Goal: Task Accomplishment & Management: Manage account settings

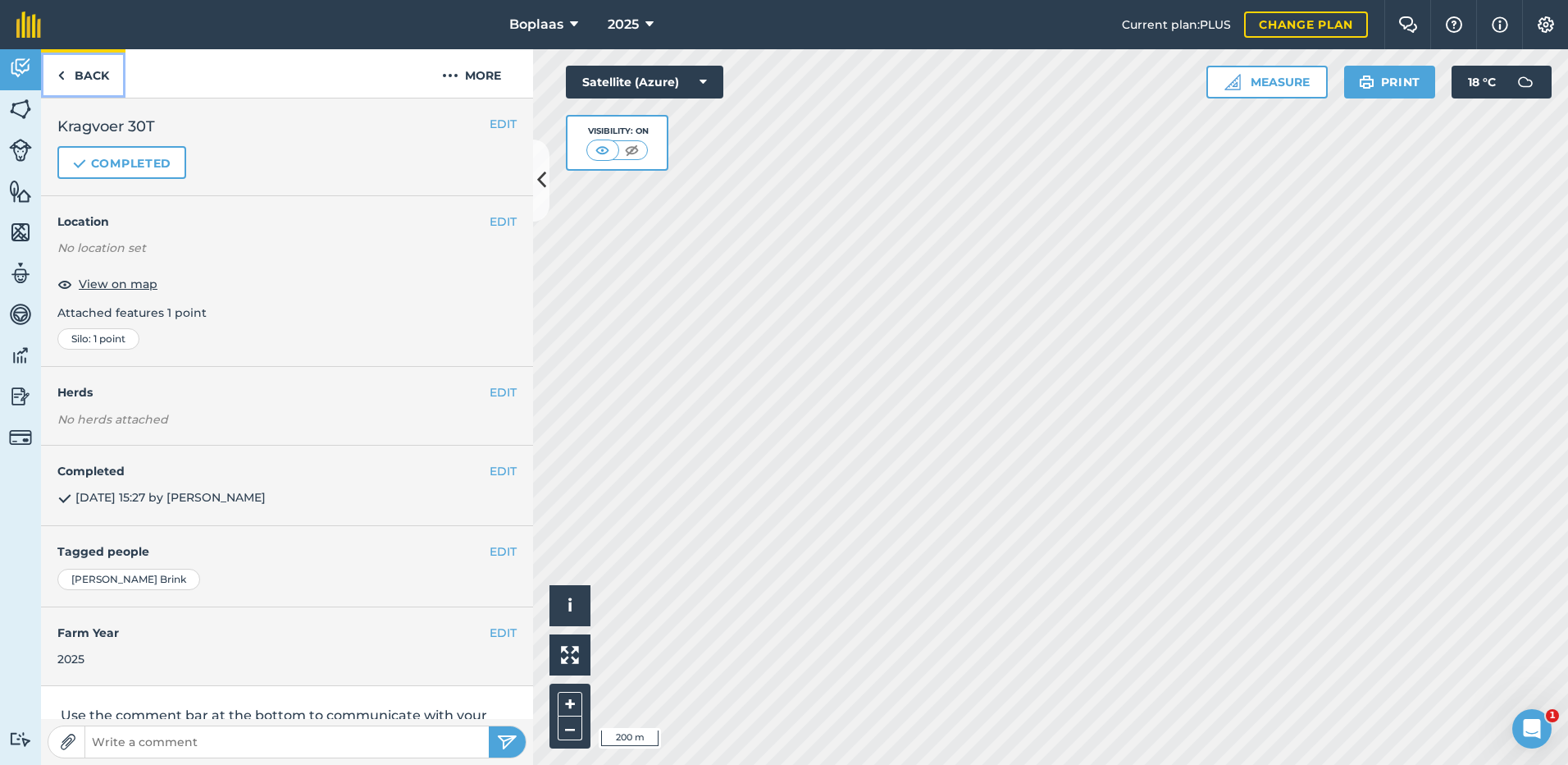
click at [69, 63] on link "Back" at bounding box center [83, 73] width 84 height 48
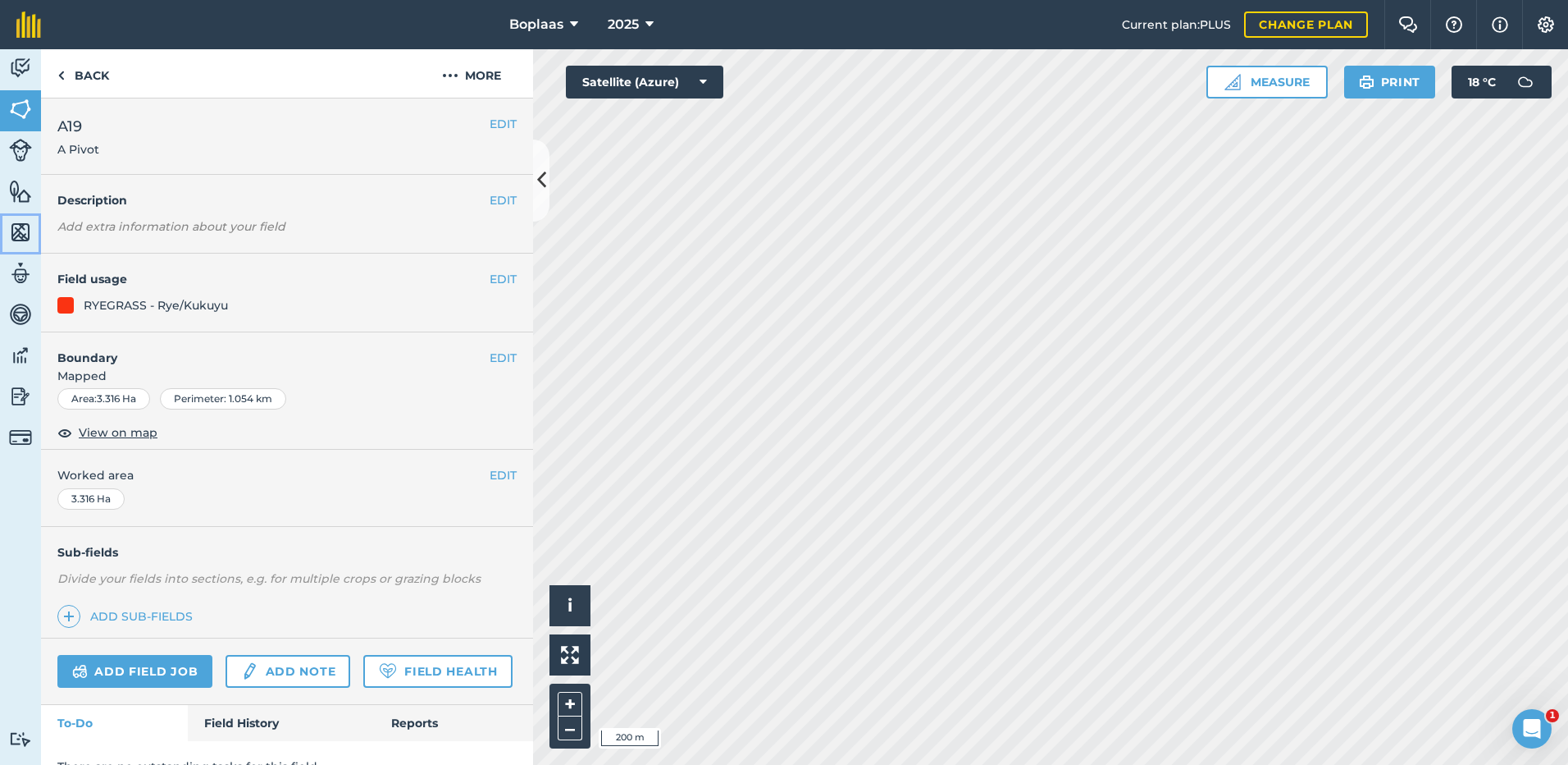
click at [19, 227] on img at bounding box center [20, 232] width 23 height 25
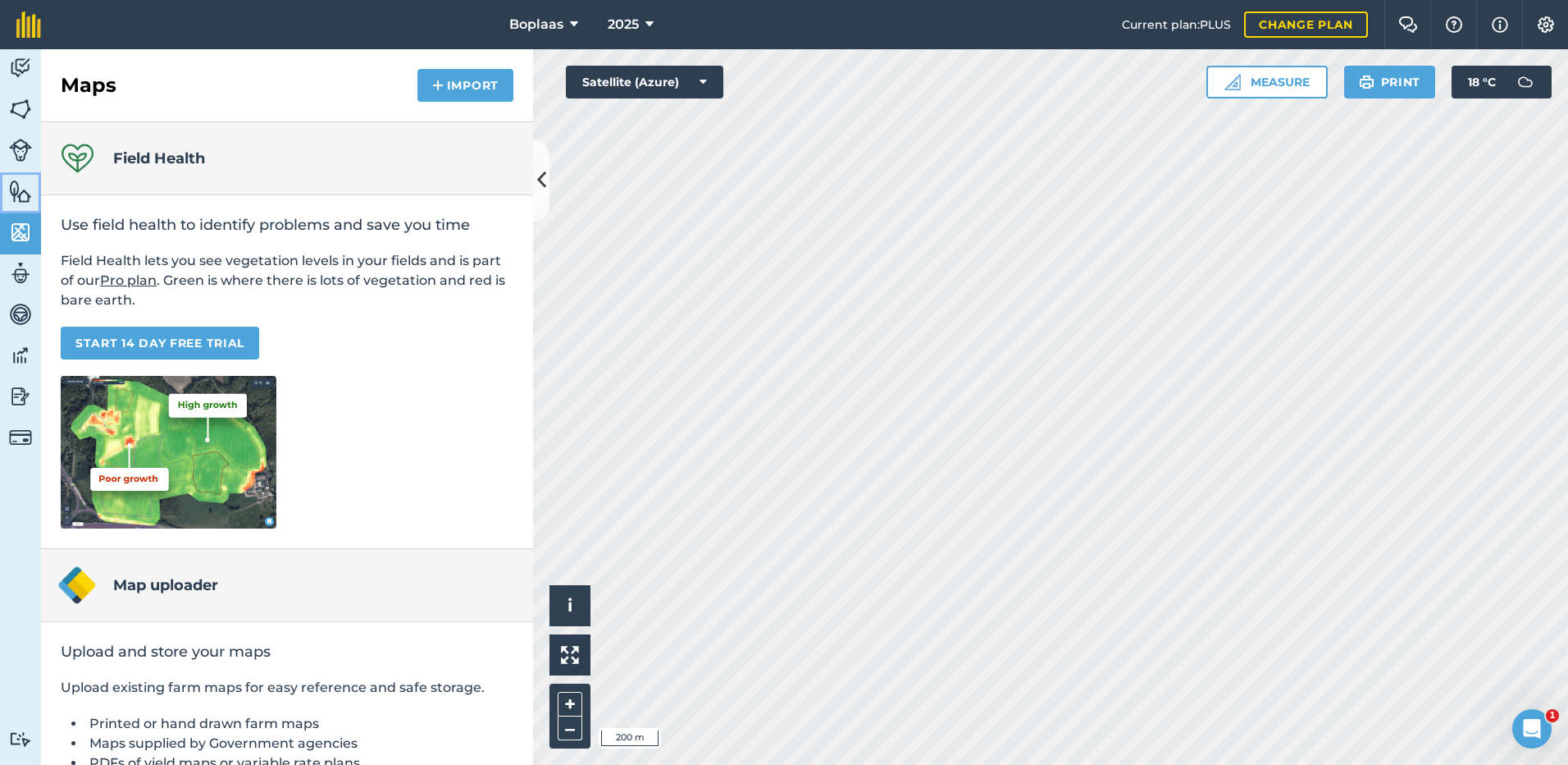
click at [22, 197] on img at bounding box center [20, 192] width 23 height 25
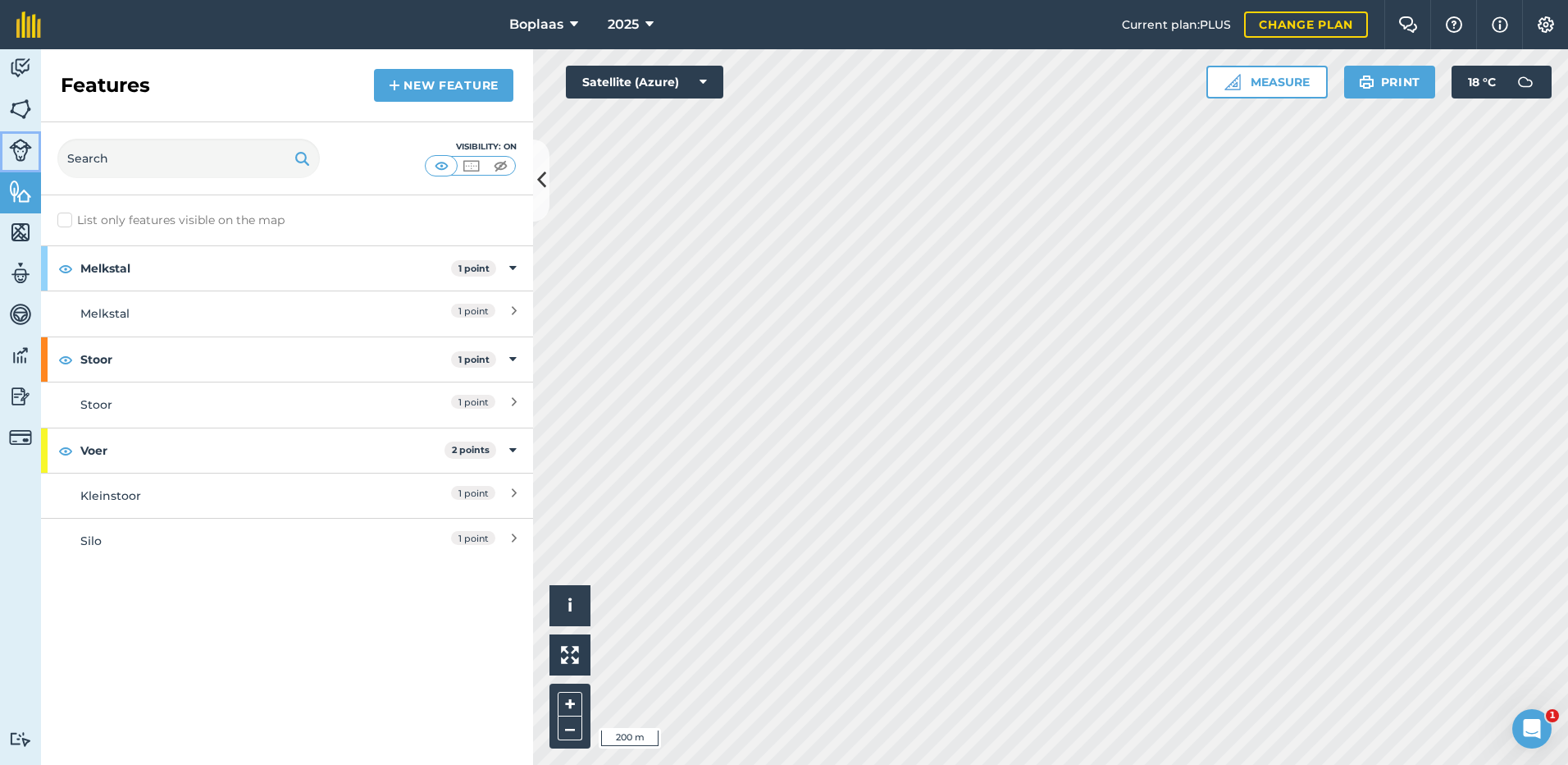
click at [20, 159] on img at bounding box center [20, 151] width 23 height 23
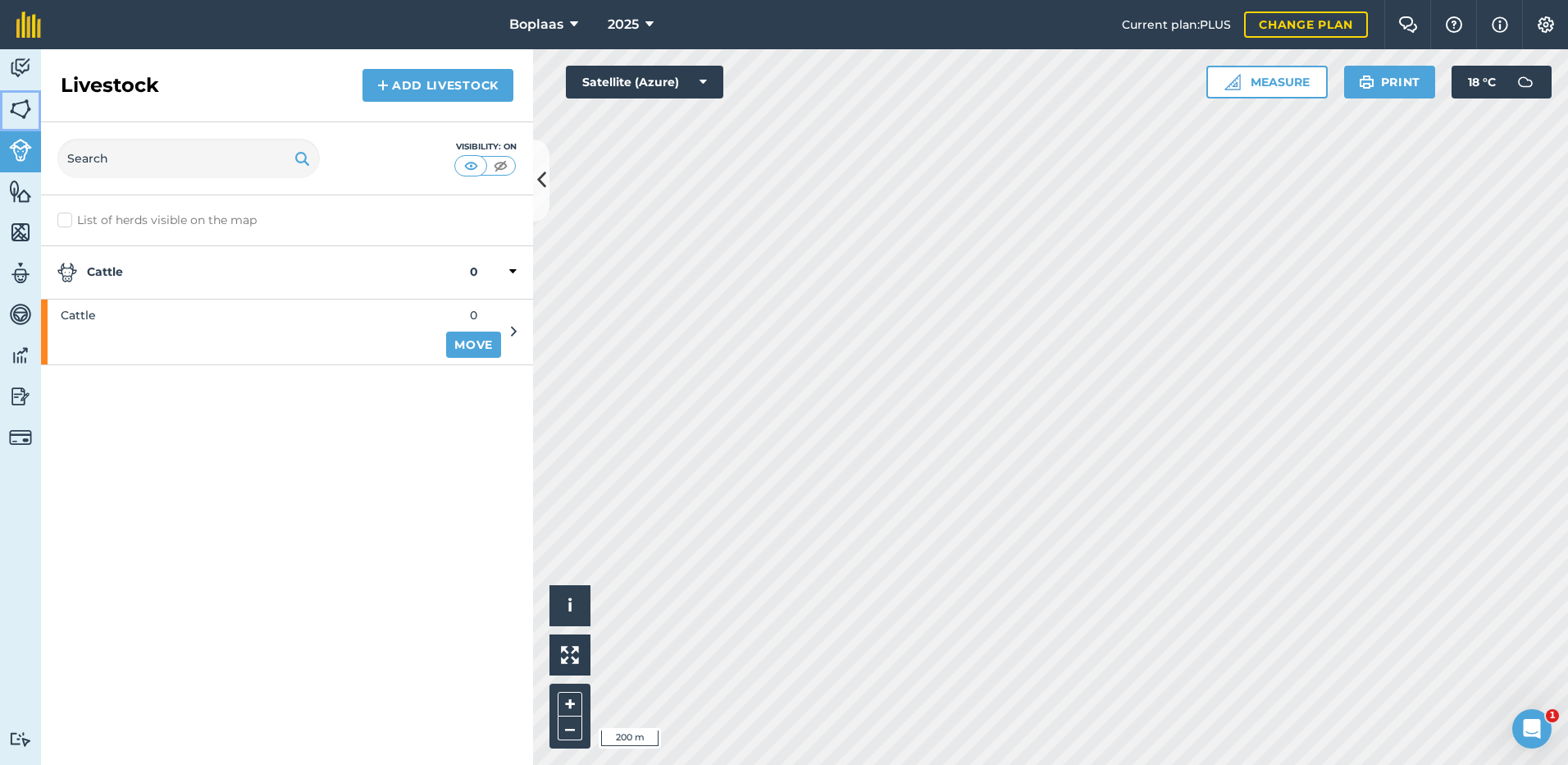
click at [21, 97] on img at bounding box center [20, 109] width 23 height 25
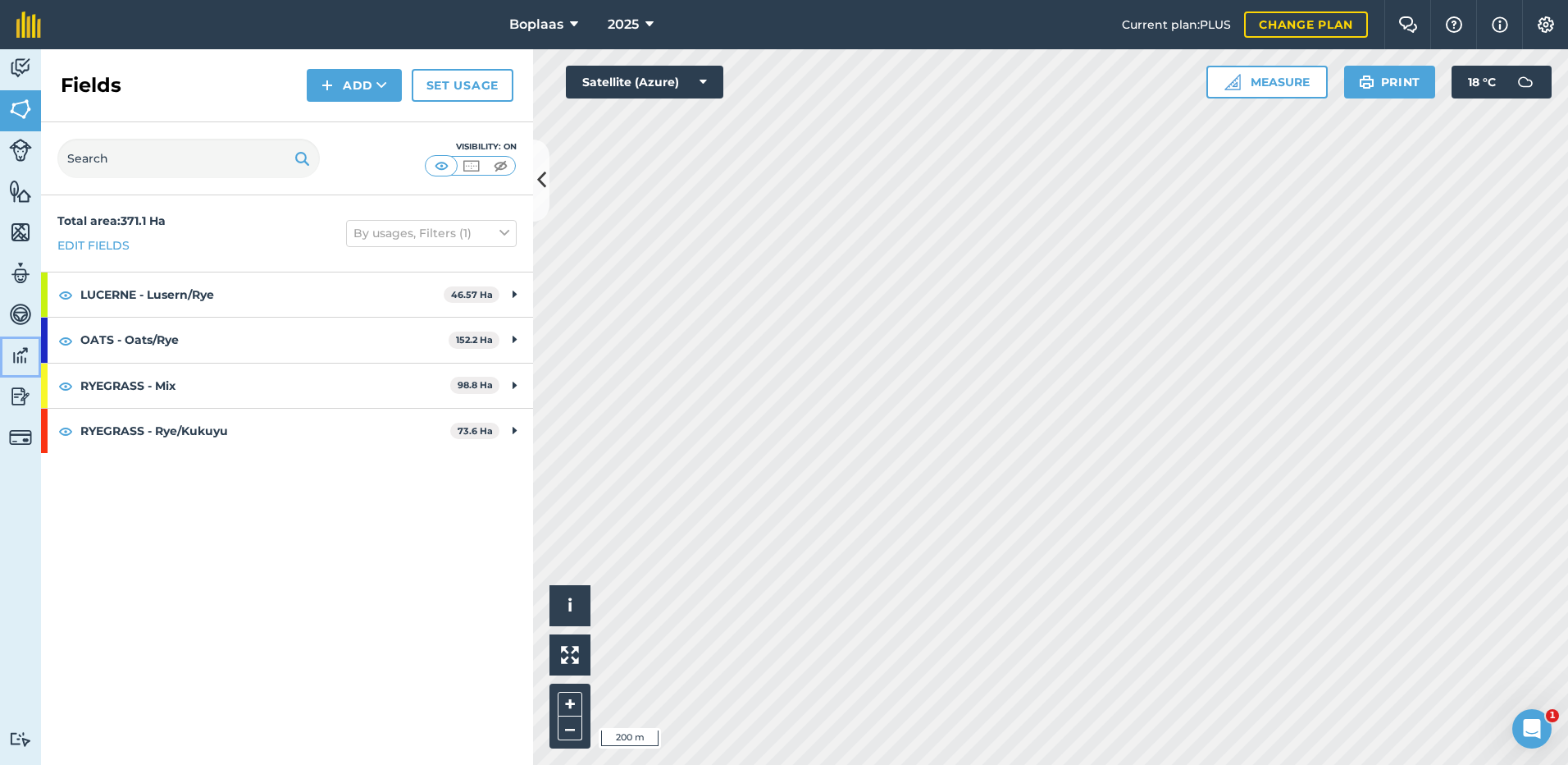
click at [33, 365] on link "Data" at bounding box center [20, 357] width 41 height 41
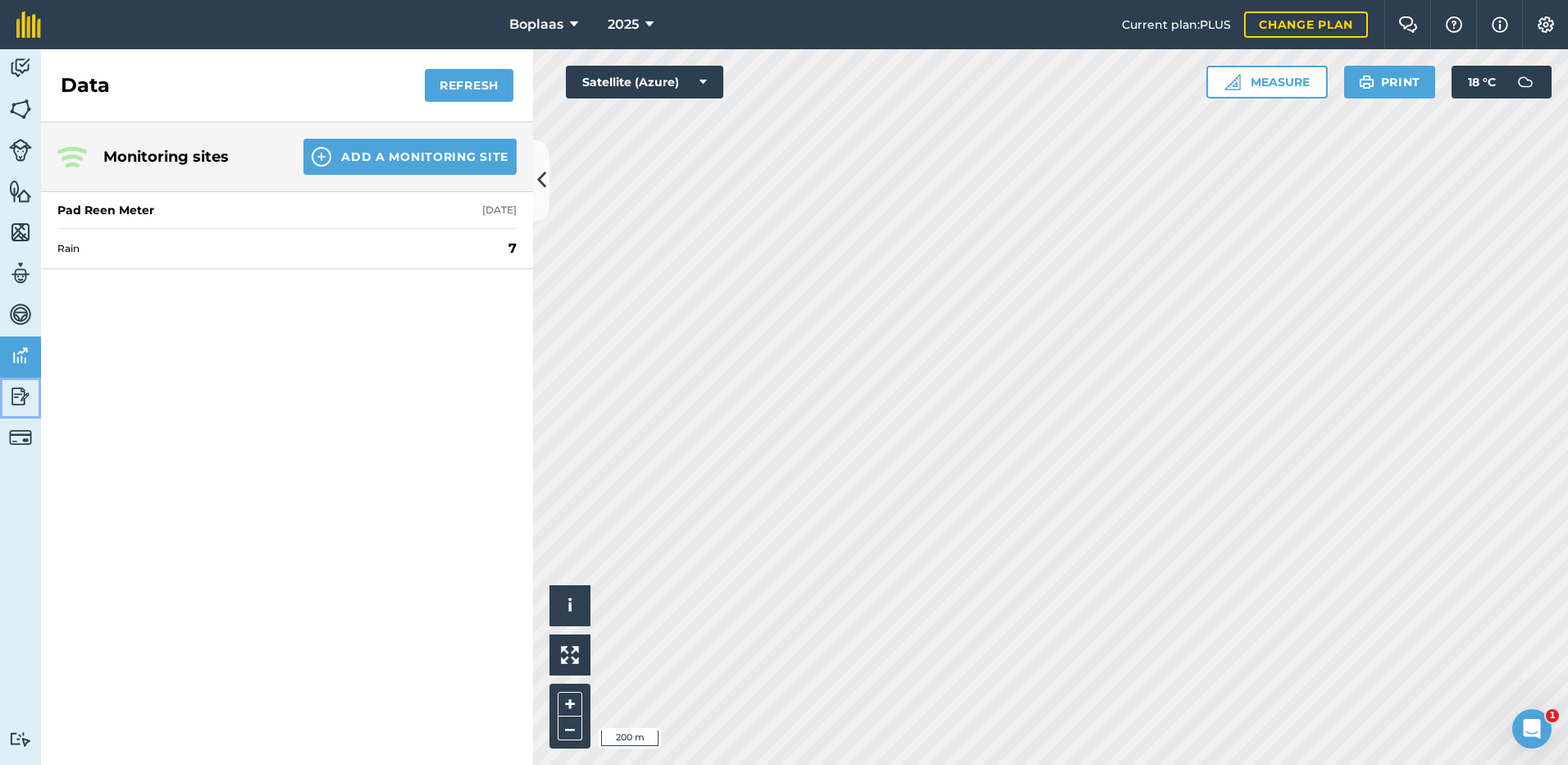
click at [21, 387] on img at bounding box center [20, 396] width 23 height 25
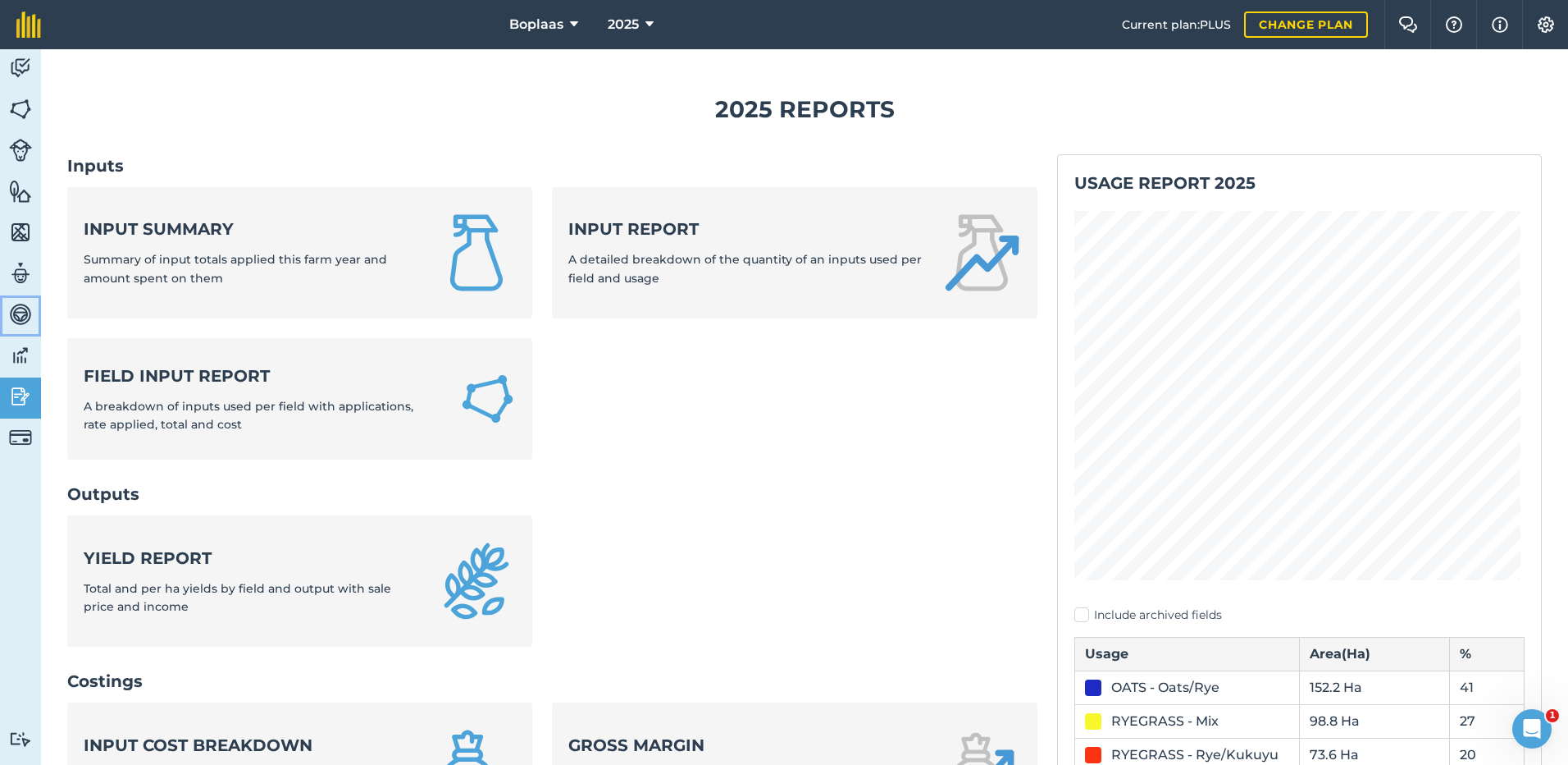
click at [22, 309] on img at bounding box center [20, 314] width 23 height 25
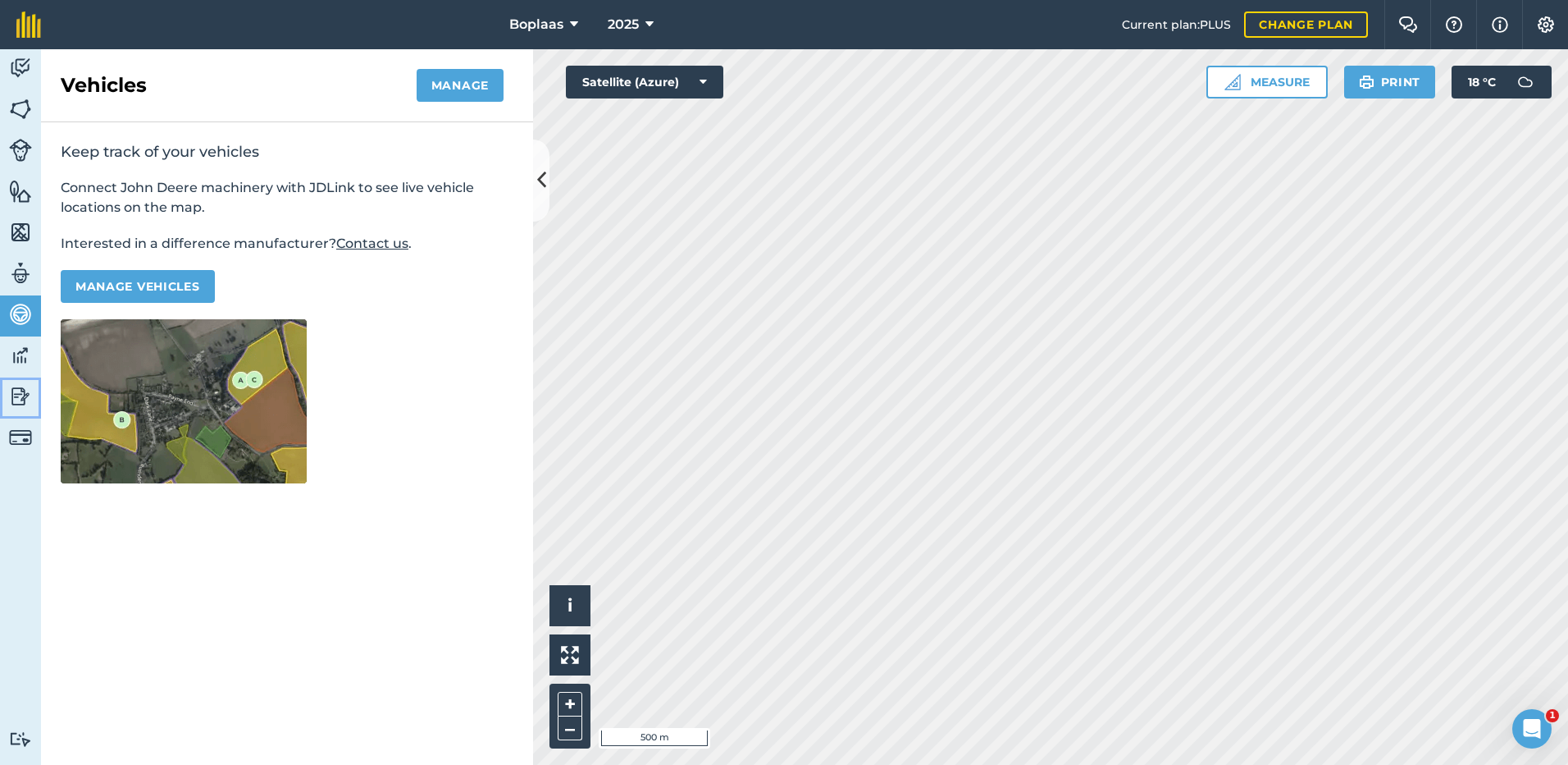
click at [20, 410] on link "Reporting" at bounding box center [20, 398] width 41 height 41
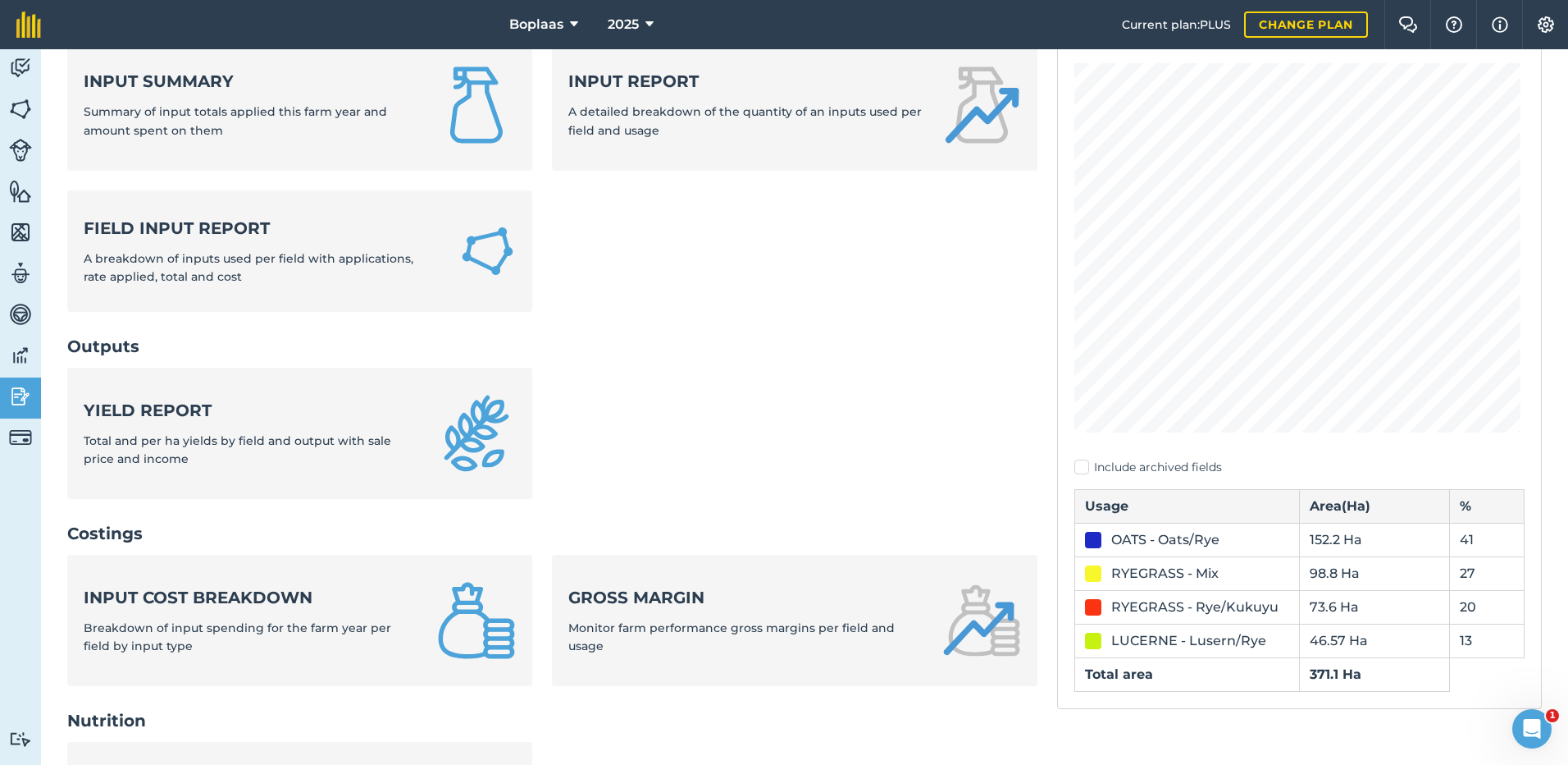
scroll to position [164, 0]
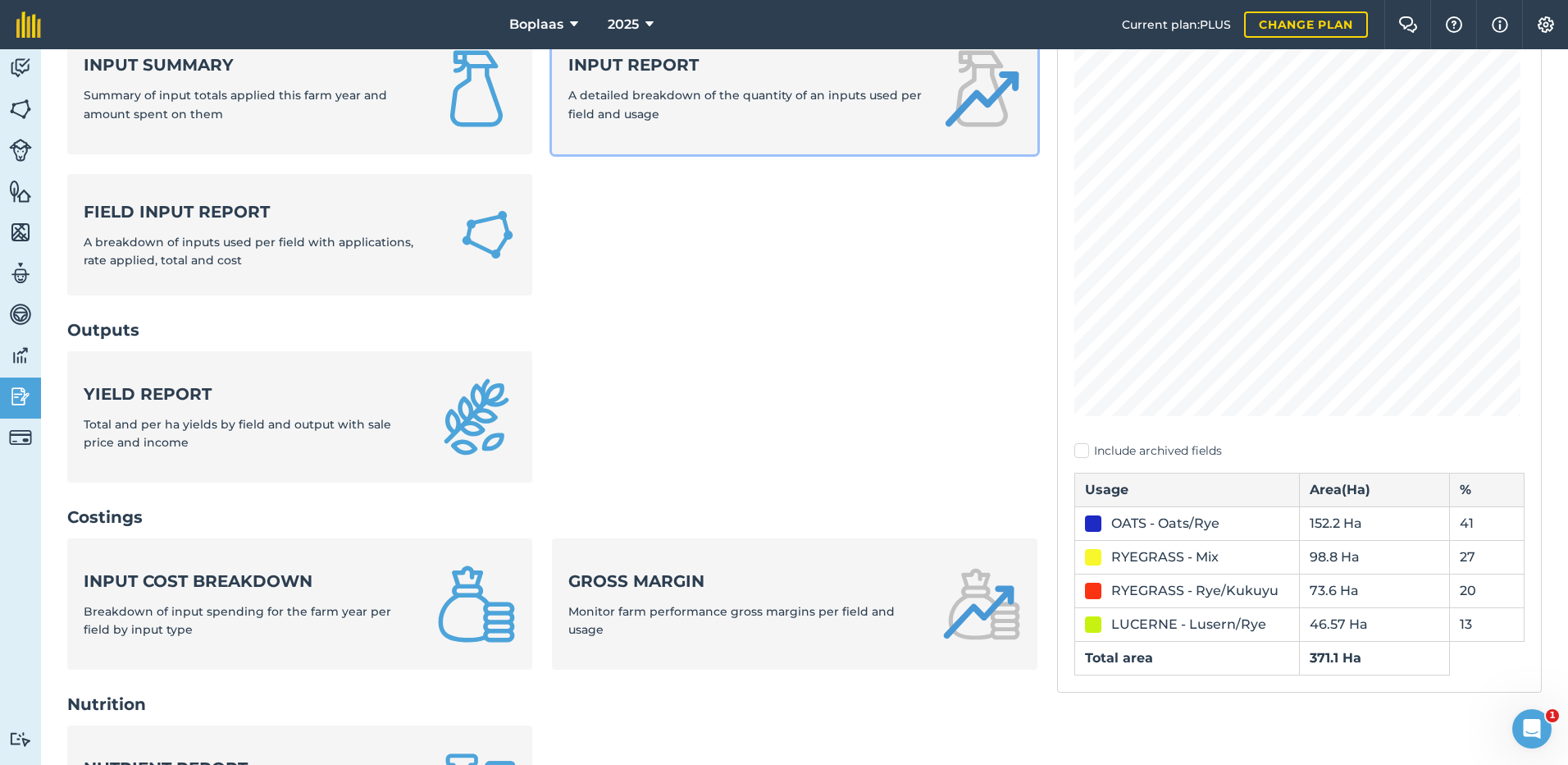
click at [680, 89] on span "A detailed breakdown of the quantity of an inputs used per field and usage" at bounding box center [745, 104] width 354 height 33
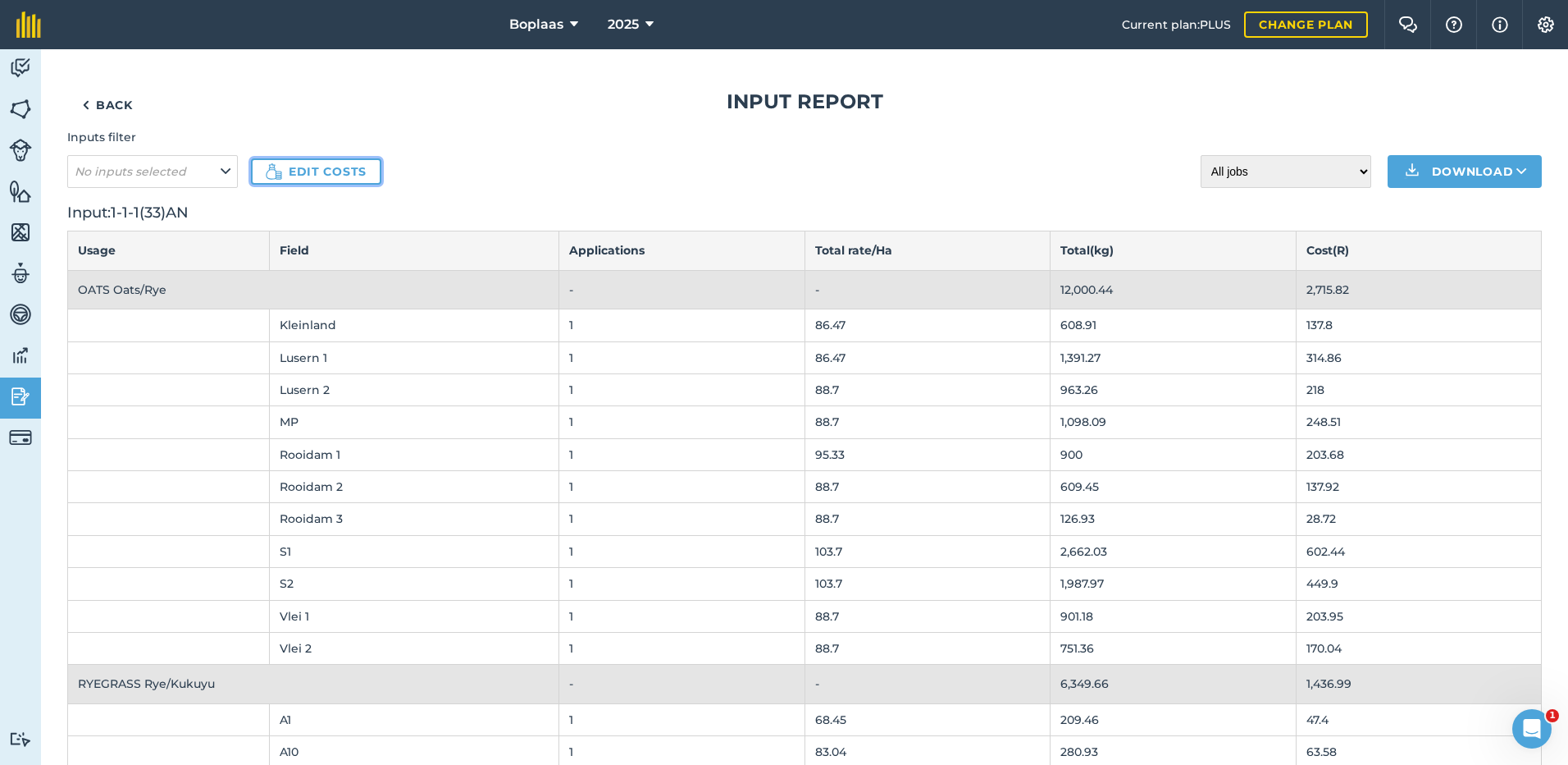
click at [282, 174] on img at bounding box center [273, 171] width 16 height 16
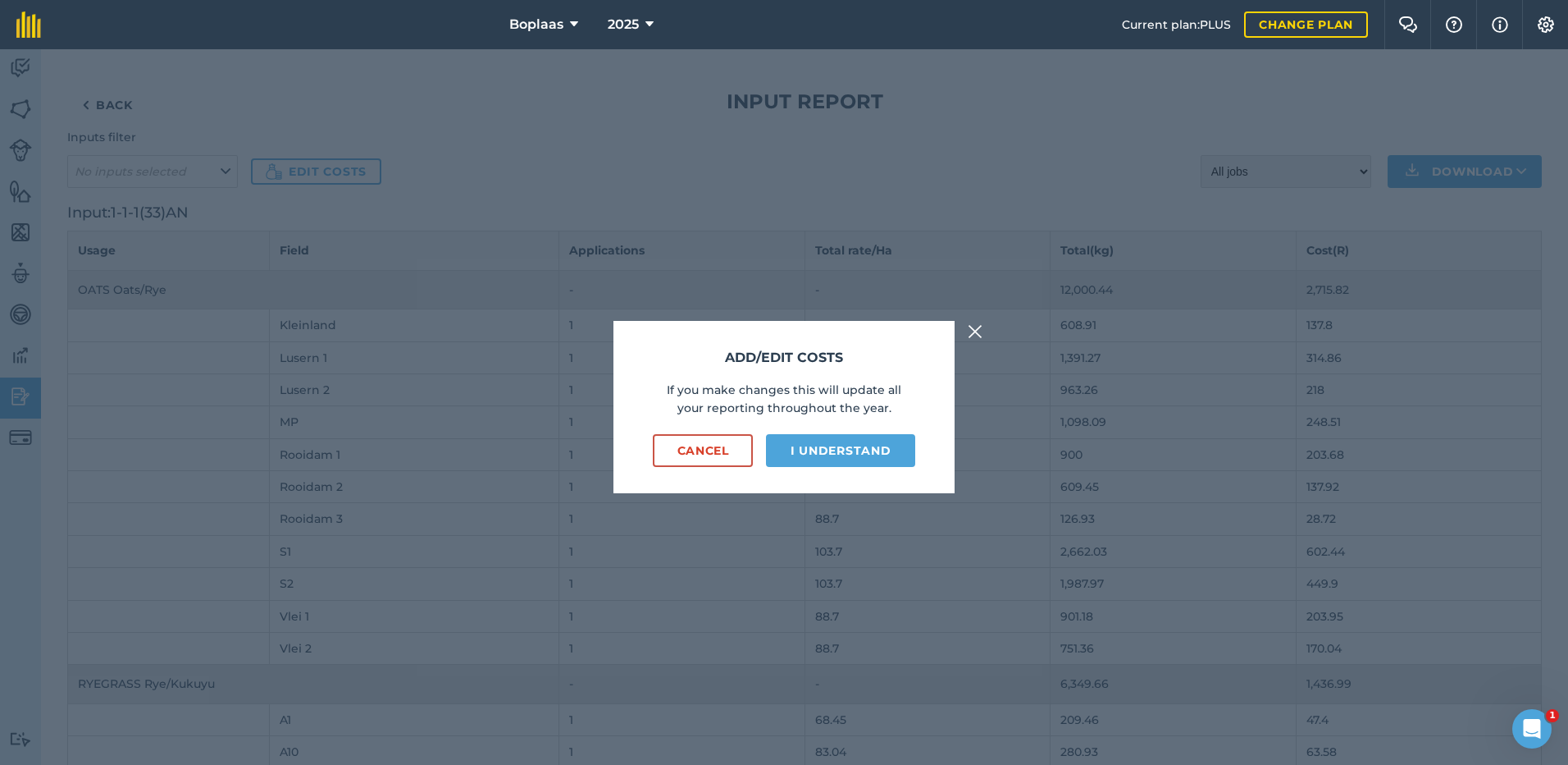
click at [976, 326] on img at bounding box center [975, 331] width 14 height 20
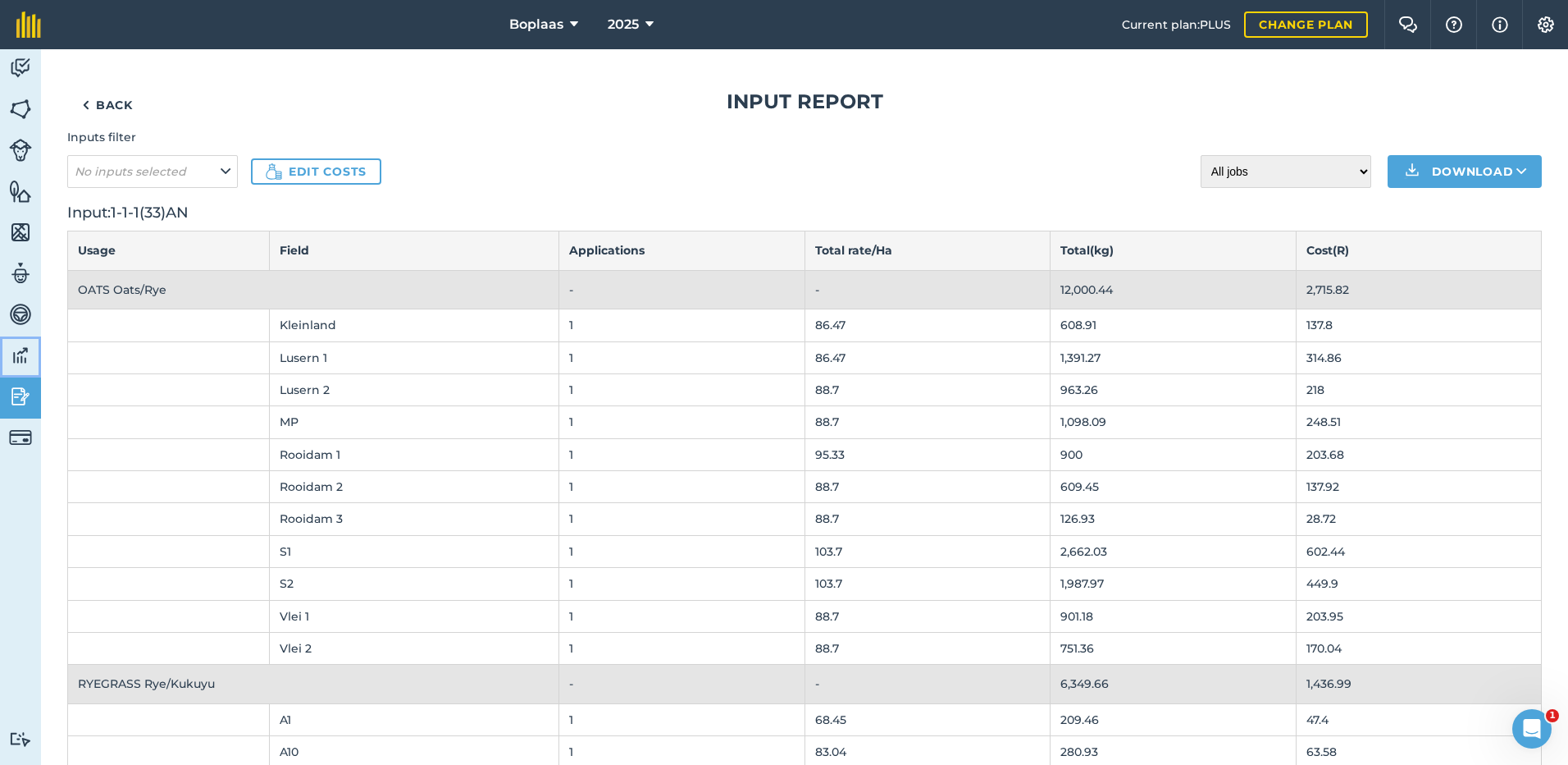
click at [26, 359] on img at bounding box center [20, 356] width 23 height 25
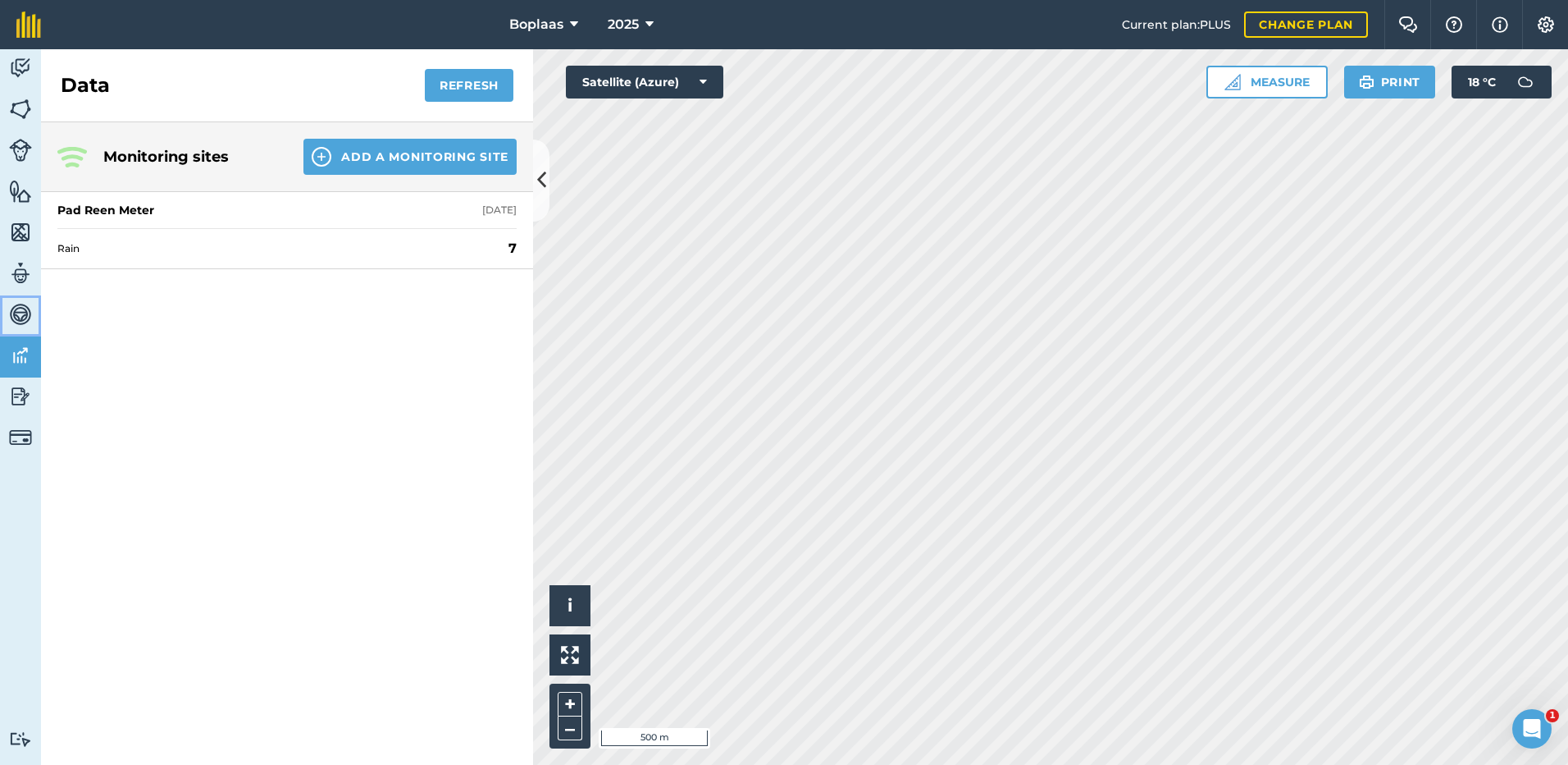
click at [14, 304] on img at bounding box center [20, 314] width 23 height 25
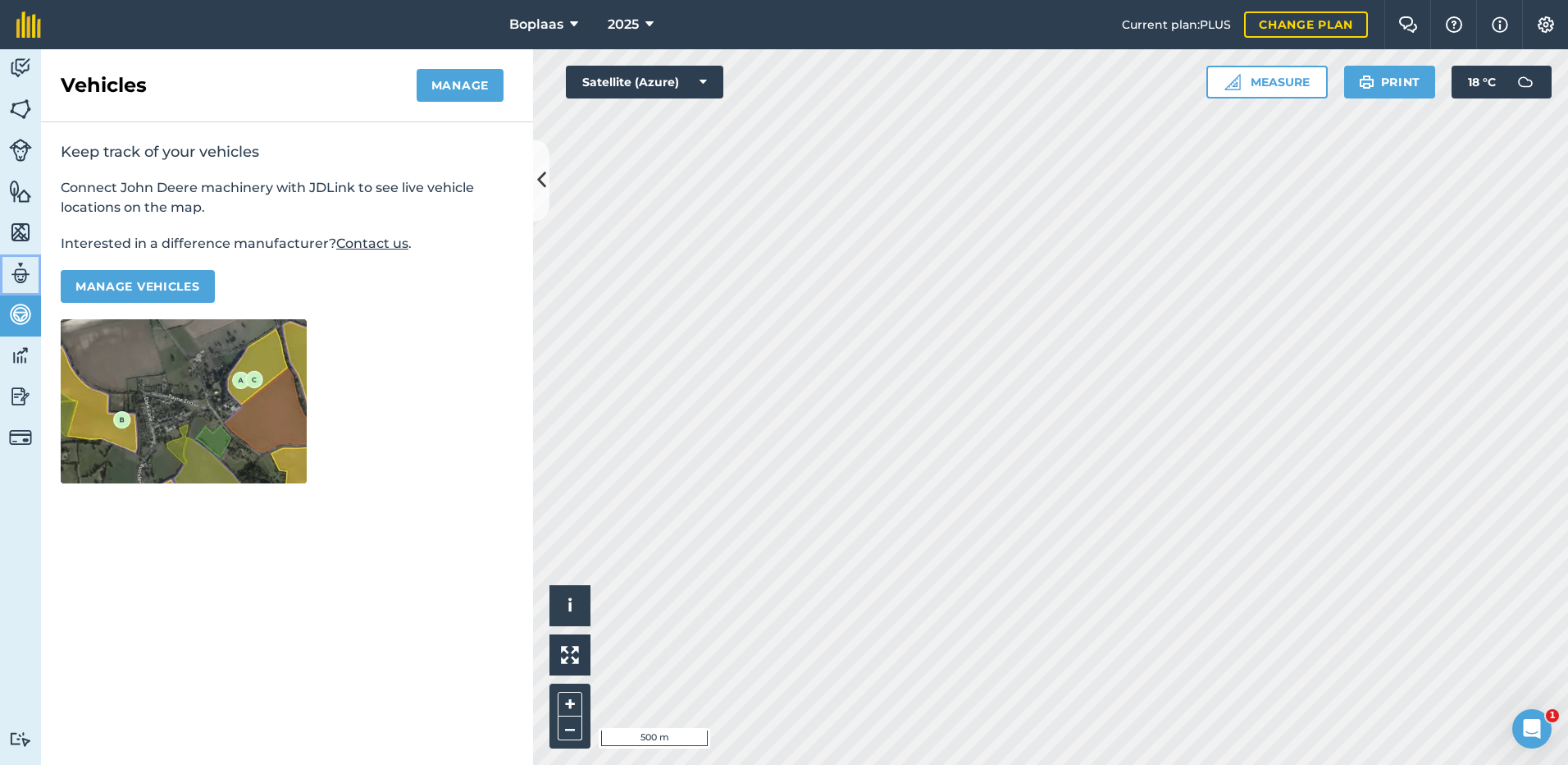
click at [21, 273] on img at bounding box center [20, 273] width 23 height 25
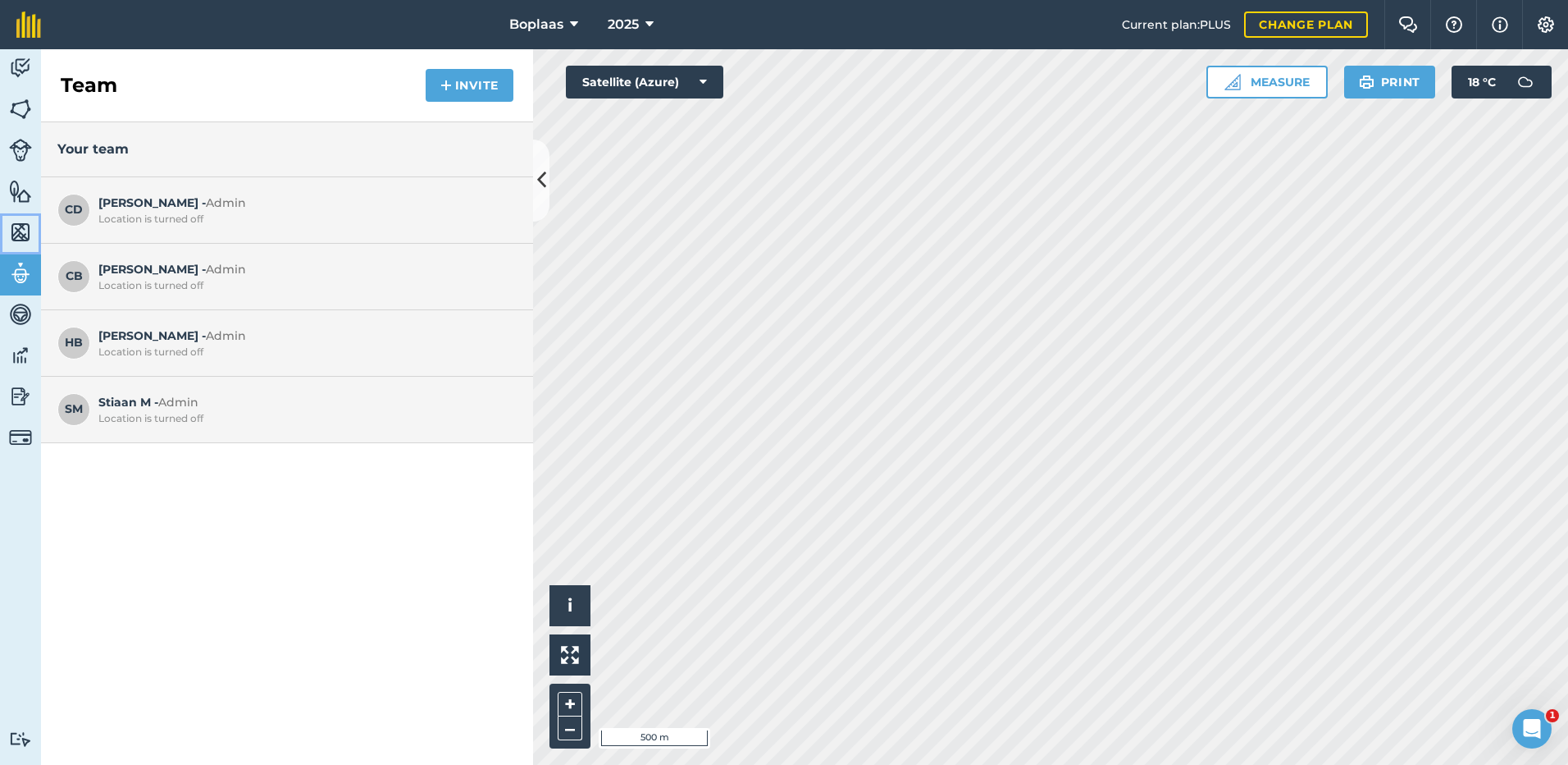
click at [28, 230] on img at bounding box center [20, 232] width 23 height 25
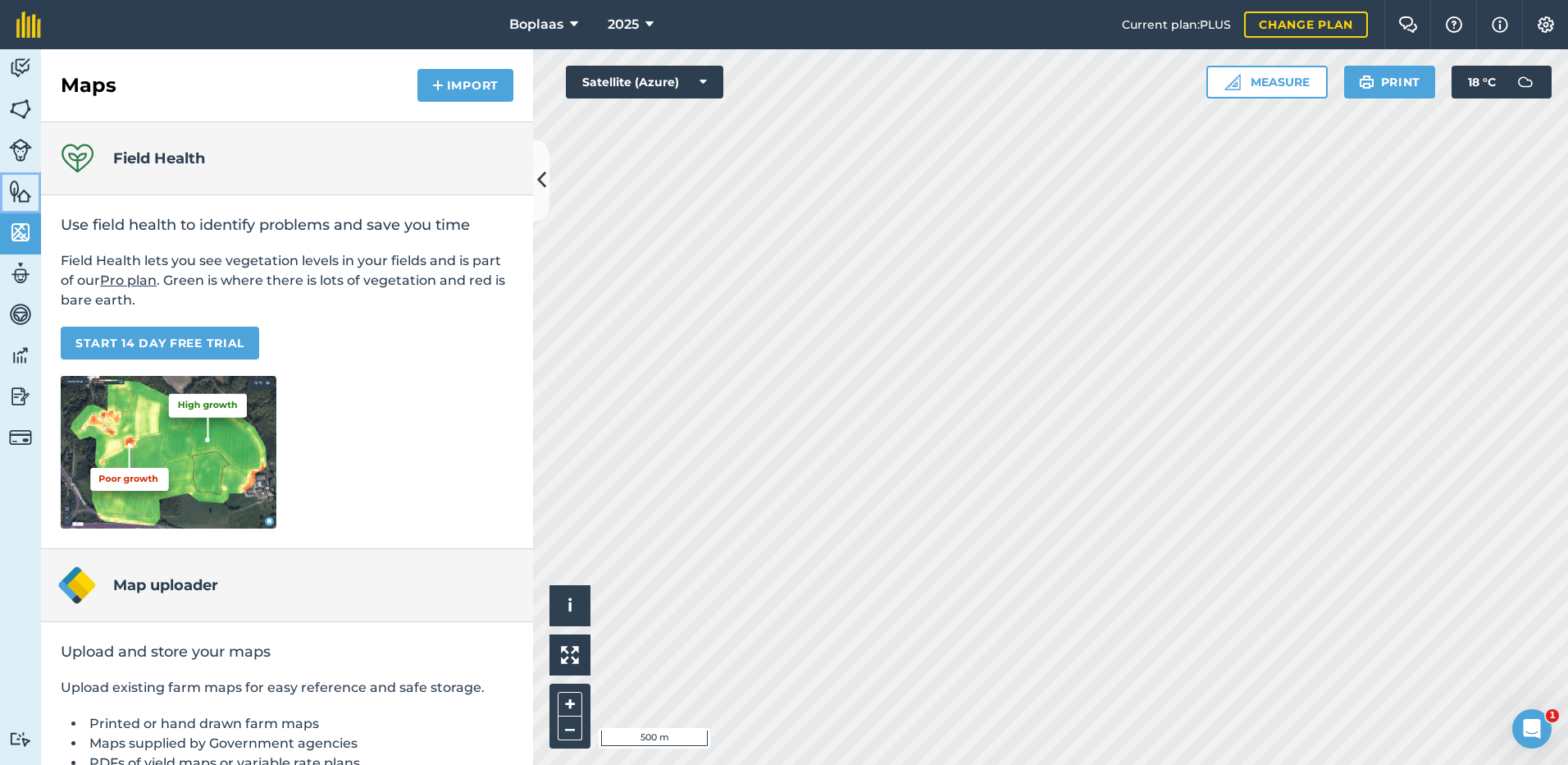
click at [27, 195] on img at bounding box center [20, 192] width 23 height 25
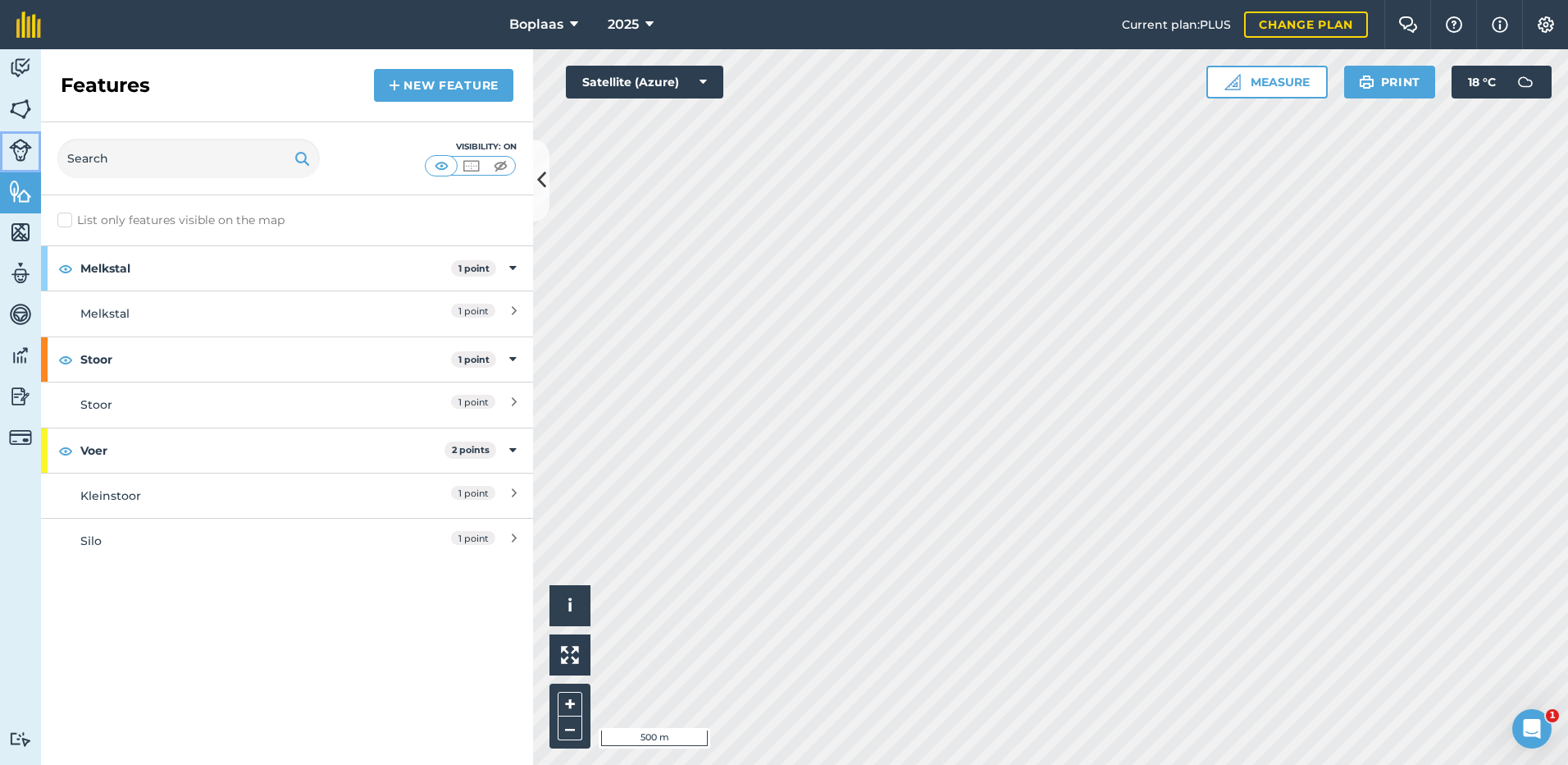
click at [27, 145] on img at bounding box center [20, 151] width 23 height 23
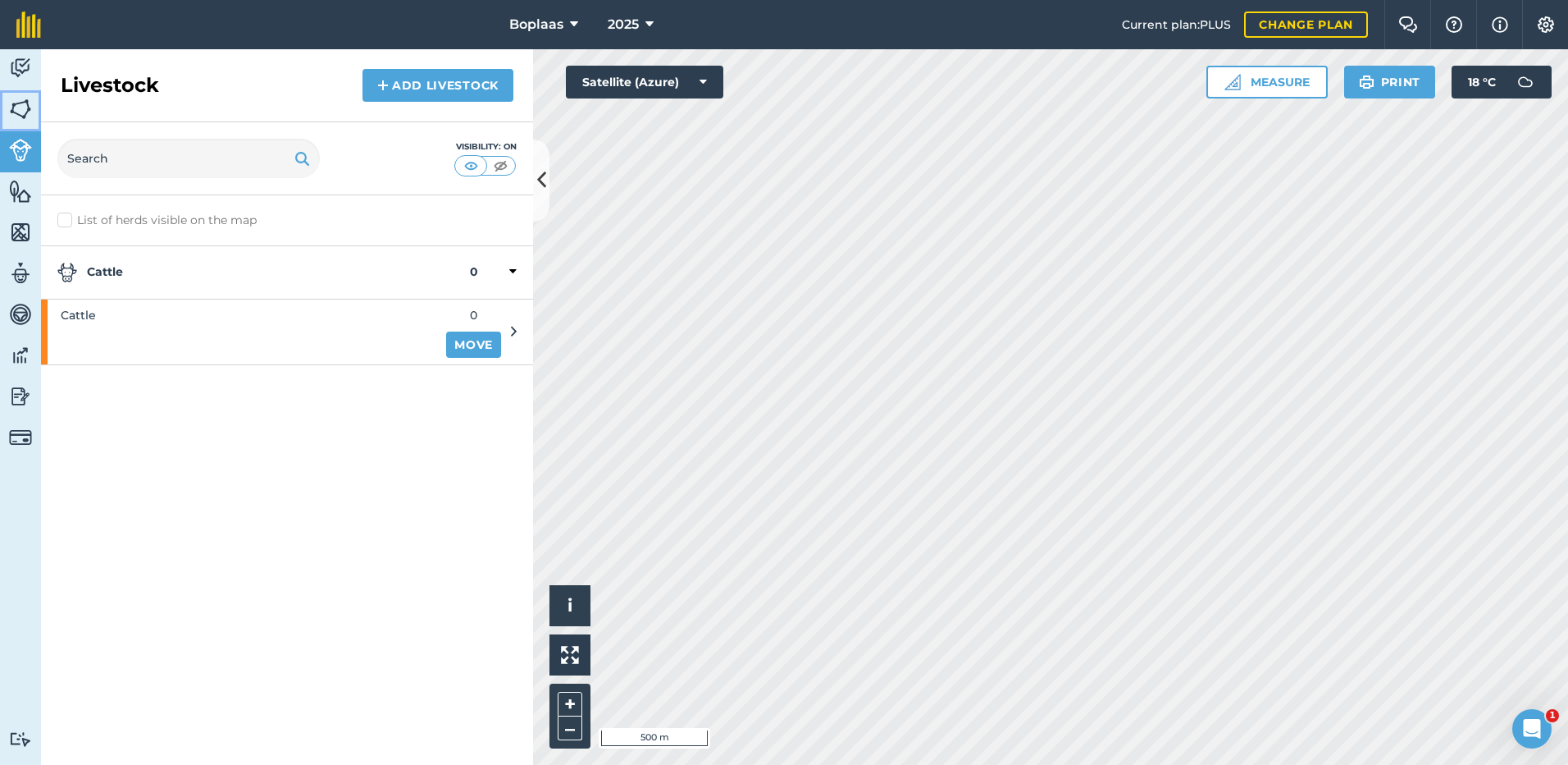
click at [28, 109] on img at bounding box center [20, 109] width 23 height 25
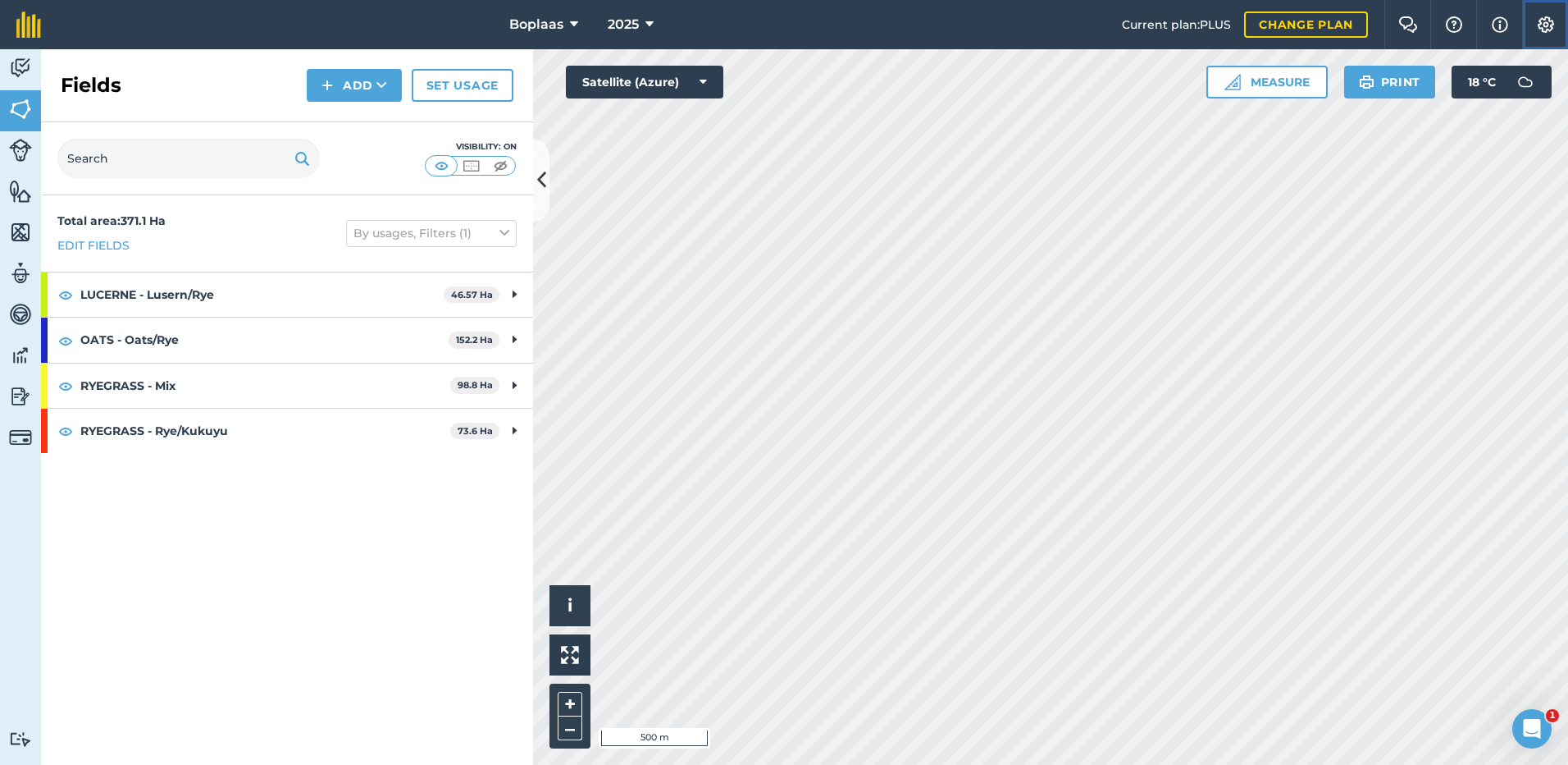
click at [1543, 22] on img at bounding box center [1546, 24] width 20 height 16
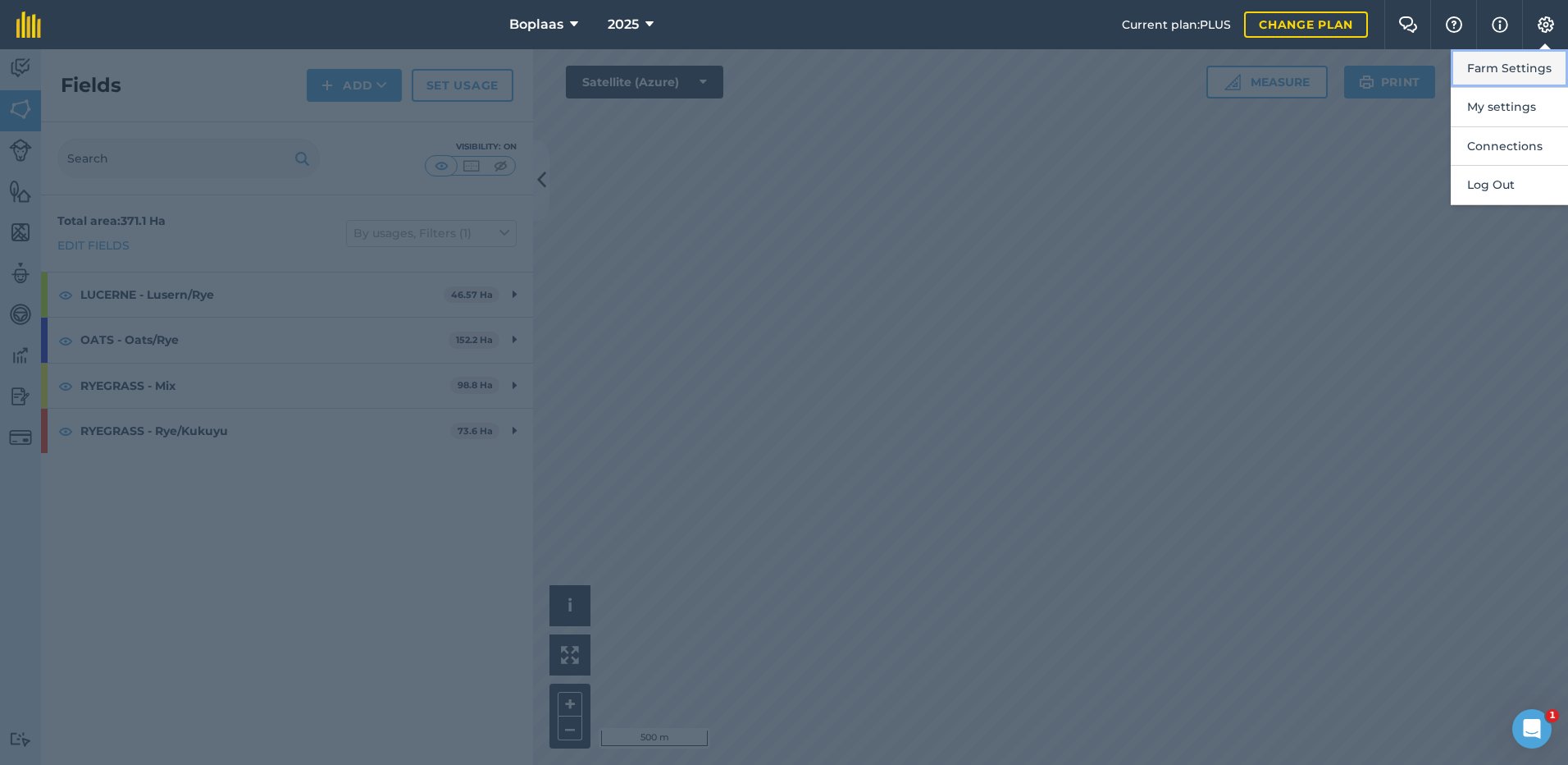
click at [1521, 64] on button "Farm Settings" at bounding box center [1510, 68] width 117 height 38
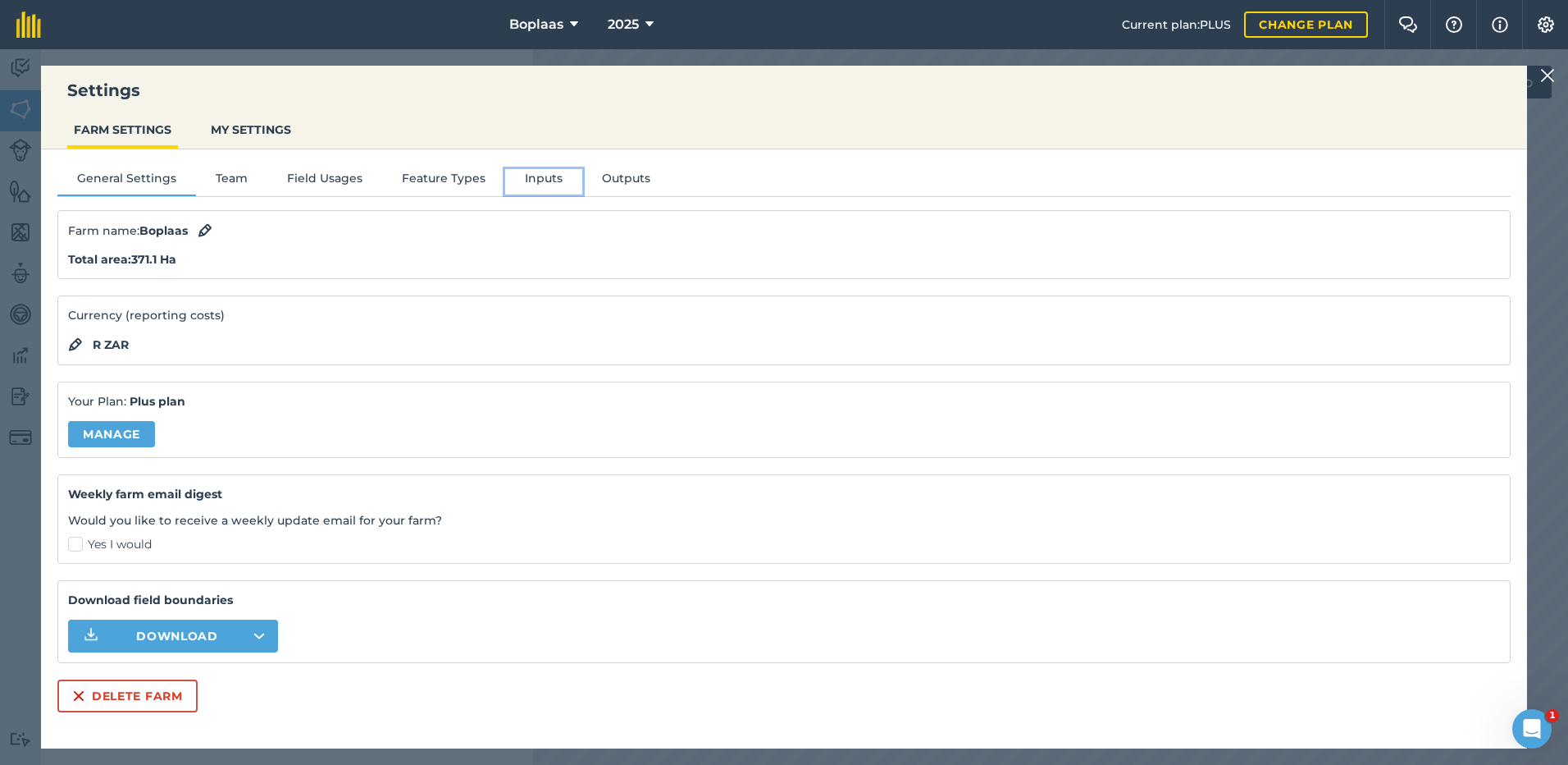
click at [526, 179] on button "Inputs" at bounding box center [543, 181] width 77 height 25
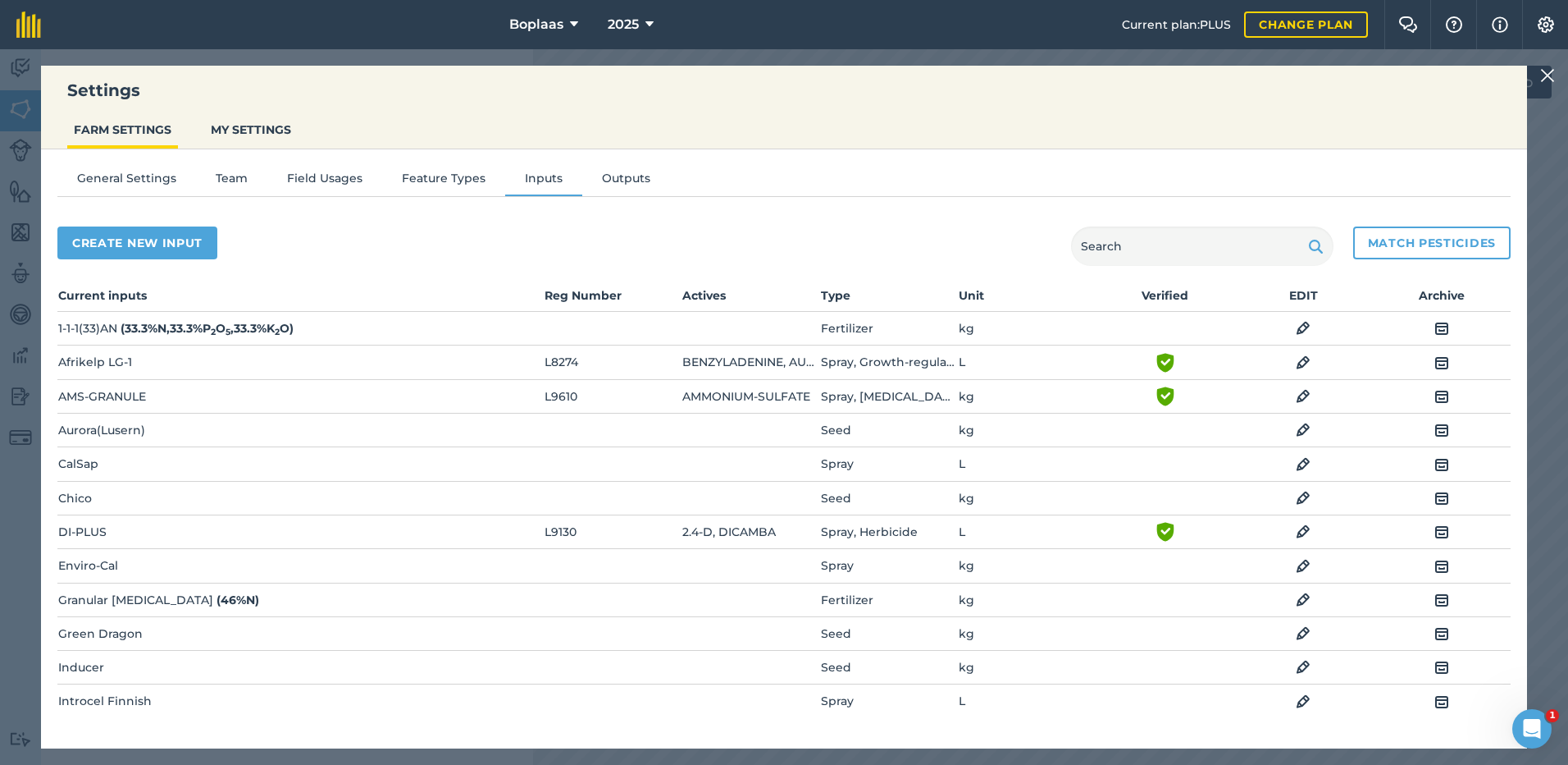
click at [202, 604] on td "Granular [MEDICAL_DATA] ( 46 % N )" at bounding box center [300, 599] width 485 height 34
click at [1296, 598] on img at bounding box center [1303, 599] width 14 height 20
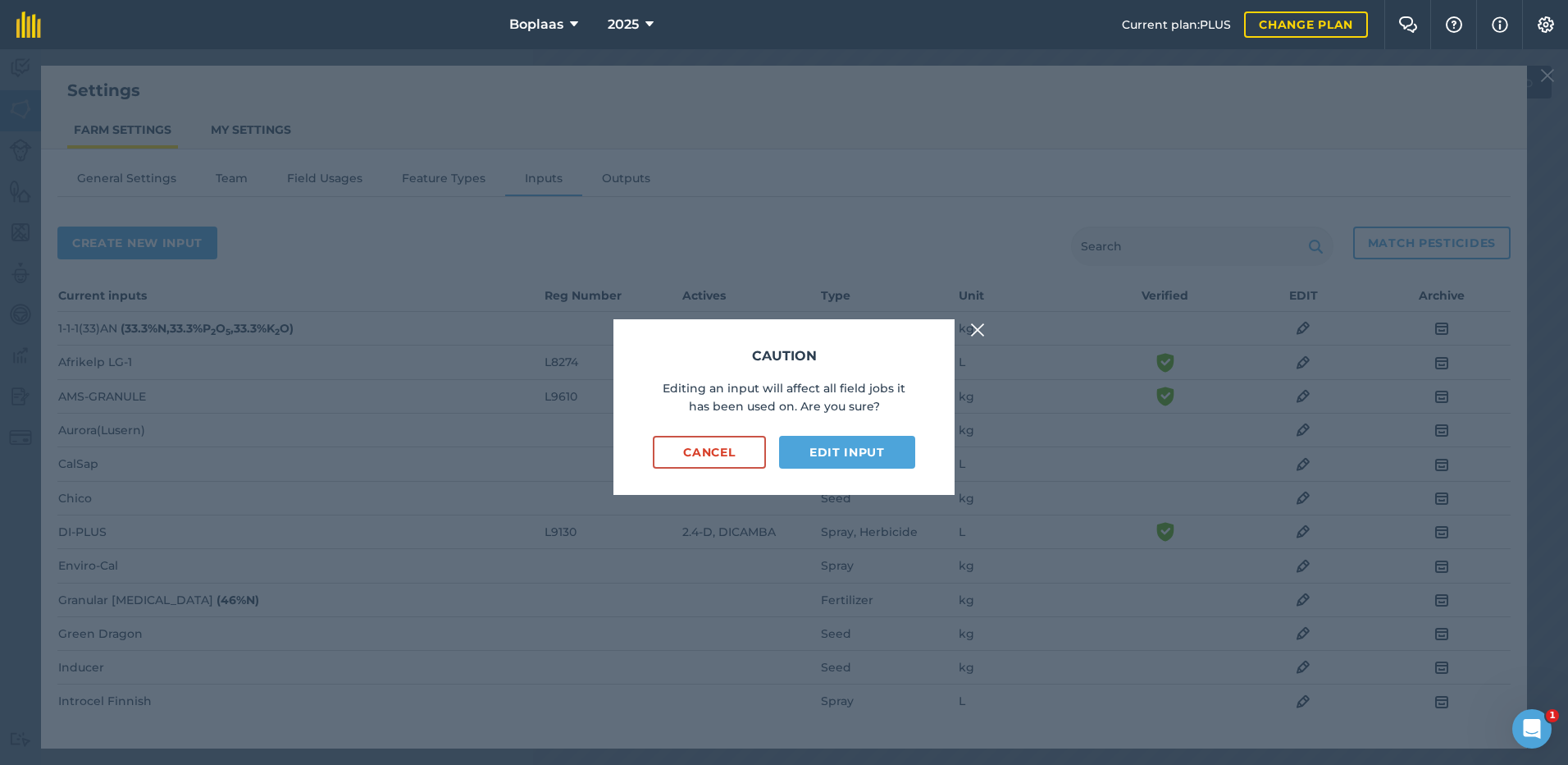
click at [986, 327] on button at bounding box center [978, 329] width 20 height 20
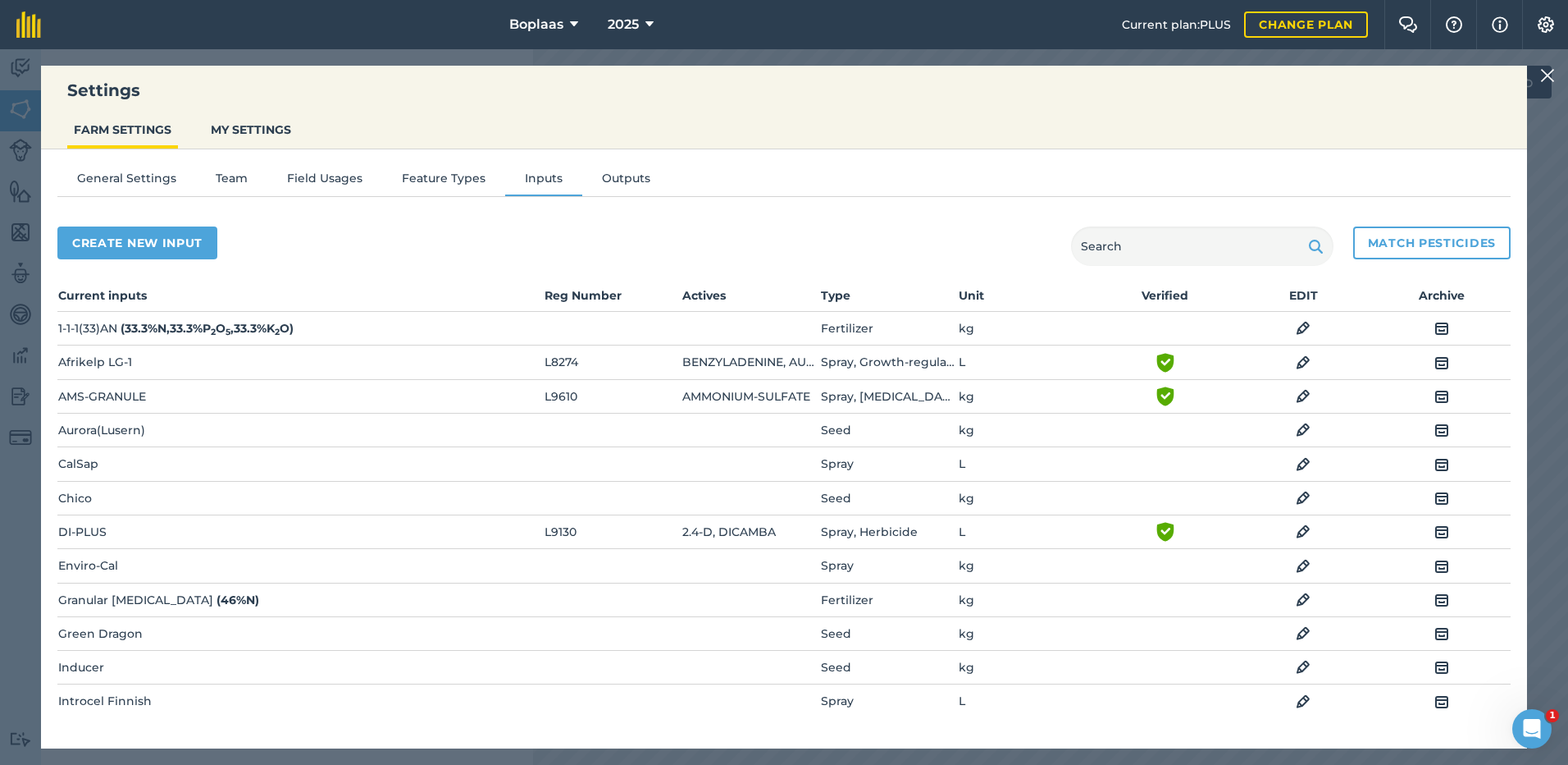
click at [1546, 75] on img at bounding box center [1547, 75] width 14 height 20
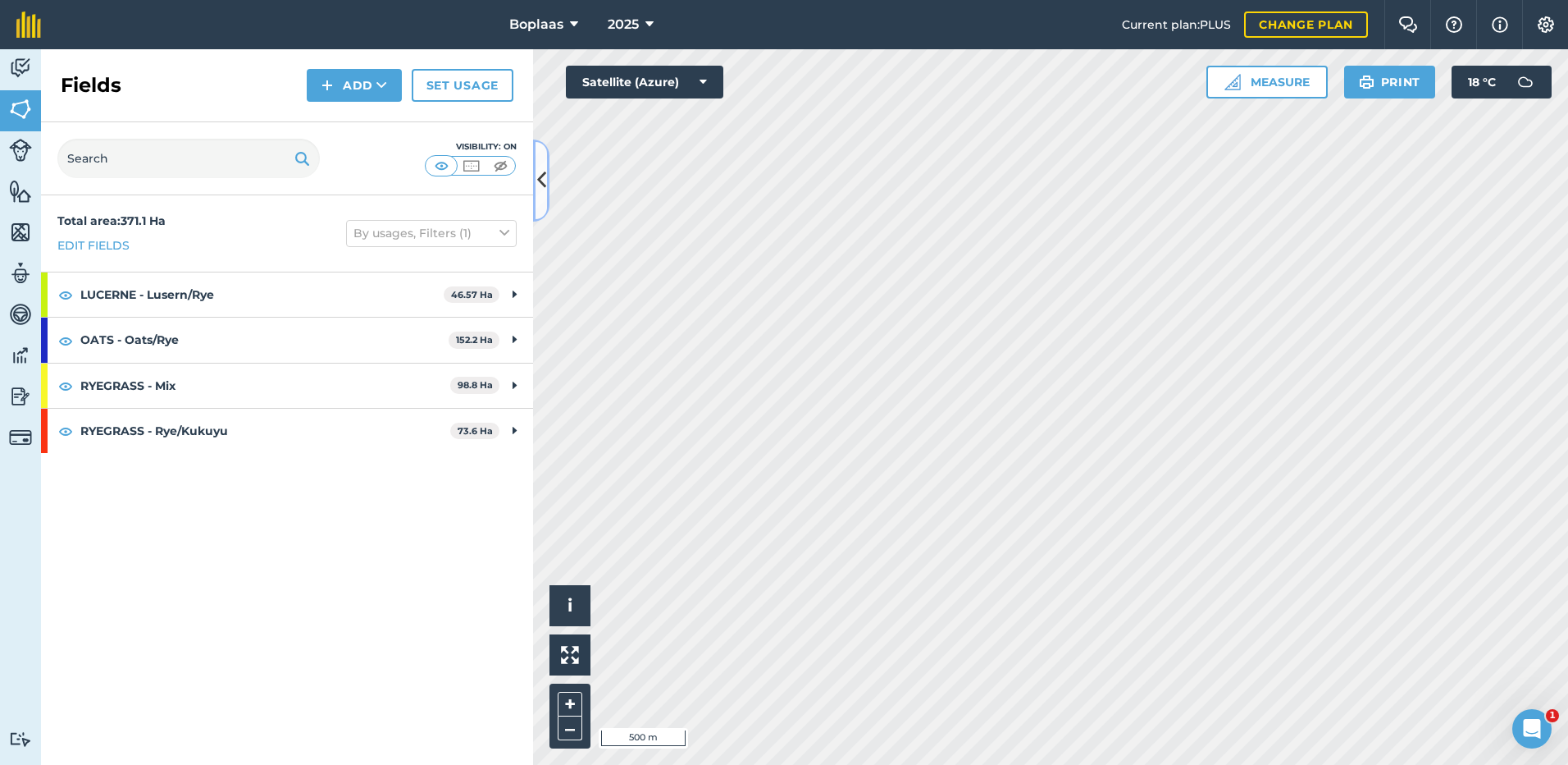
click at [546, 174] on button at bounding box center [541, 180] width 16 height 82
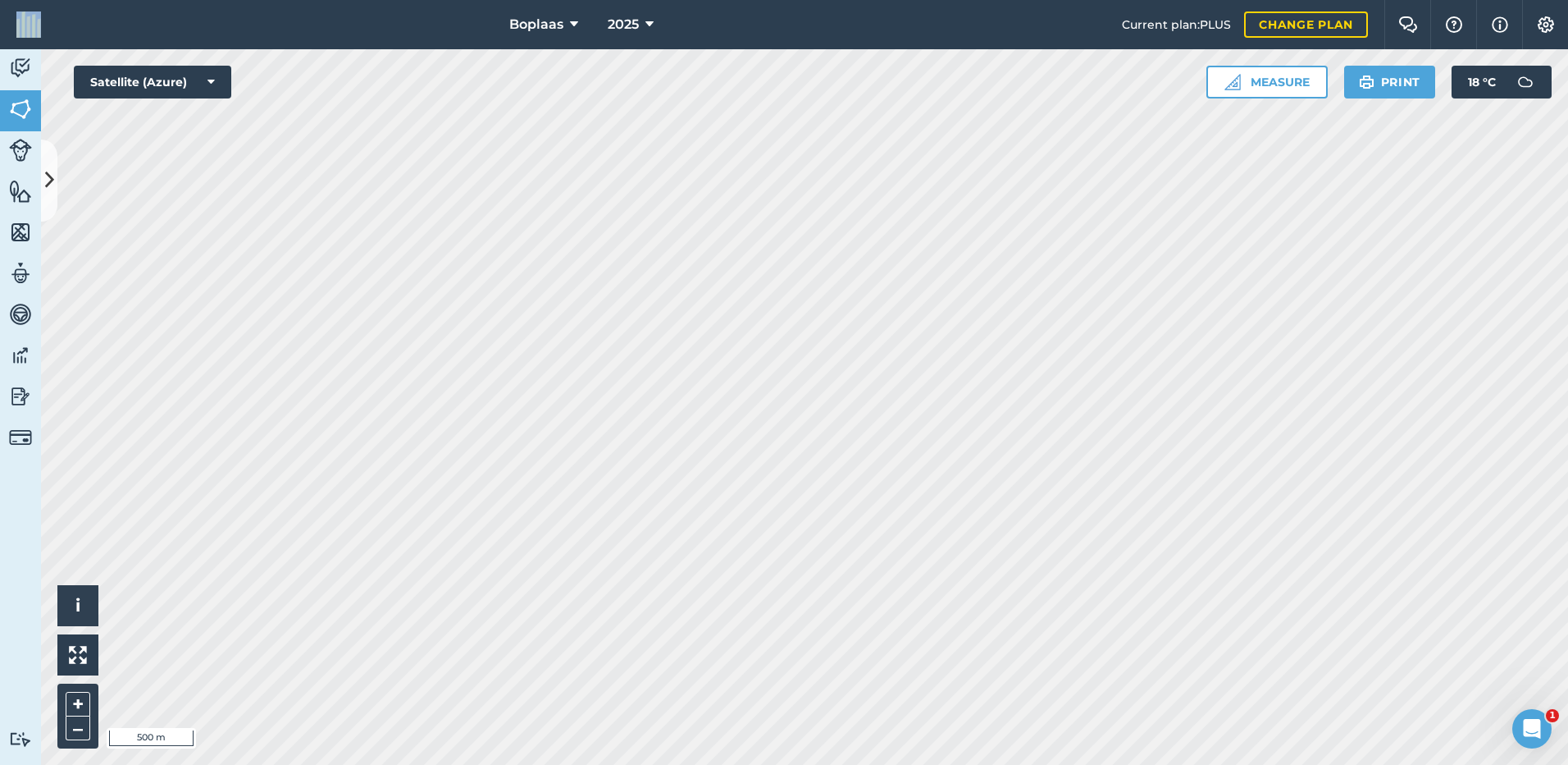
drag, startPoint x: 53, startPoint y: 16, endPoint x: 43, endPoint y: 9, distance: 12.2
click at [43, 9] on header "Boplaas 2025 Current plan : PLUS Change plan Farm Chat Help Info Settings" at bounding box center [784, 24] width 1568 height 49
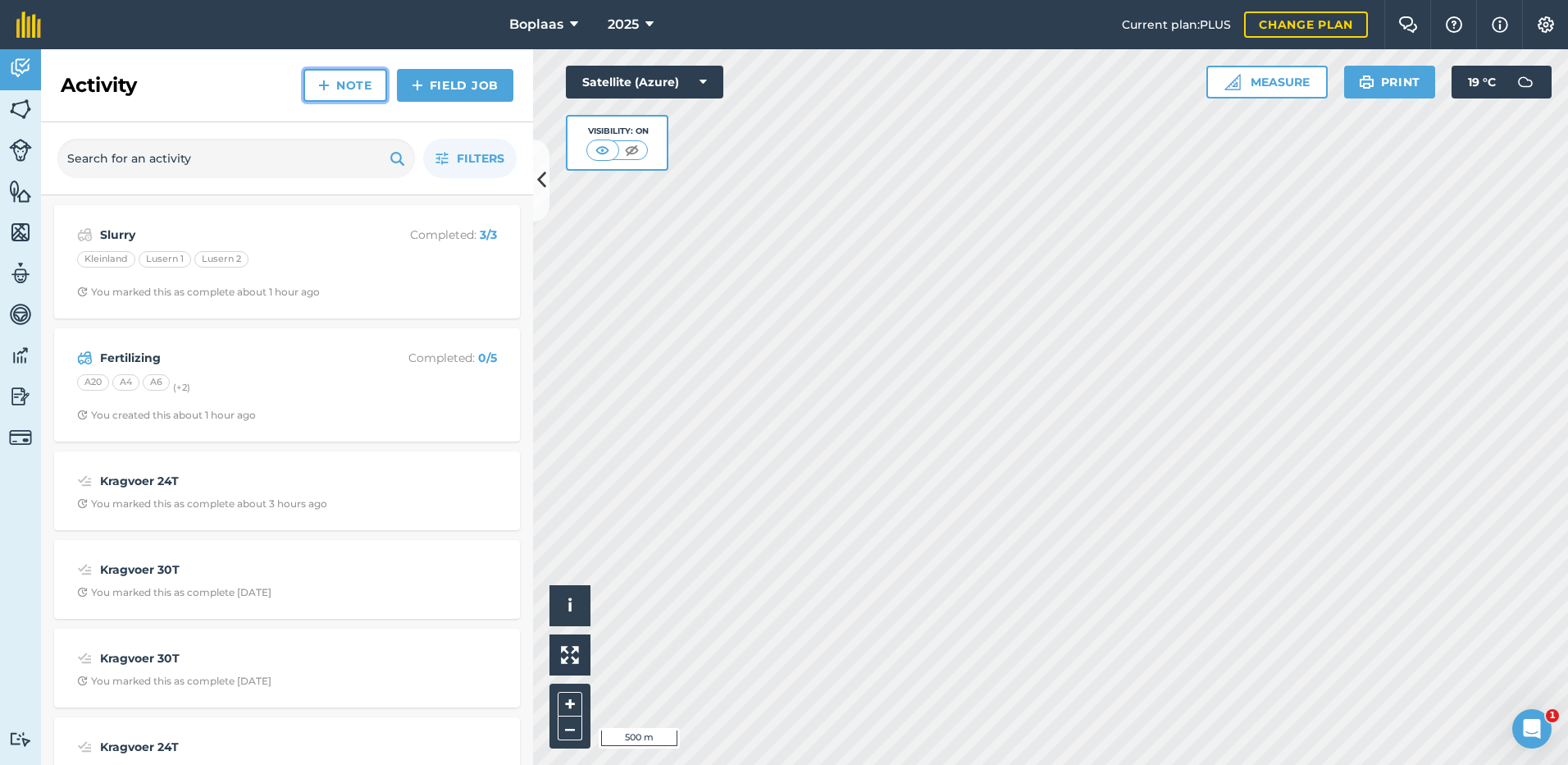
click at [338, 88] on link "Note" at bounding box center [345, 85] width 83 height 33
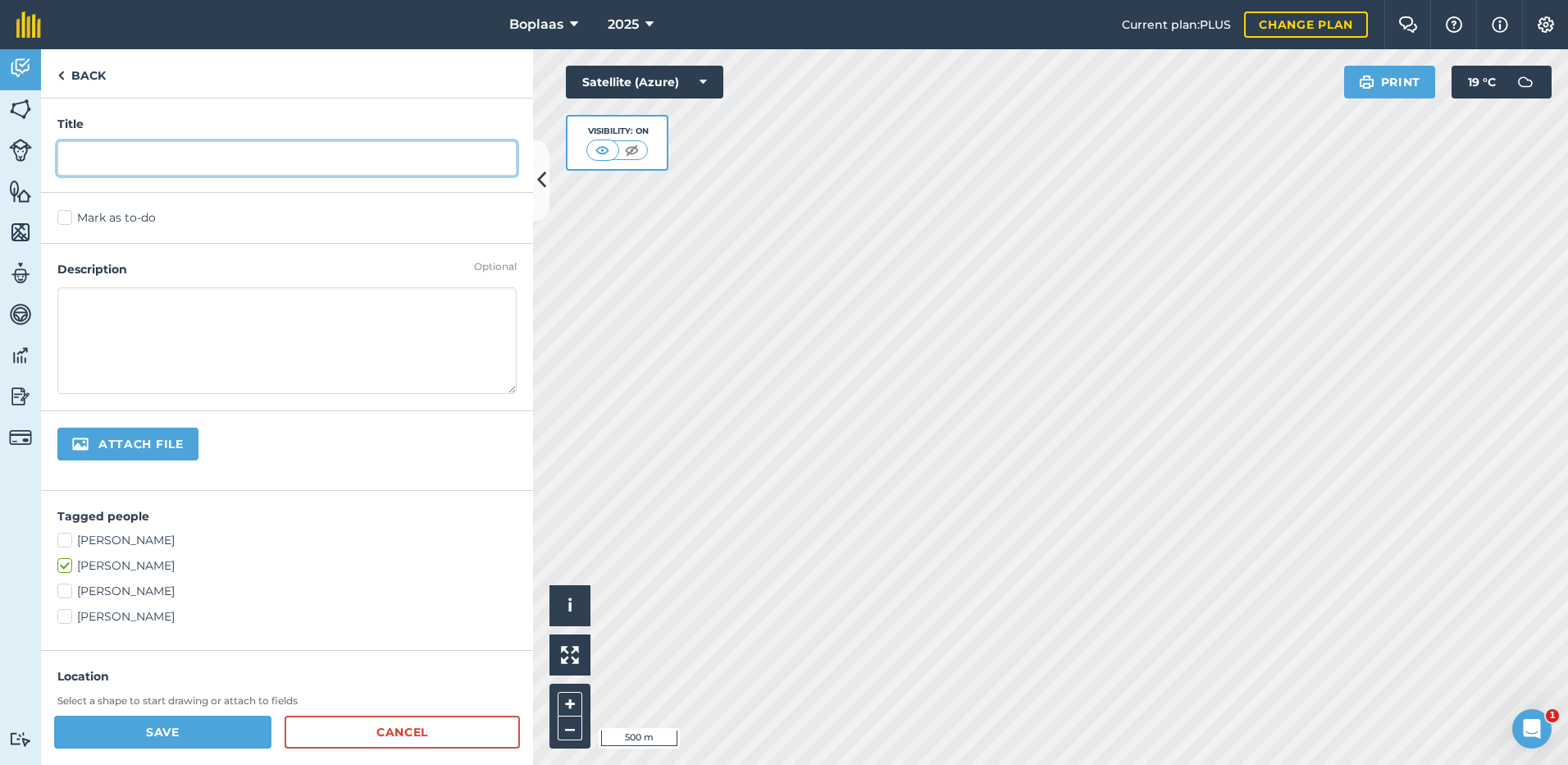
click at [244, 162] on input "text" at bounding box center [287, 158] width 459 height 35
type input "Kragvoer 9T"
click at [71, 215] on label "Mark as to-do" at bounding box center [287, 218] width 459 height 17
click at [68, 215] on input "Mark as to-do" at bounding box center [62, 214] width 11 height 11
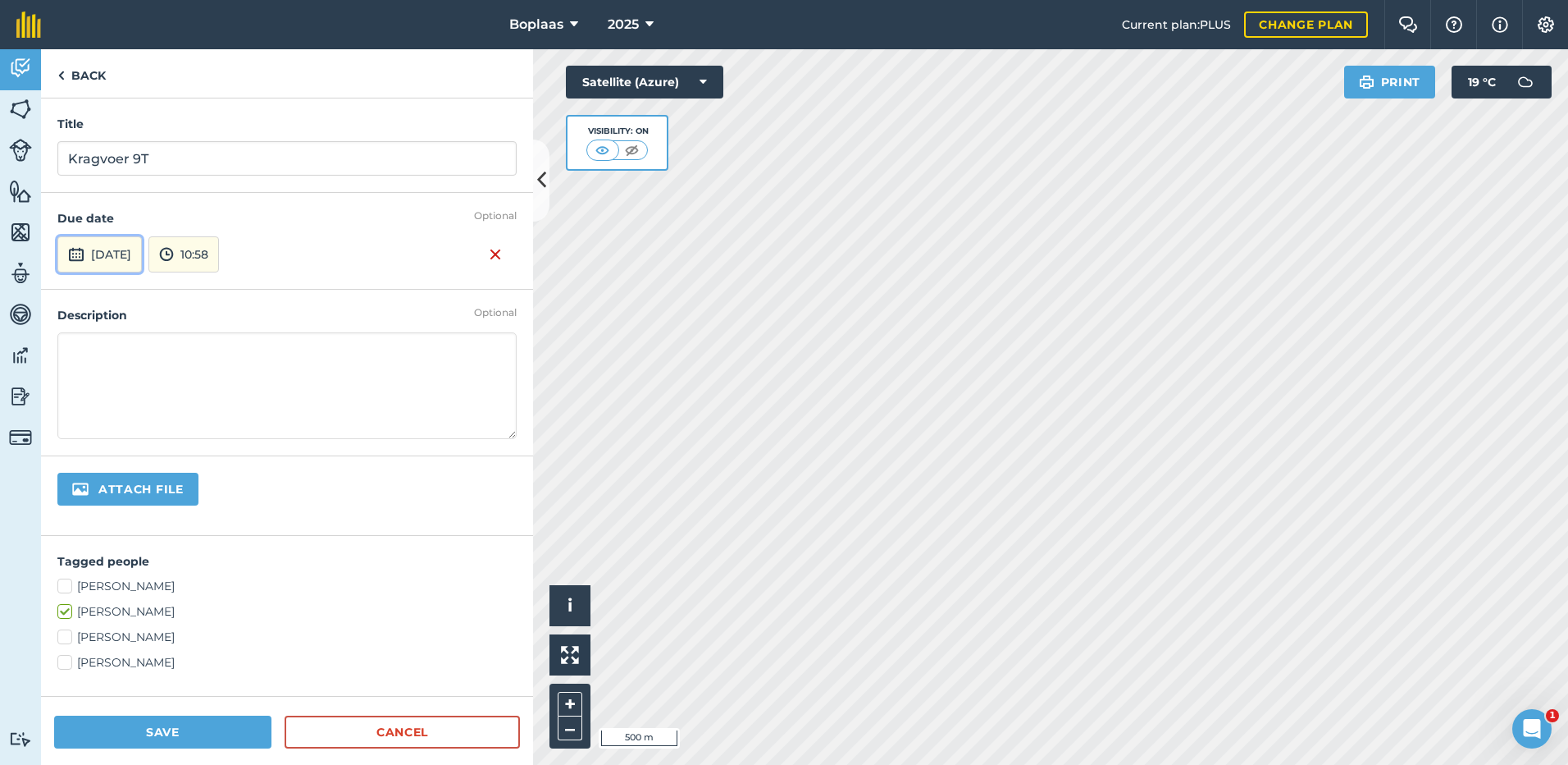
click at [142, 270] on button "5th Sep 2025" at bounding box center [100, 254] width 84 height 36
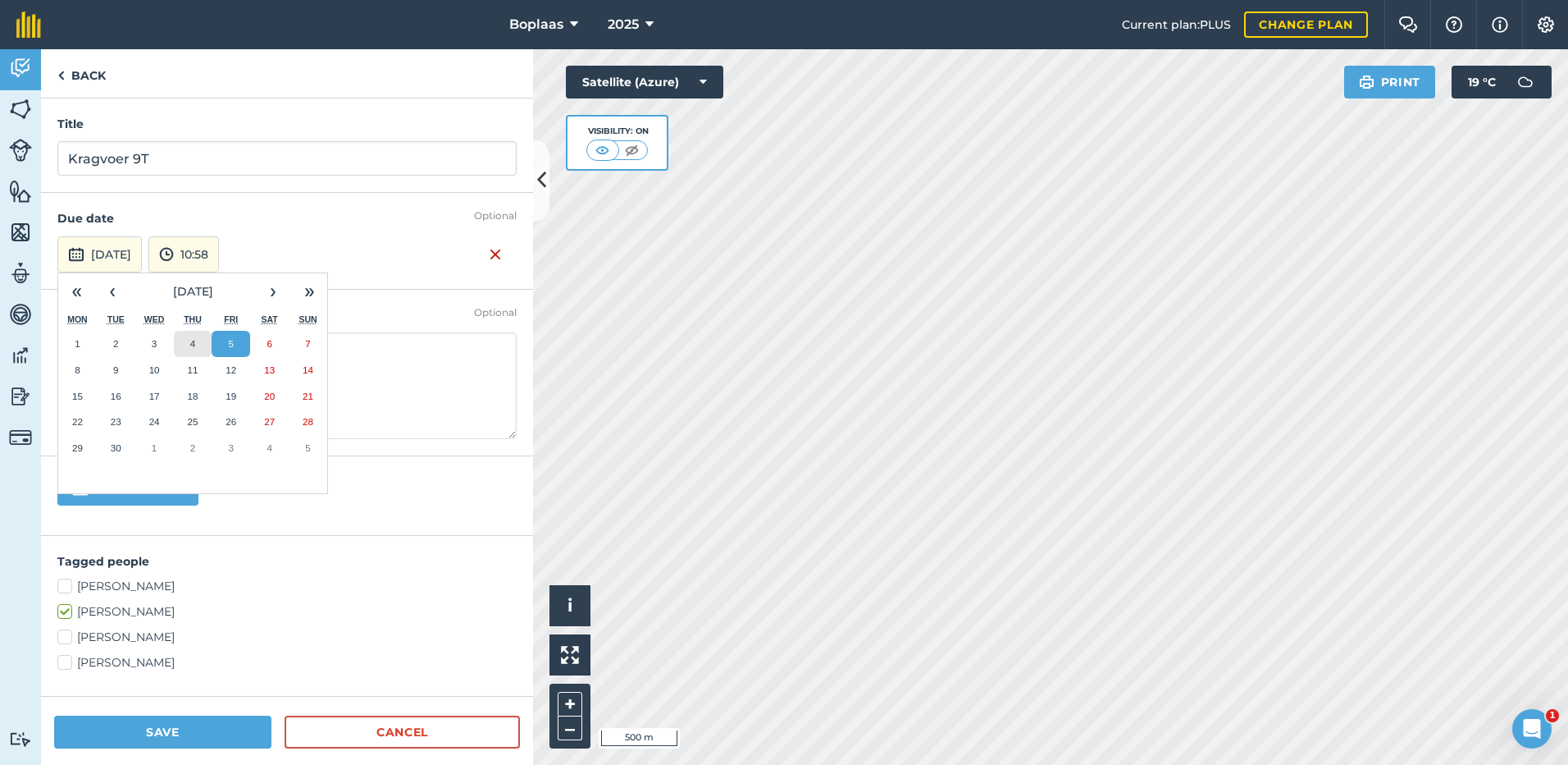
click at [191, 350] on button "4" at bounding box center [193, 343] width 38 height 26
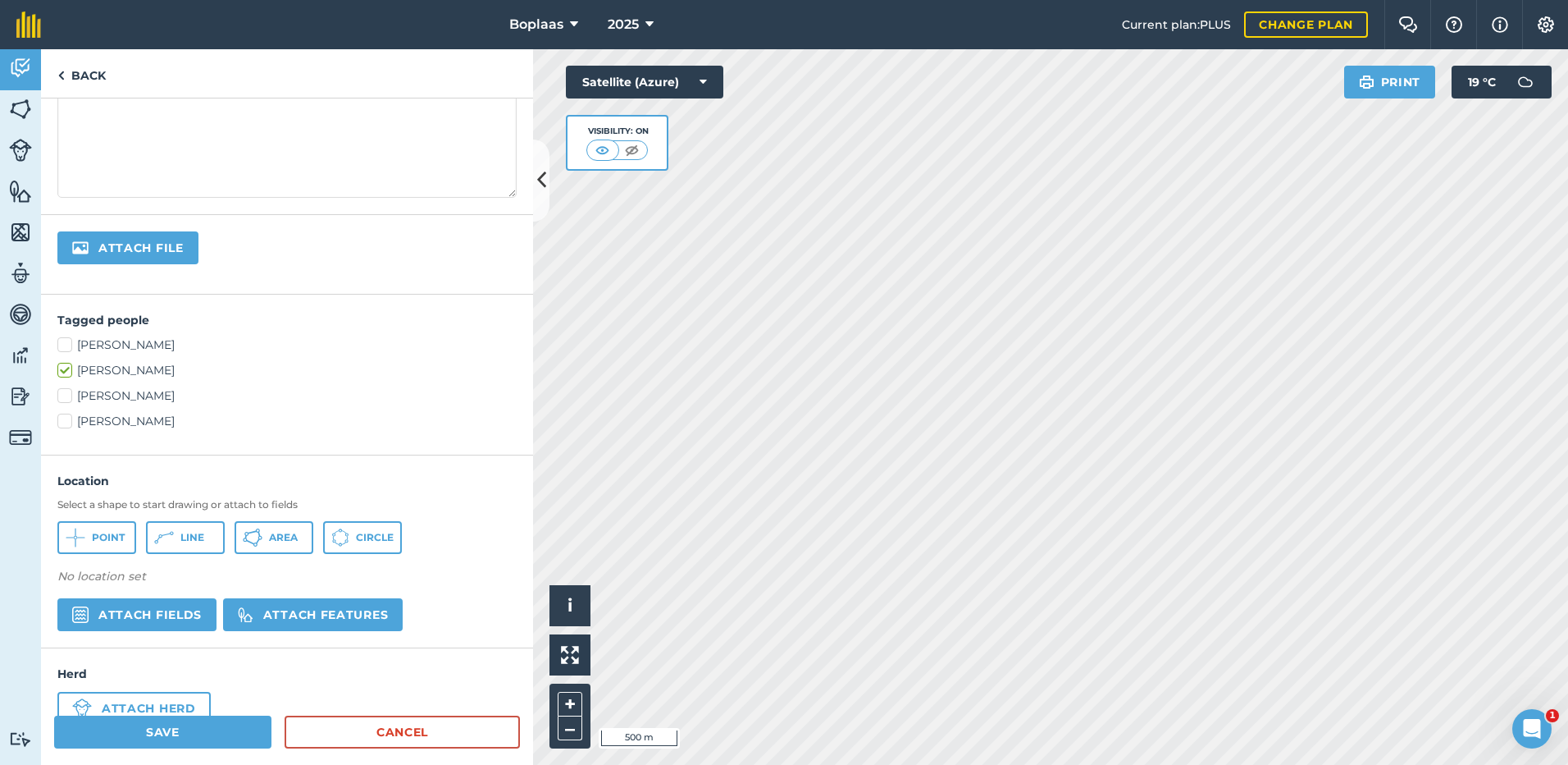
scroll to position [284, 0]
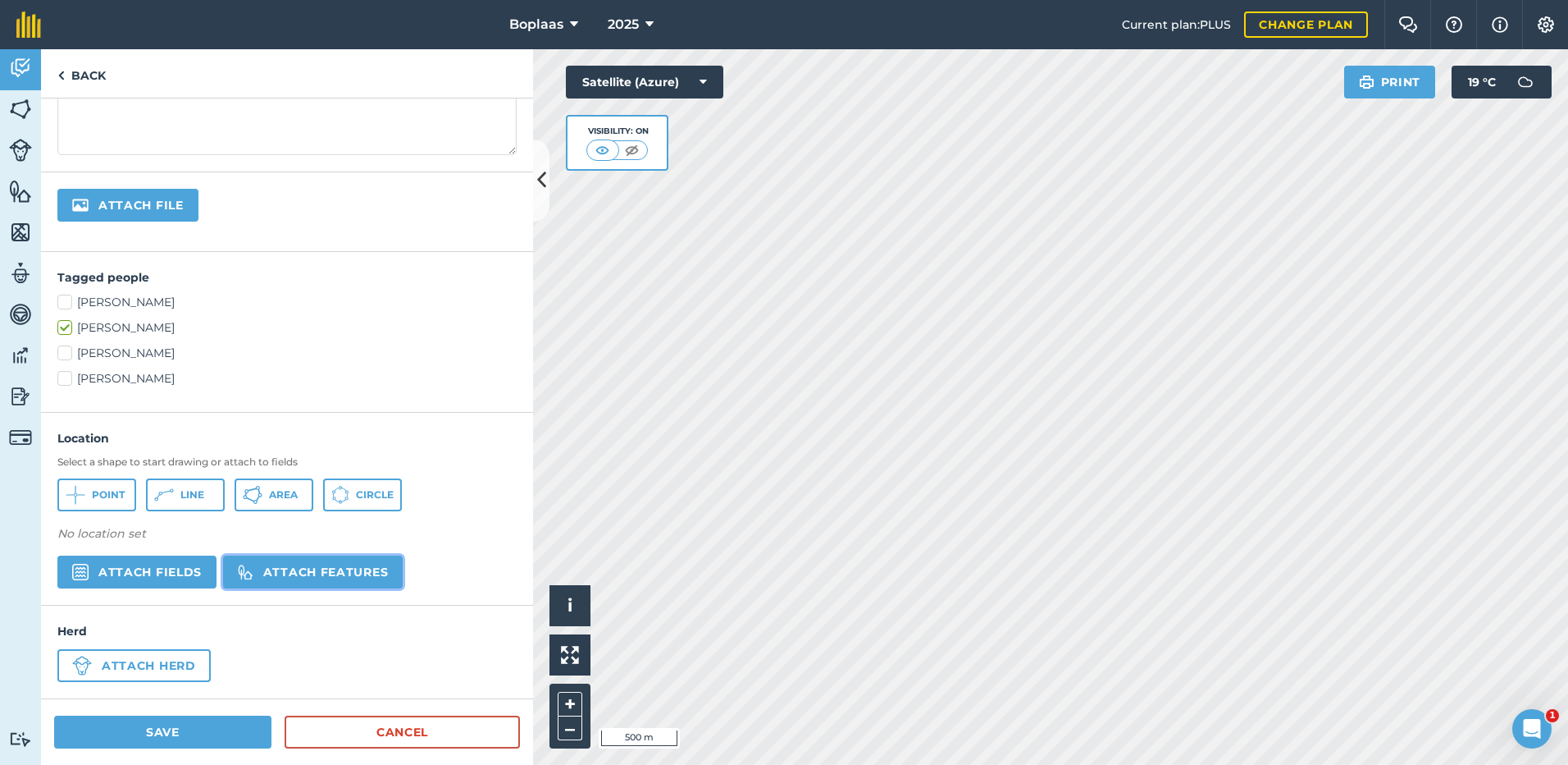
click at [334, 573] on button "Attach features" at bounding box center [312, 571] width 179 height 33
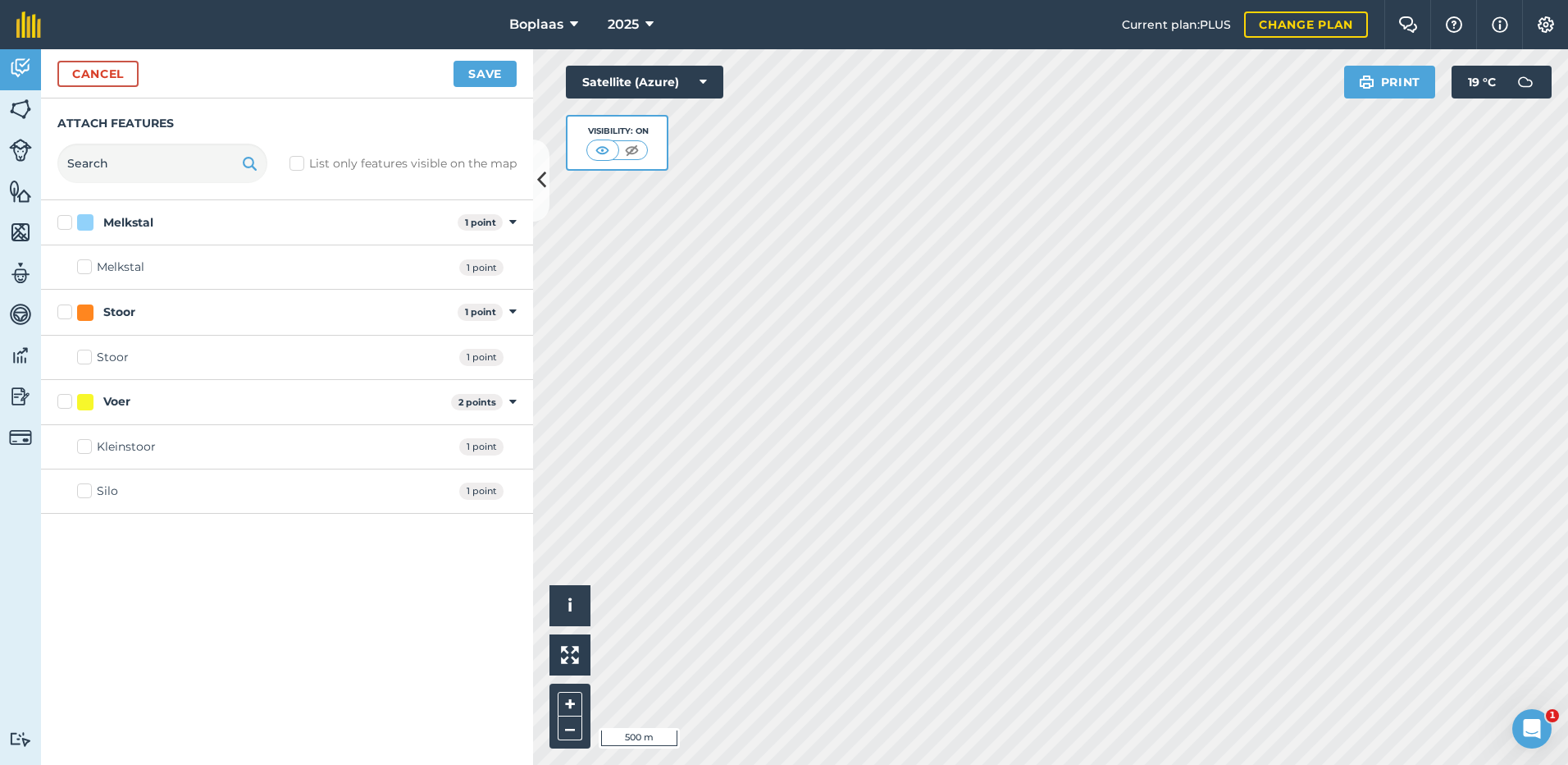
drag, startPoint x: 88, startPoint y: 496, endPoint x: 122, endPoint y: 473, distance: 41.0
click at [87, 494] on label "Silo" at bounding box center [97, 491] width 41 height 17
click at [87, 493] on input "Silo" at bounding box center [81, 487] width 11 height 11
checkbox input "true"
click at [478, 79] on button "Save" at bounding box center [485, 73] width 63 height 26
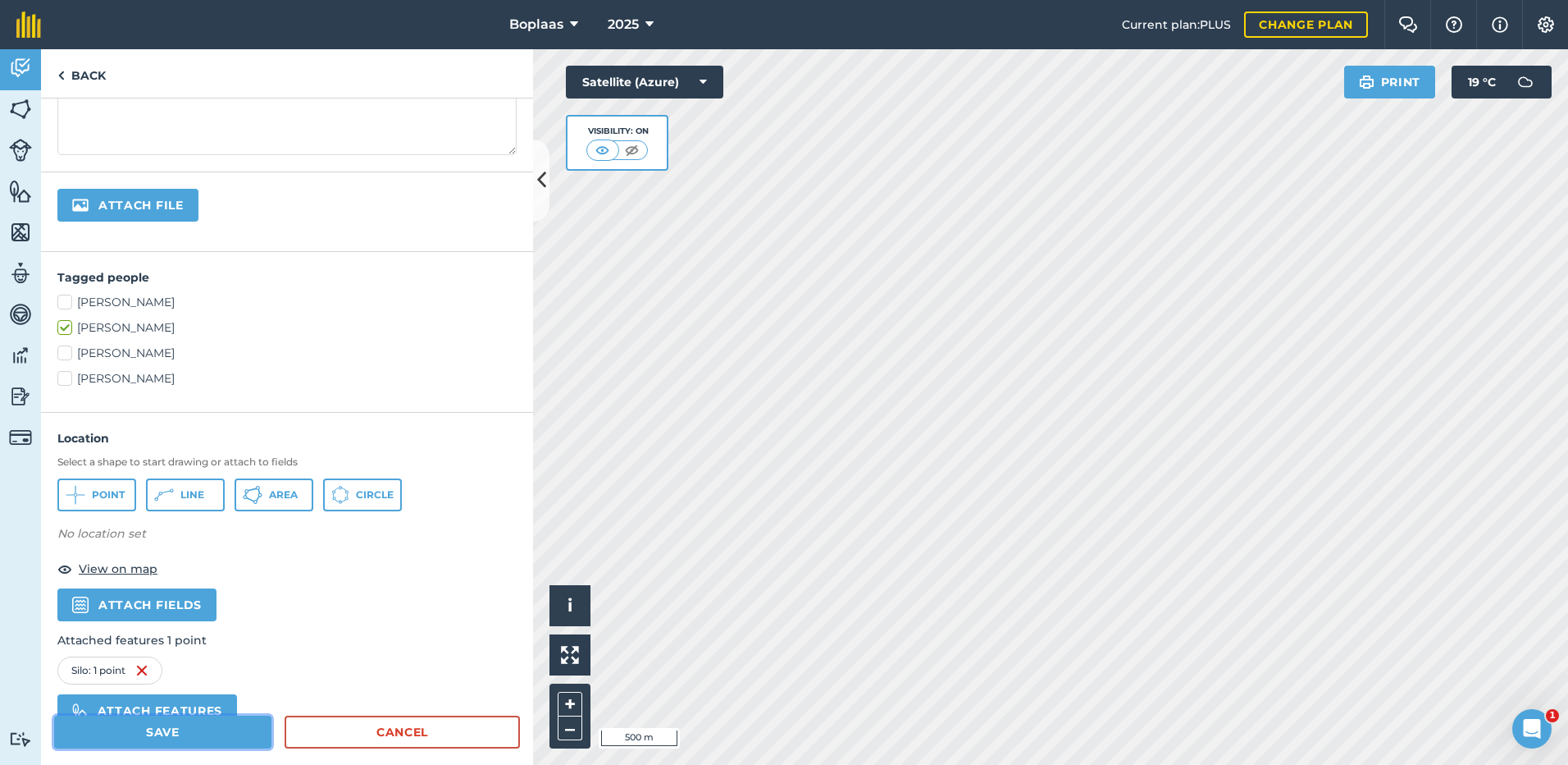
click at [205, 728] on button "Save" at bounding box center [162, 731] width 218 height 33
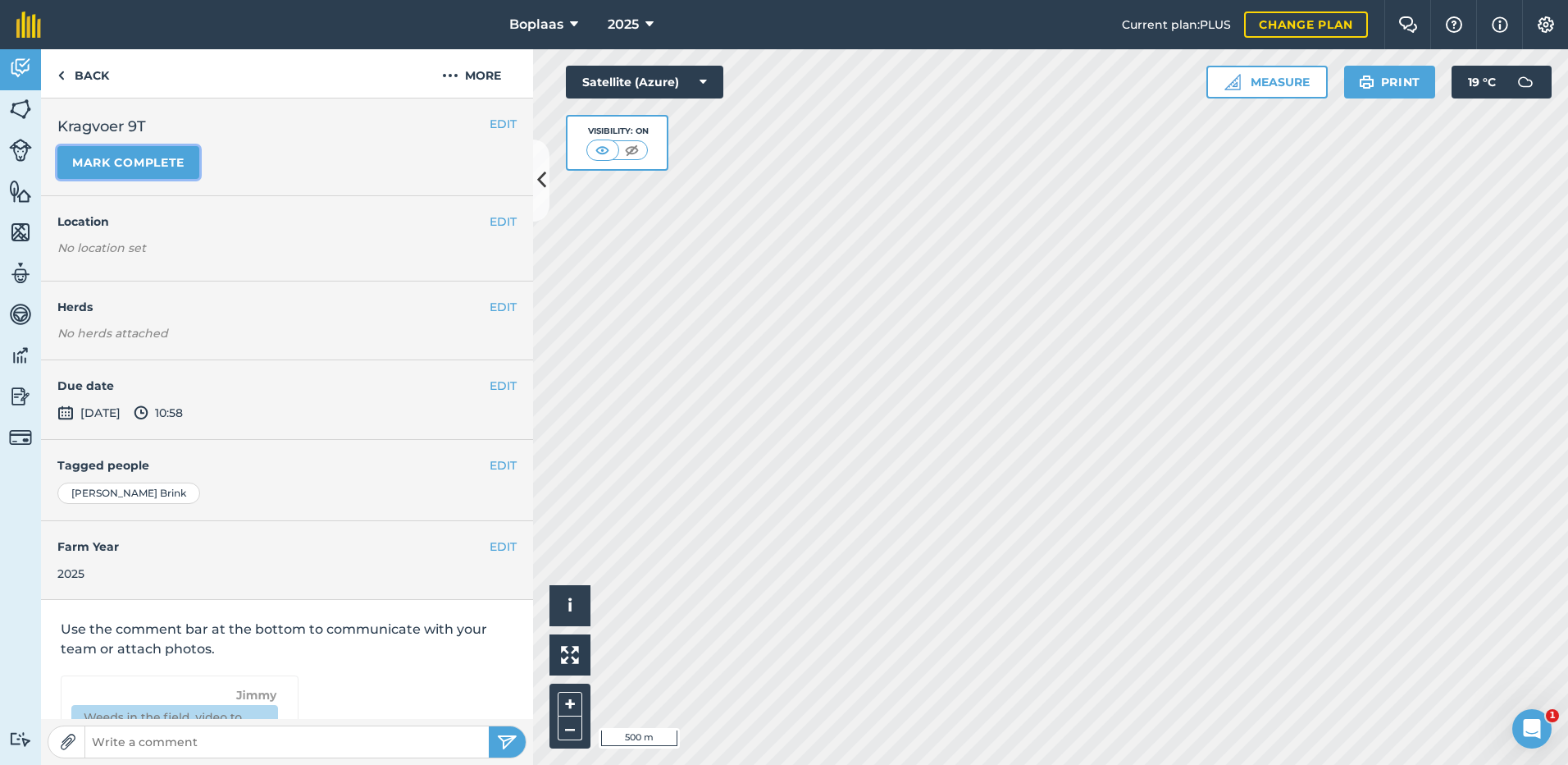
click at [156, 170] on button "Mark complete" at bounding box center [128, 162] width 142 height 33
click at [490, 387] on button "EDIT" at bounding box center [503, 385] width 27 height 18
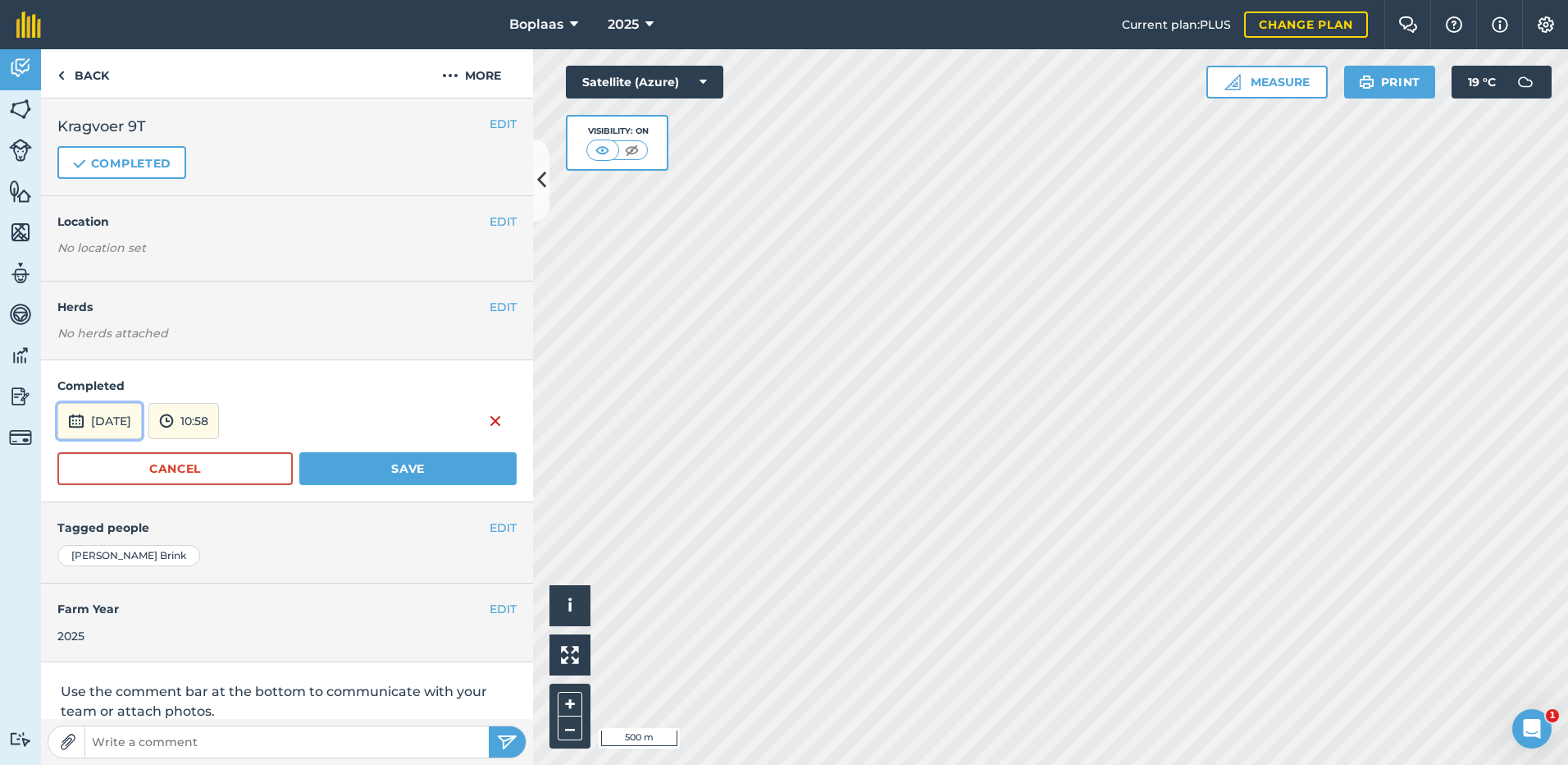
click at [131, 432] on button "5th Sep 2025" at bounding box center [100, 421] width 84 height 36
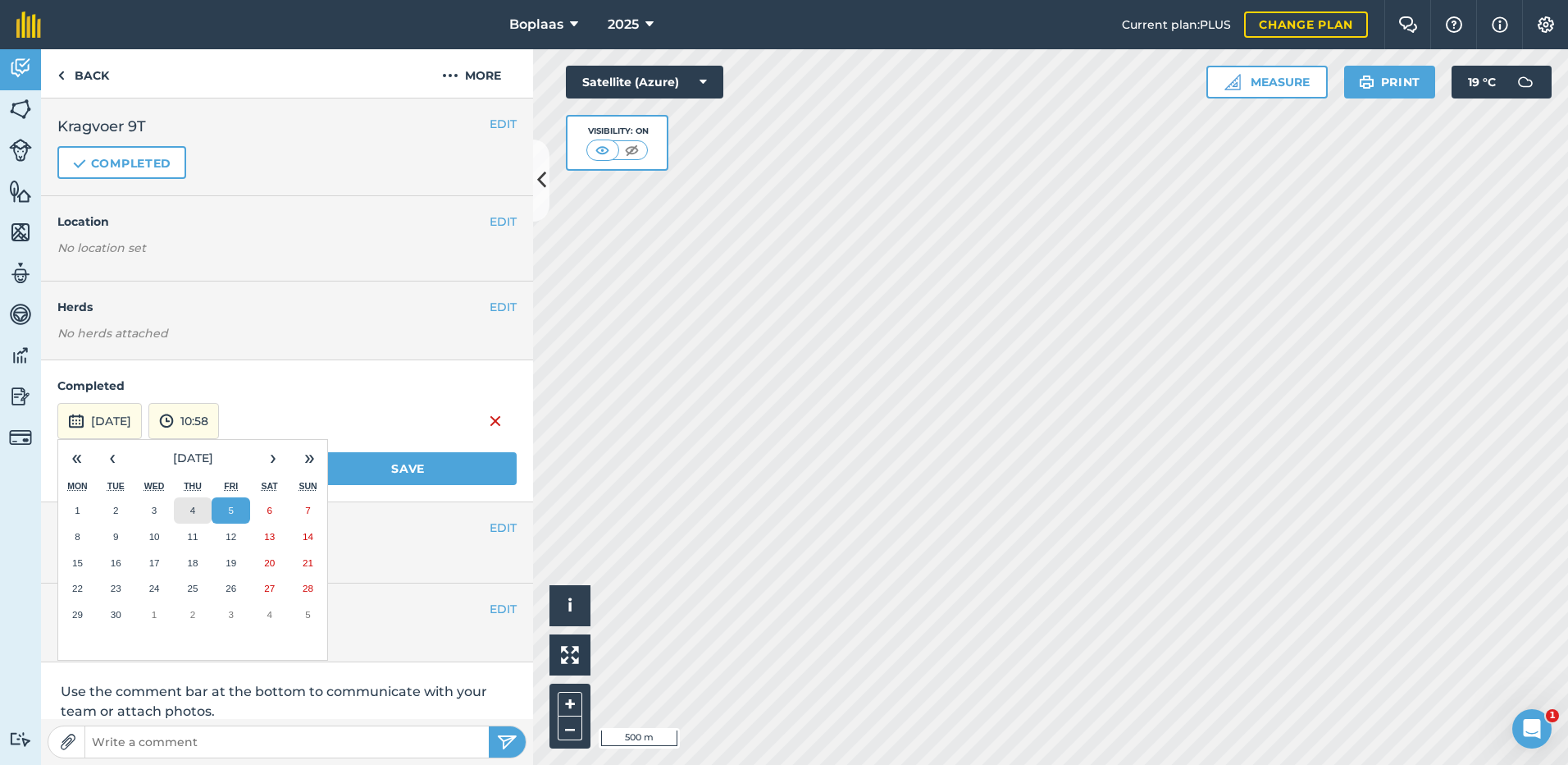
click at [205, 503] on button "4" at bounding box center [193, 510] width 38 height 26
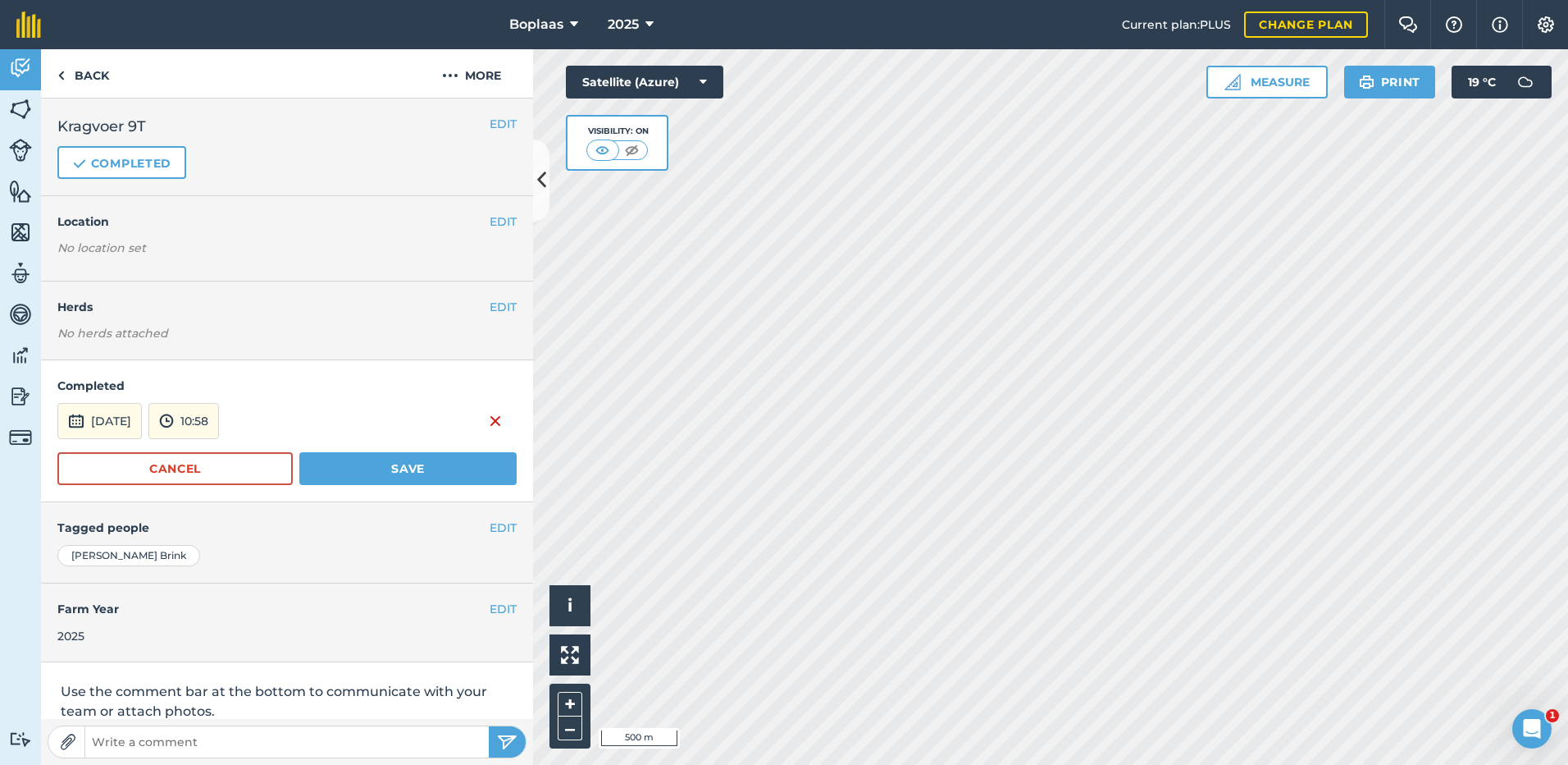
click at [372, 454] on form "Completed 4th Sep 2025 10:58 Cancel Save" at bounding box center [287, 430] width 459 height 108
click at [375, 470] on button "Save" at bounding box center [407, 468] width 218 height 33
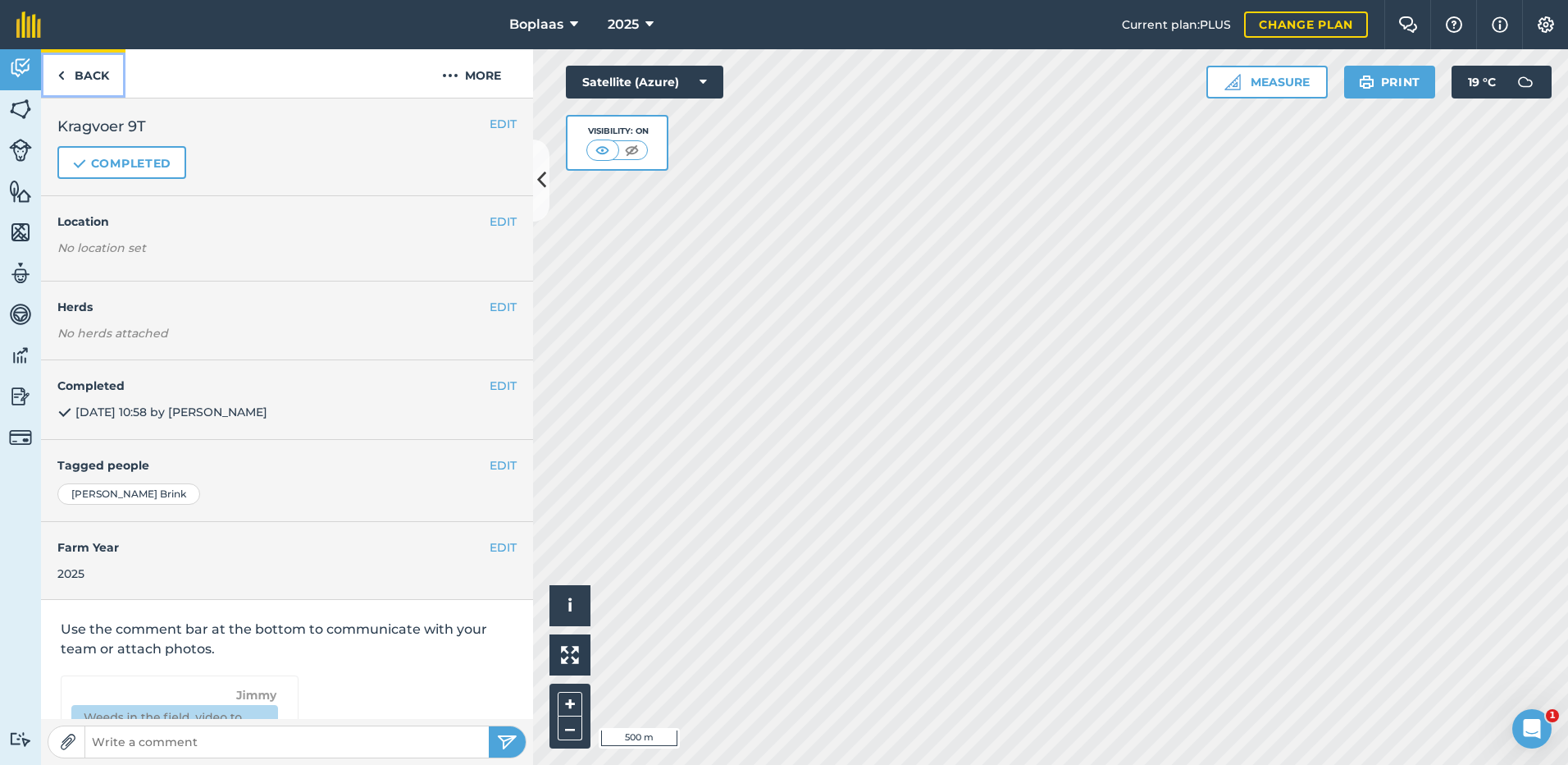
click at [81, 82] on link "Back" at bounding box center [83, 73] width 84 height 48
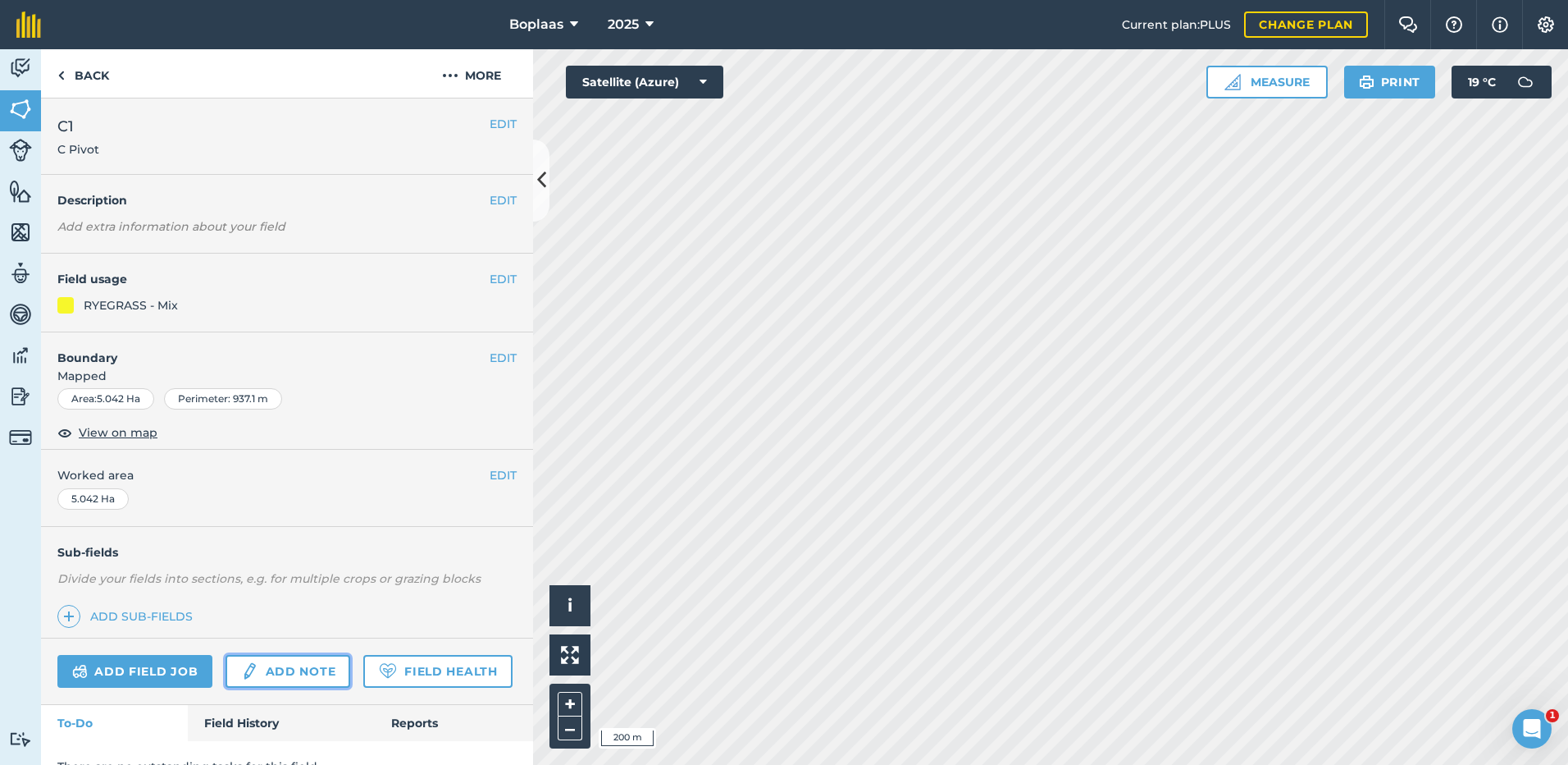
click at [262, 667] on link "Add note" at bounding box center [288, 671] width 125 height 33
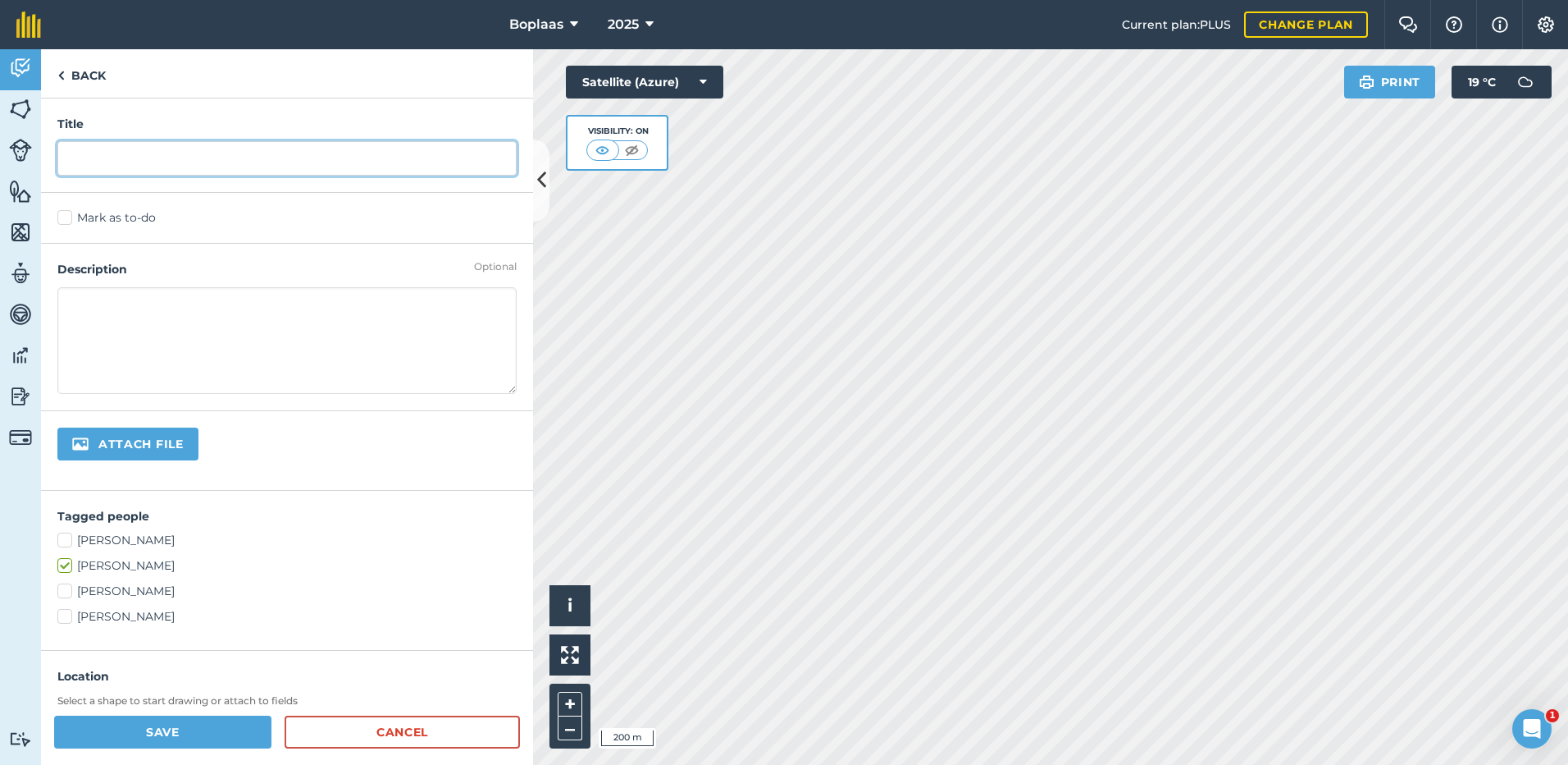
click at [190, 169] on input "text" at bounding box center [287, 158] width 459 height 35
type input "Vreet"
click at [62, 215] on label "Mark as to-do" at bounding box center [287, 218] width 459 height 17
click at [62, 215] on input "Mark as to-do" at bounding box center [62, 214] width 11 height 11
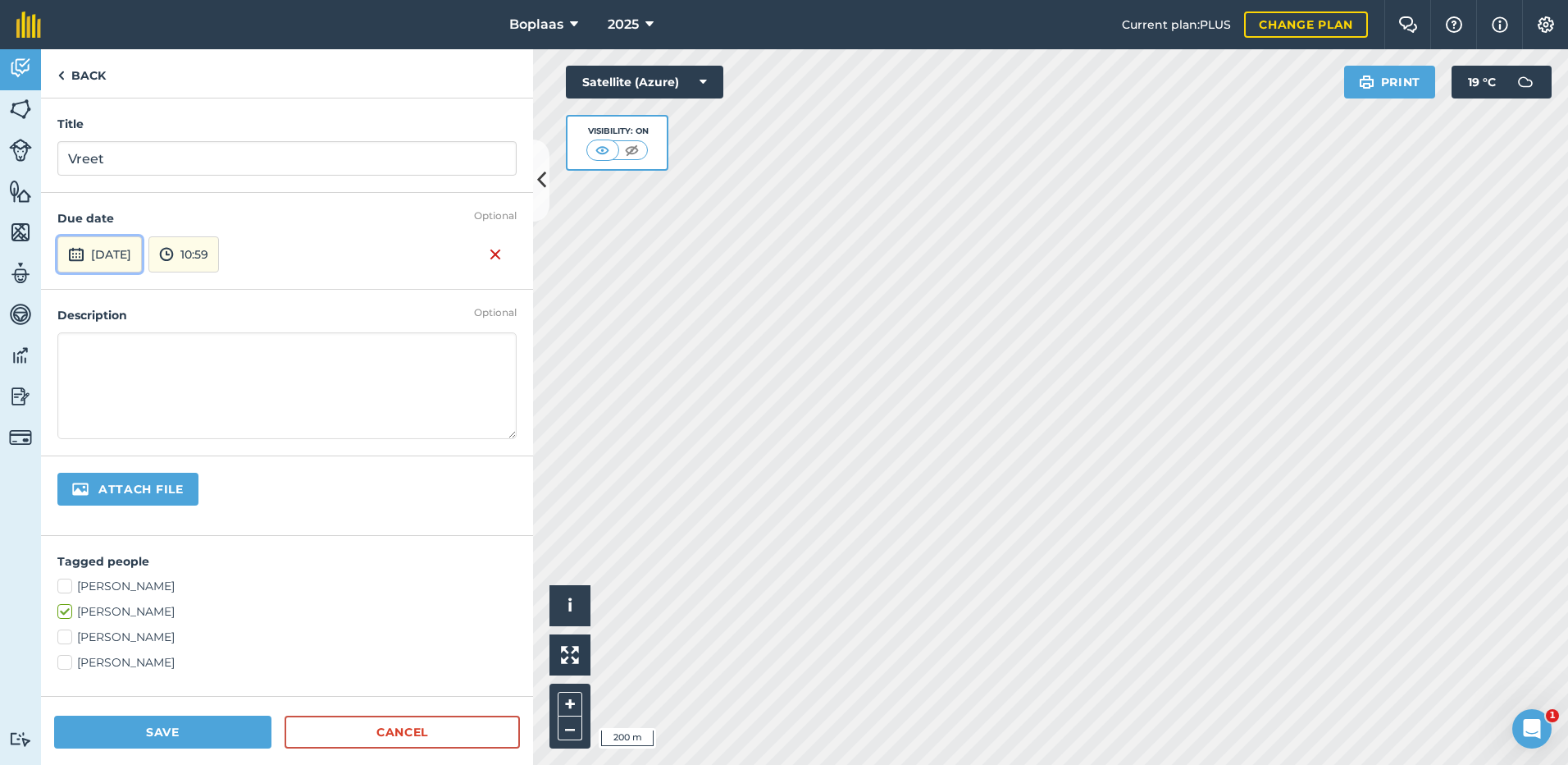
click at [127, 258] on button "5th Sep 2025" at bounding box center [100, 254] width 84 height 36
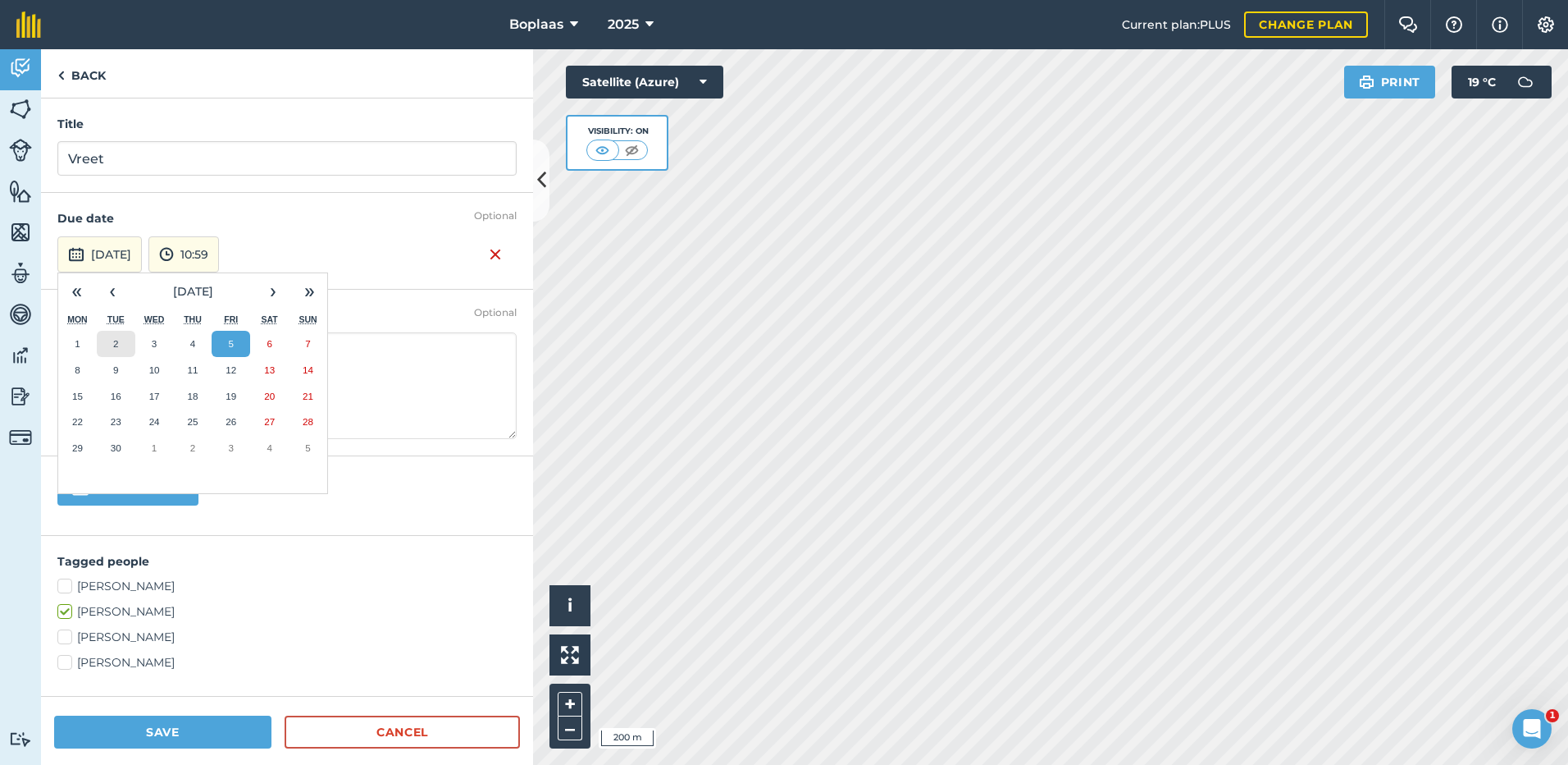
click at [107, 341] on button "2" at bounding box center [116, 343] width 38 height 26
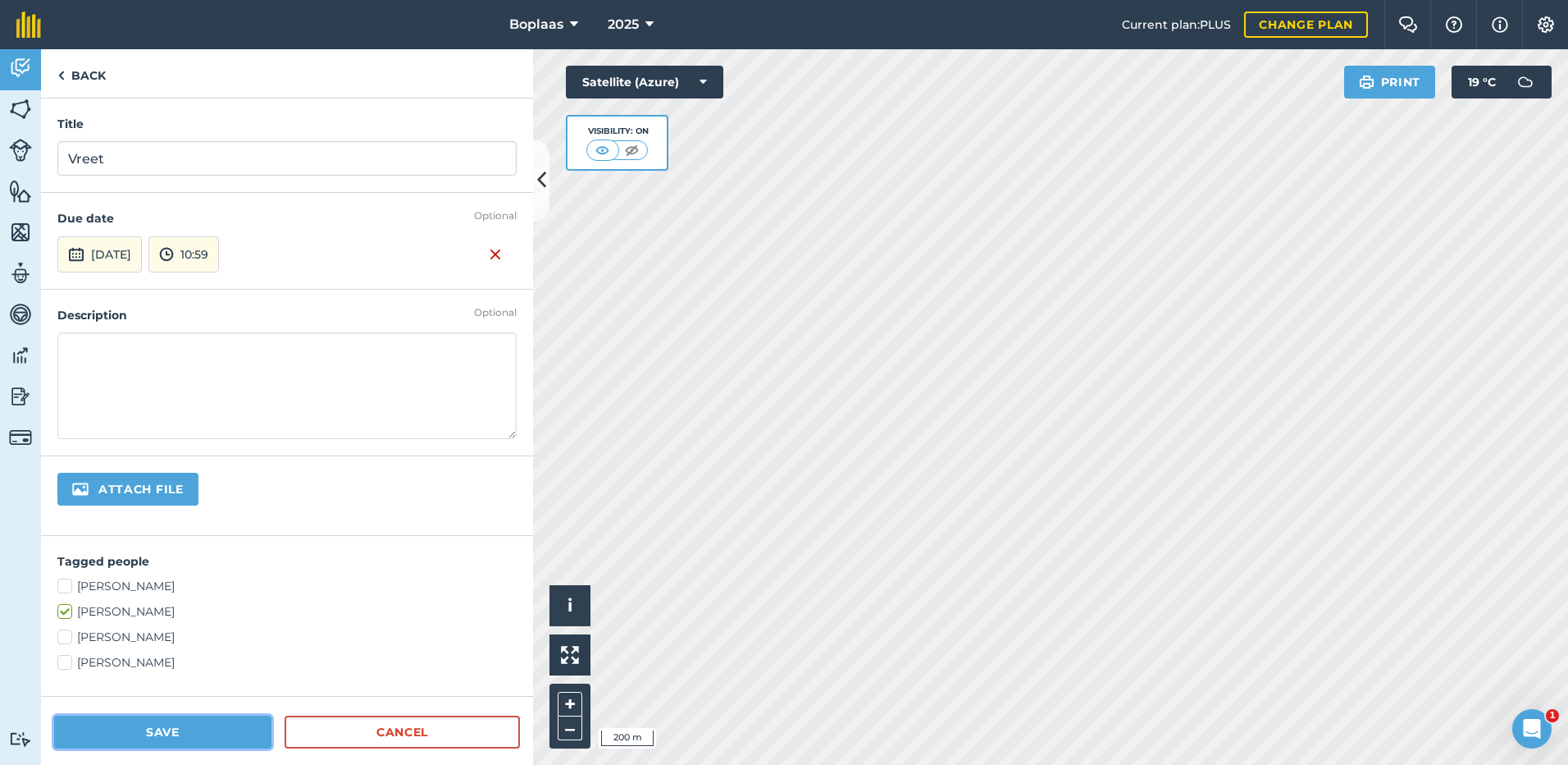
click at [184, 739] on button "Save" at bounding box center [162, 731] width 218 height 33
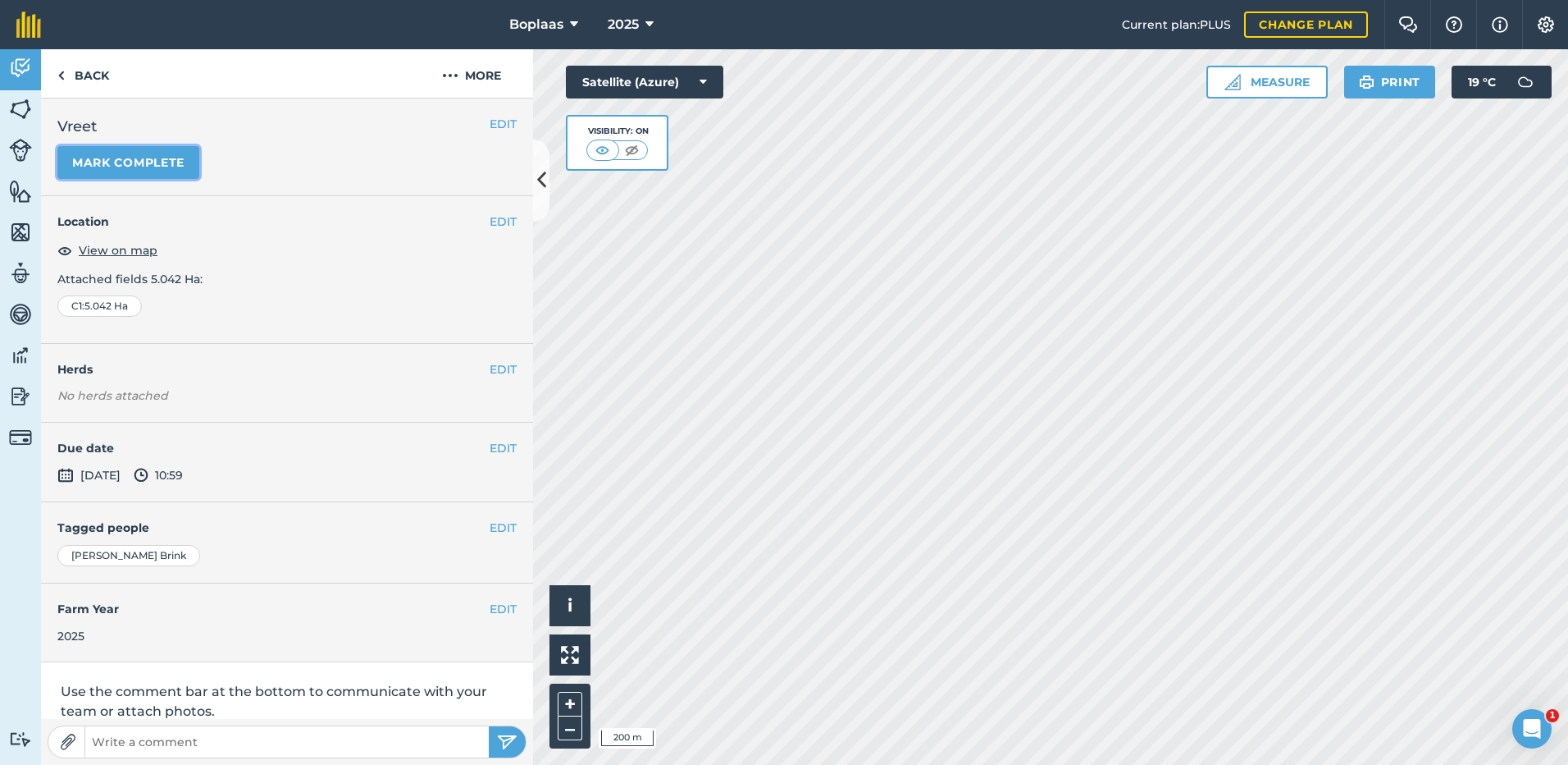
click at [168, 165] on button "Mark complete" at bounding box center [128, 162] width 142 height 33
click at [475, 447] on h4 "Completed" at bounding box center [287, 448] width 459 height 18
click at [496, 450] on button "EDIT" at bounding box center [503, 448] width 27 height 18
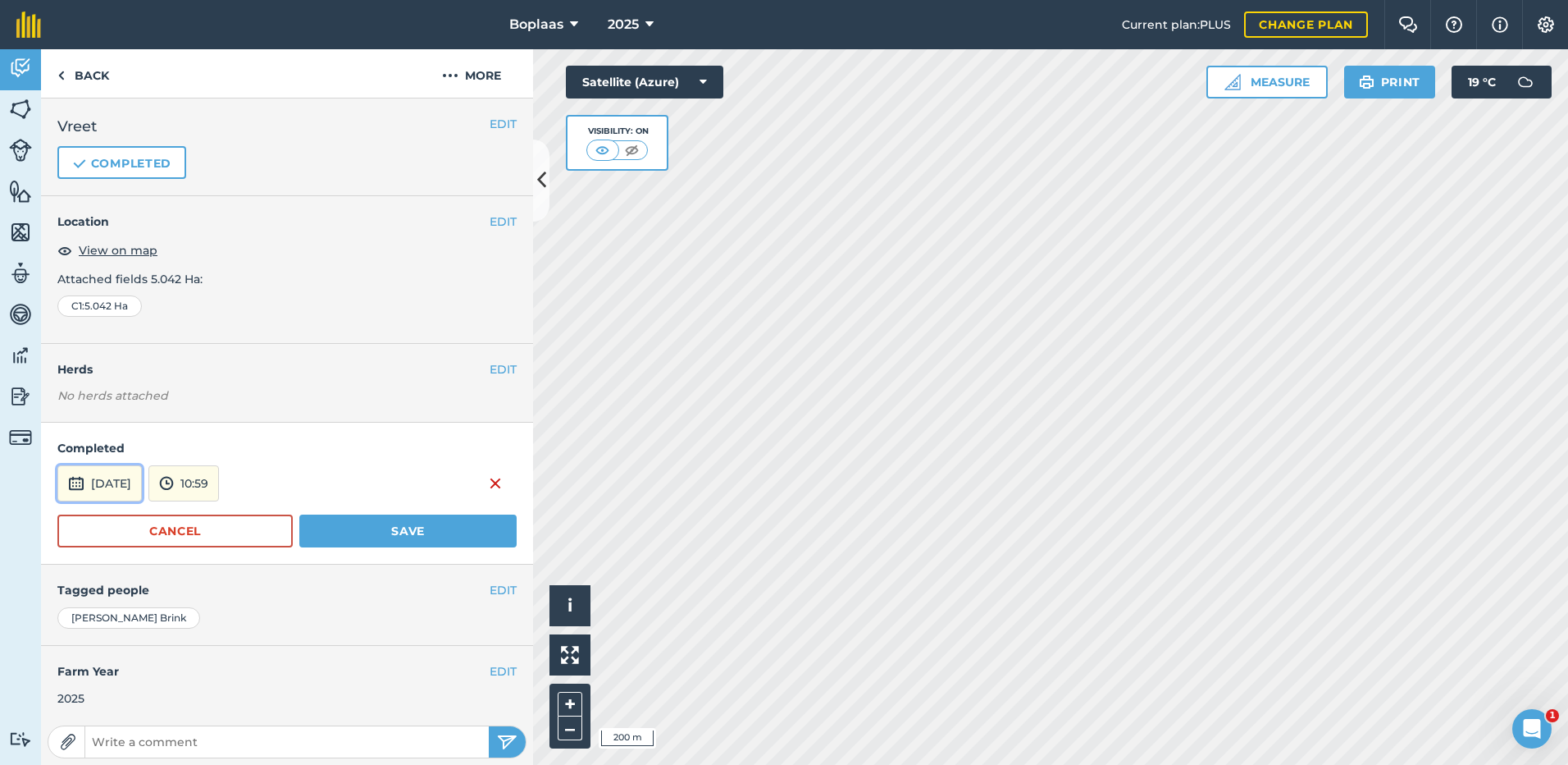
click at [122, 480] on button "5th Sep 2025" at bounding box center [100, 483] width 84 height 36
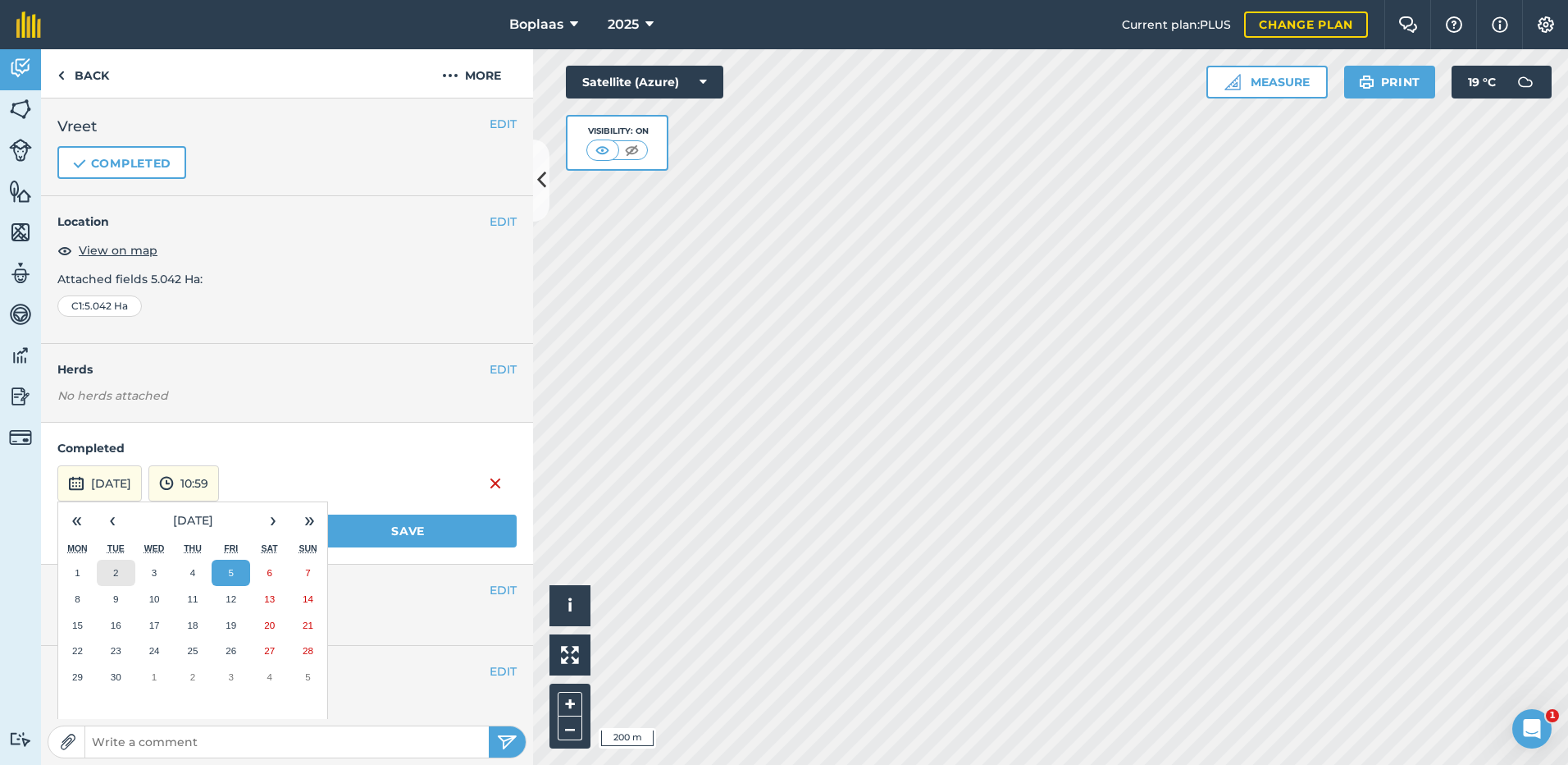
click at [125, 566] on button "2" at bounding box center [116, 572] width 38 height 26
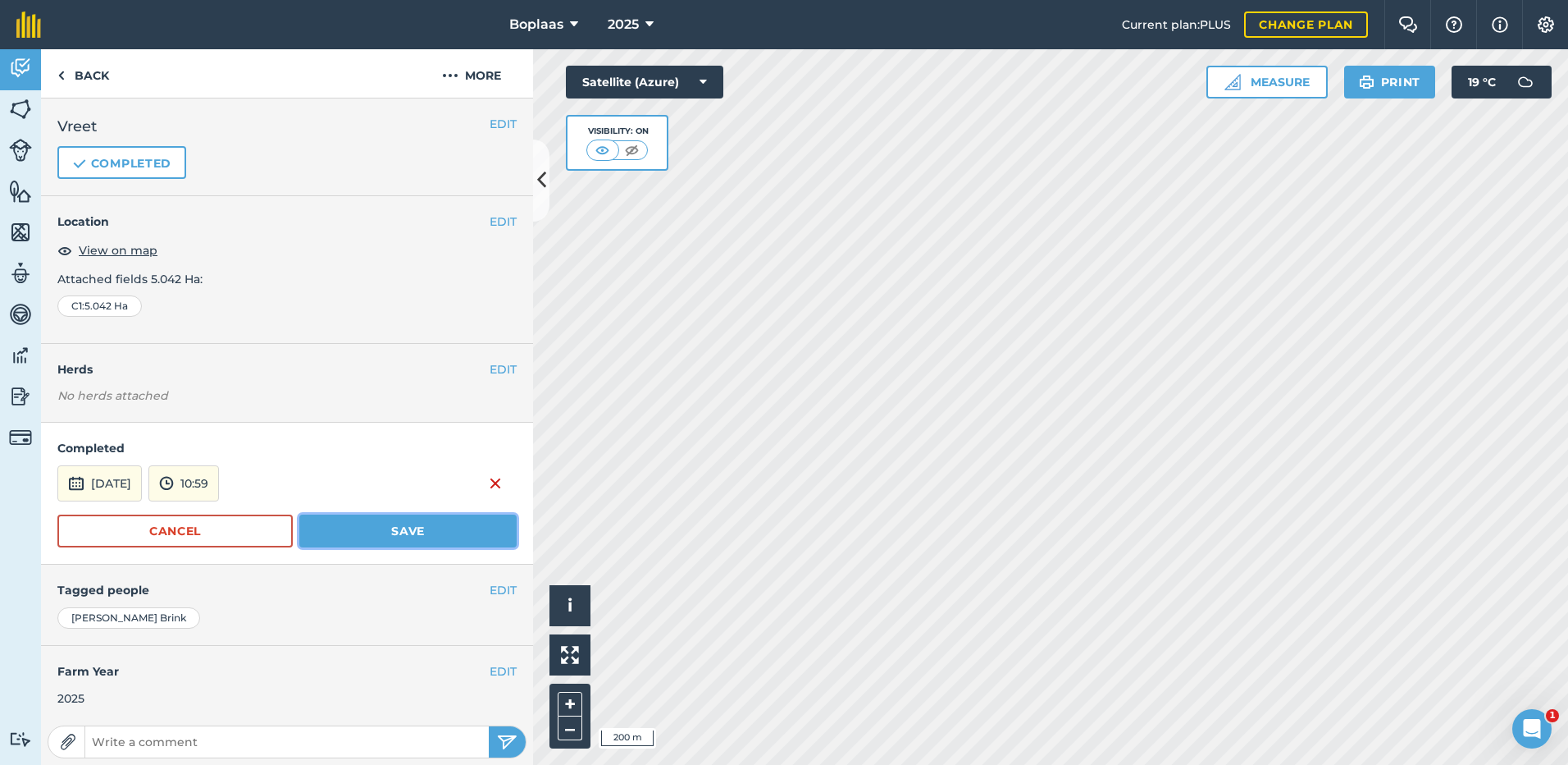
click at [404, 521] on button "Save" at bounding box center [407, 531] width 218 height 33
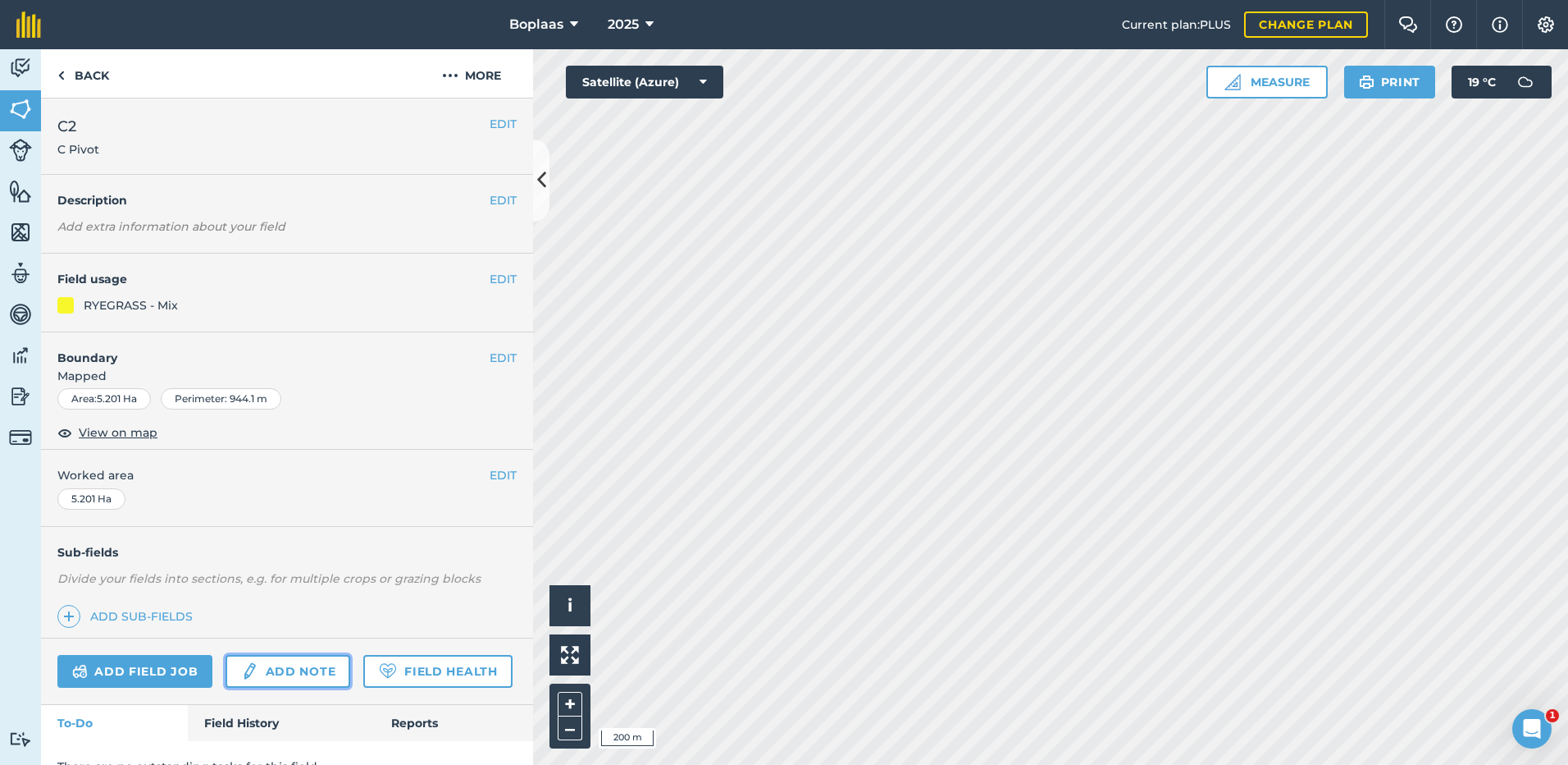
click at [282, 682] on link "Add note" at bounding box center [288, 671] width 125 height 33
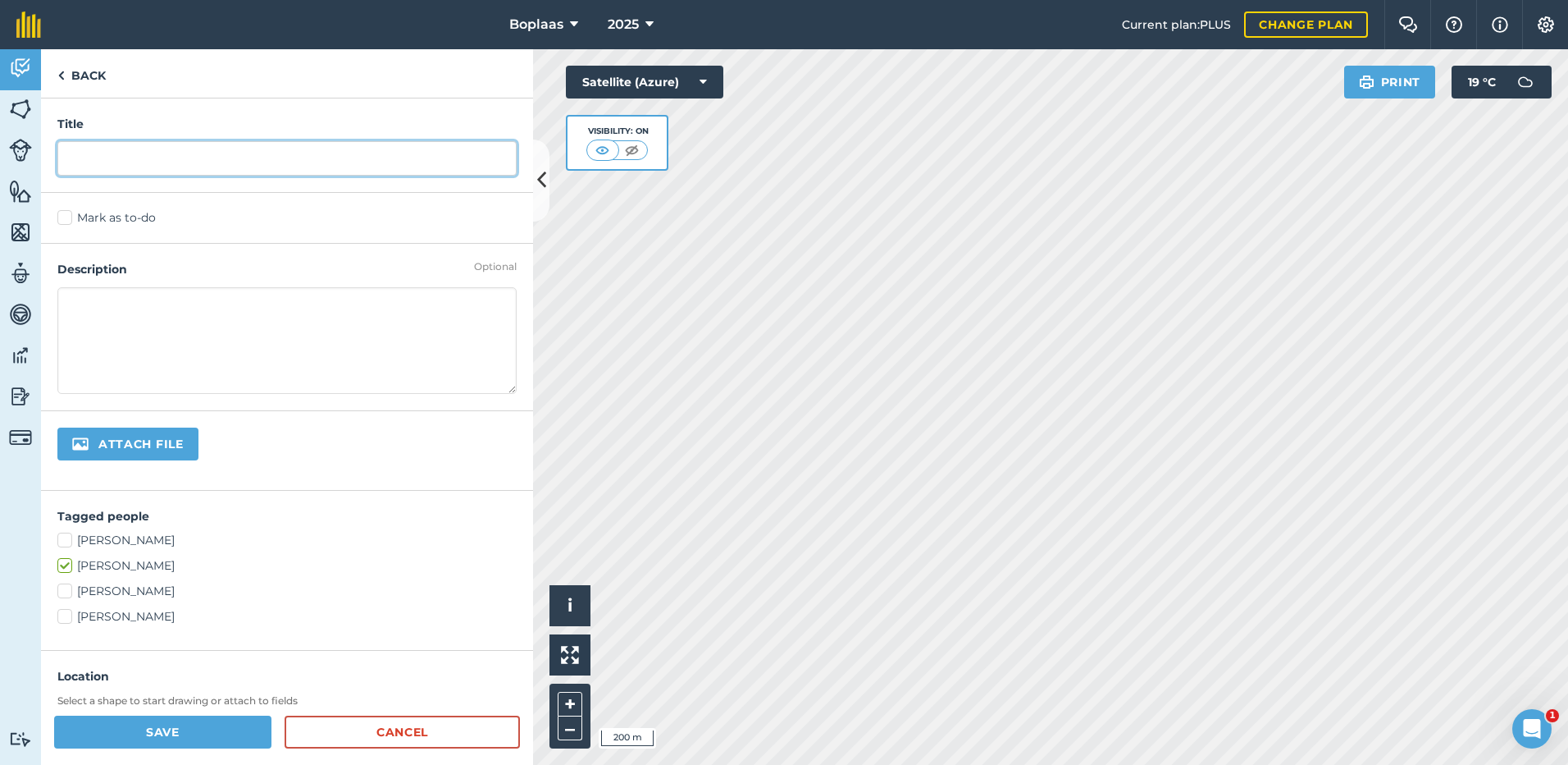
click at [96, 148] on input "text" at bounding box center [287, 158] width 459 height 35
type input "Vreet"
click at [59, 218] on label "Mark as to-do" at bounding box center [287, 218] width 459 height 17
click at [59, 218] on input "Mark as to-do" at bounding box center [62, 214] width 11 height 11
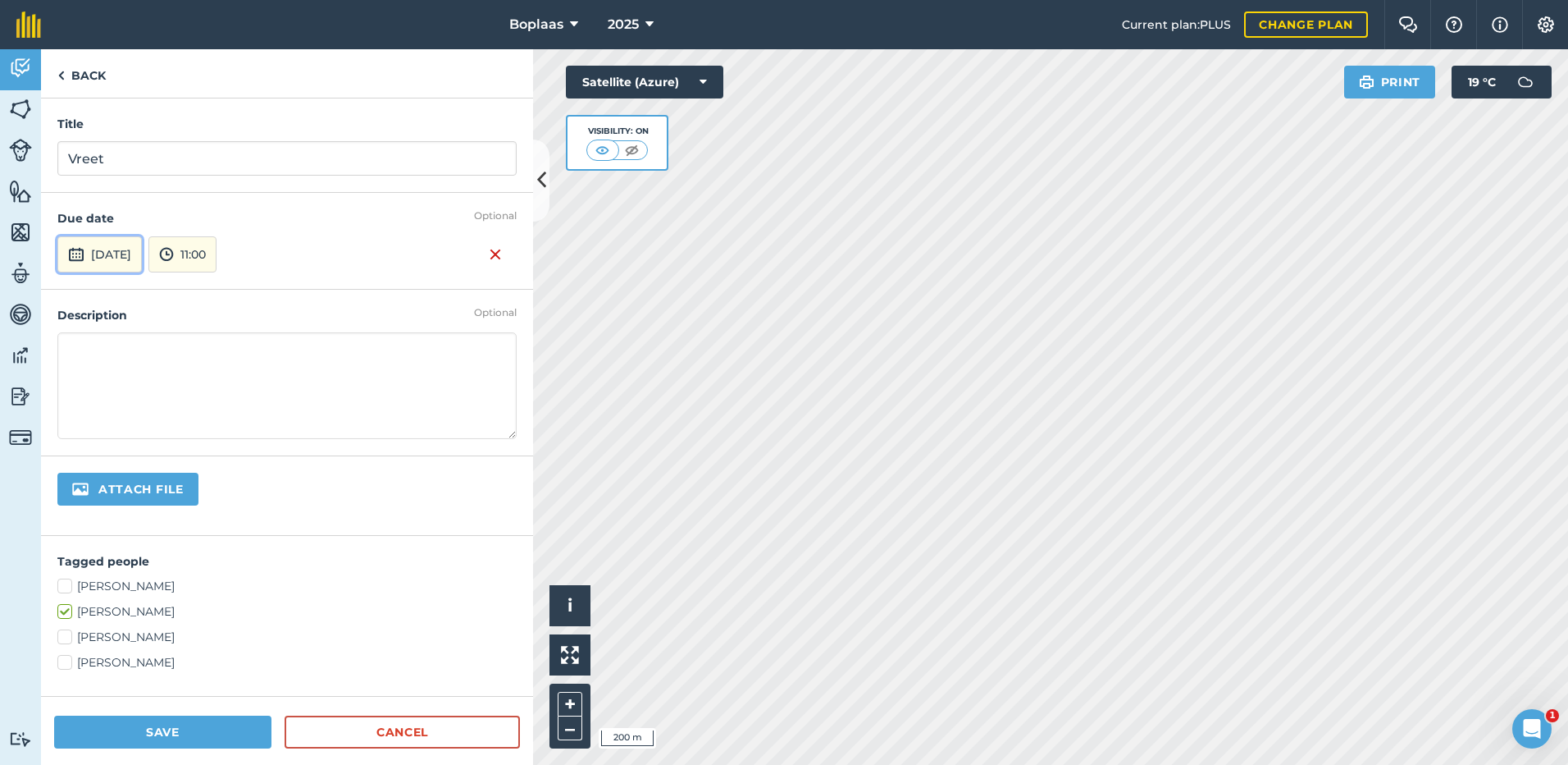
click at [133, 243] on button "5th Sep 2025" at bounding box center [100, 254] width 84 height 36
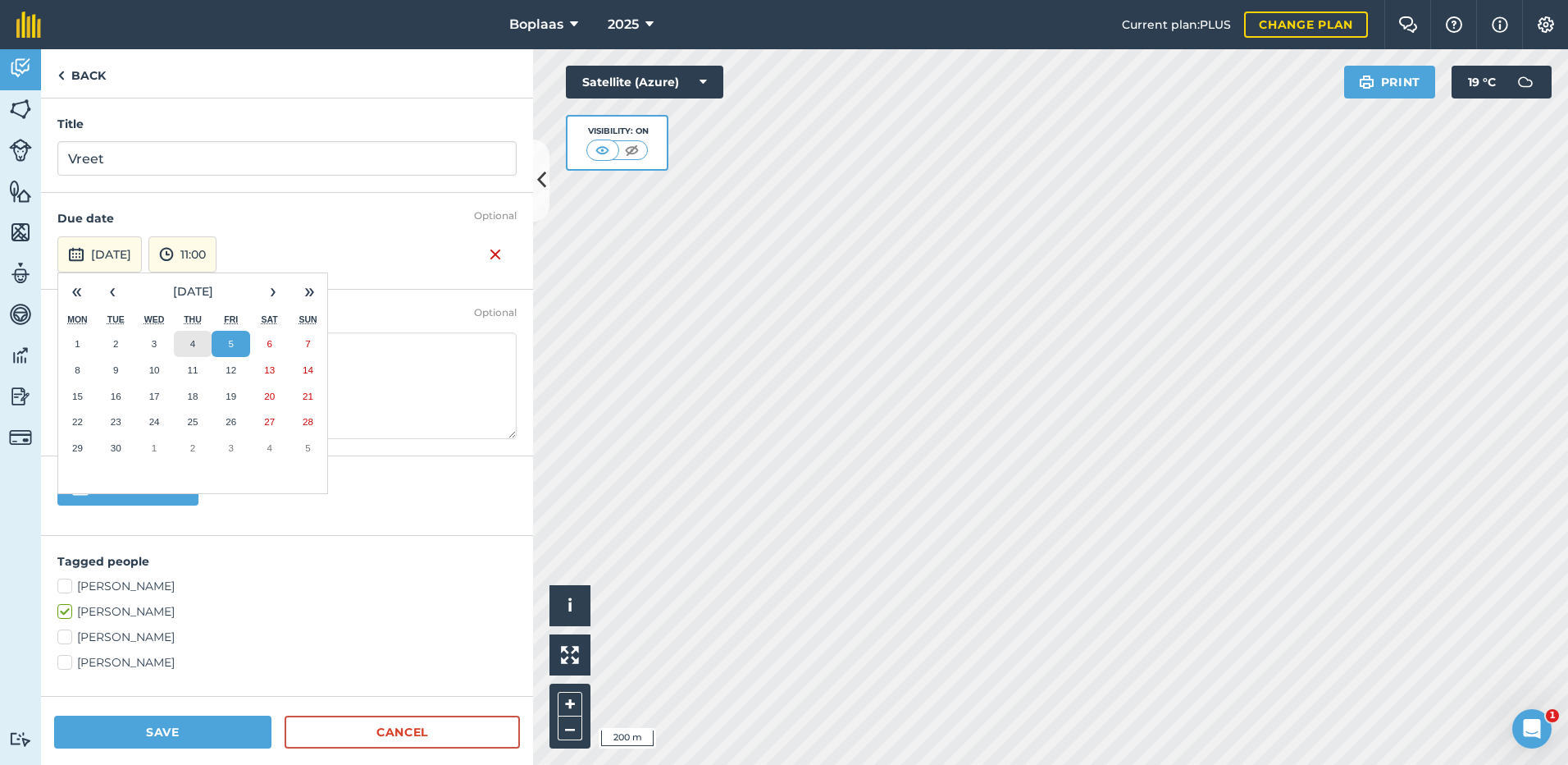
click at [195, 344] on abbr "4" at bounding box center [193, 343] width 5 height 11
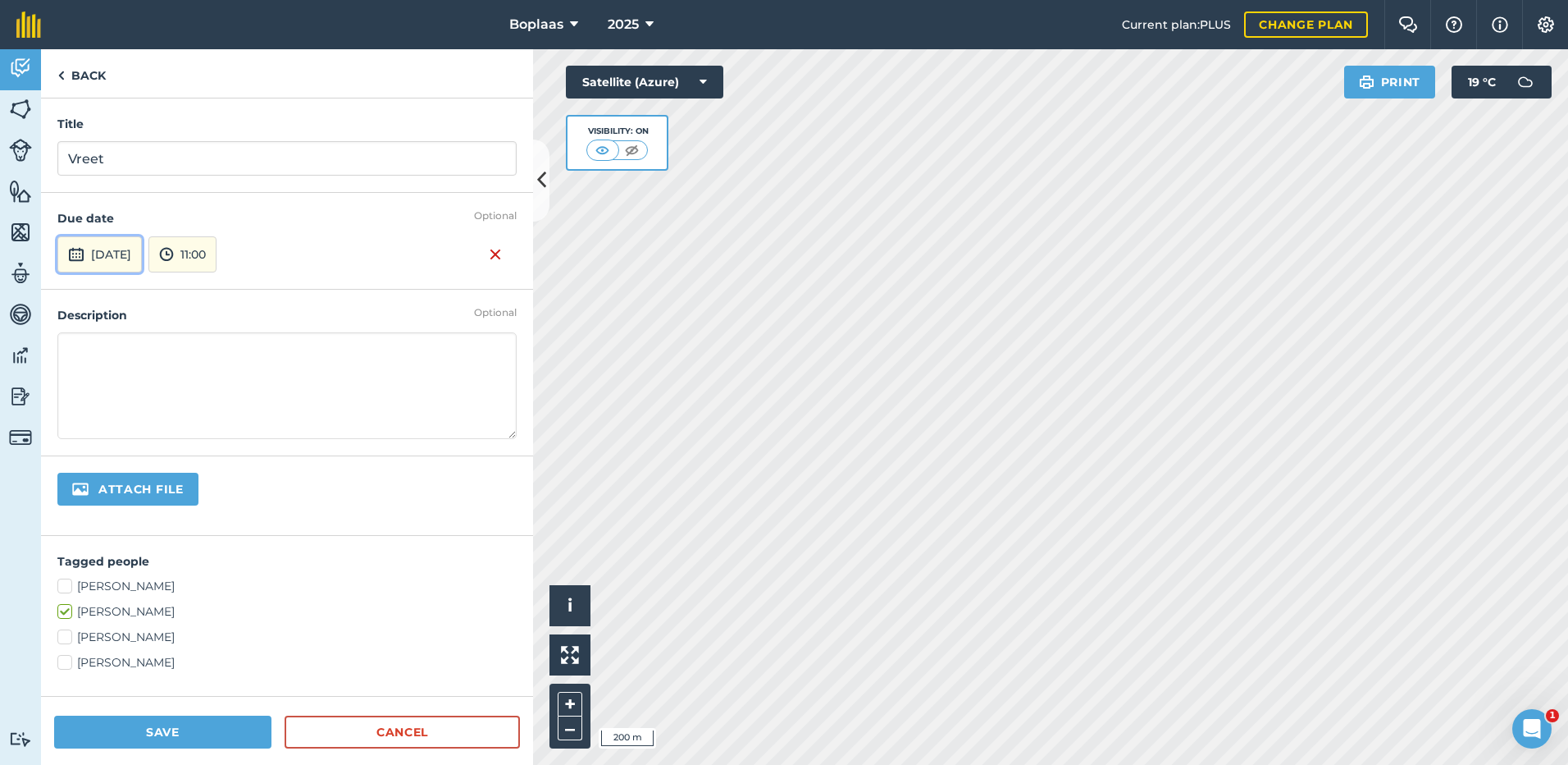
click at [142, 264] on button "4th Sep 2025" at bounding box center [100, 254] width 84 height 36
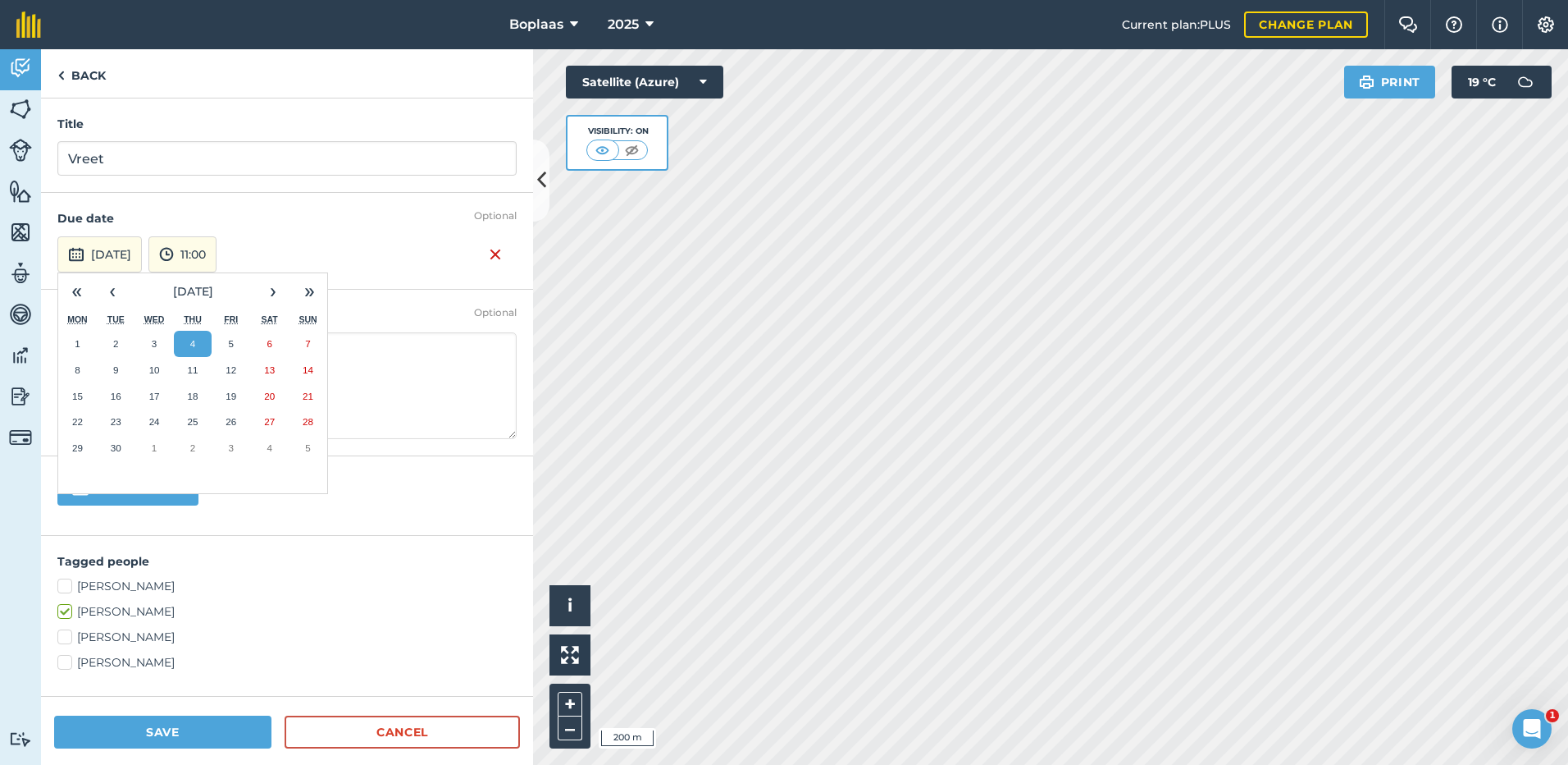
click at [236, 345] on button "5" at bounding box center [231, 343] width 38 height 26
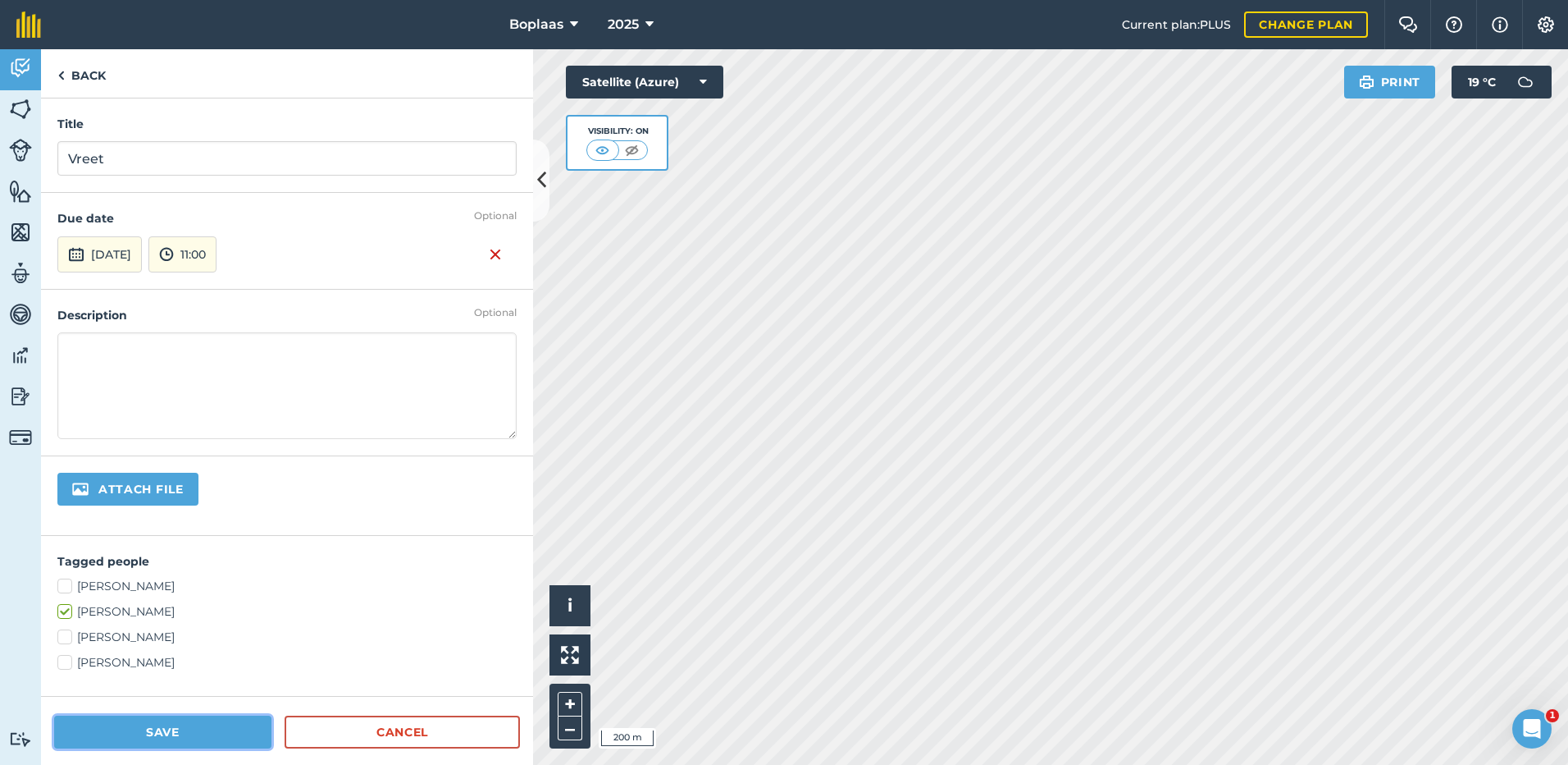
click at [173, 739] on button "Save" at bounding box center [162, 731] width 218 height 33
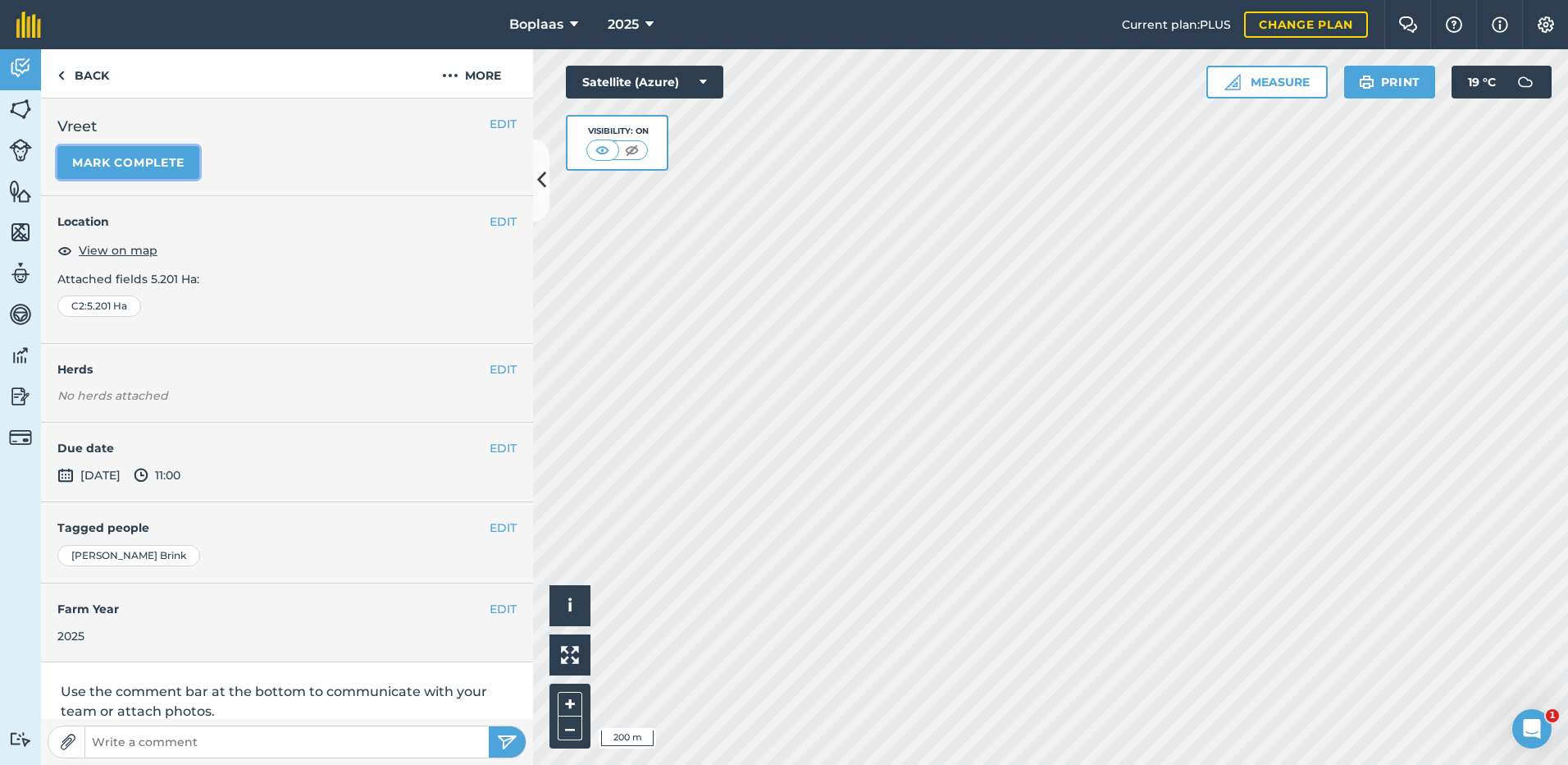
click at [160, 175] on button "Mark complete" at bounding box center [128, 162] width 142 height 33
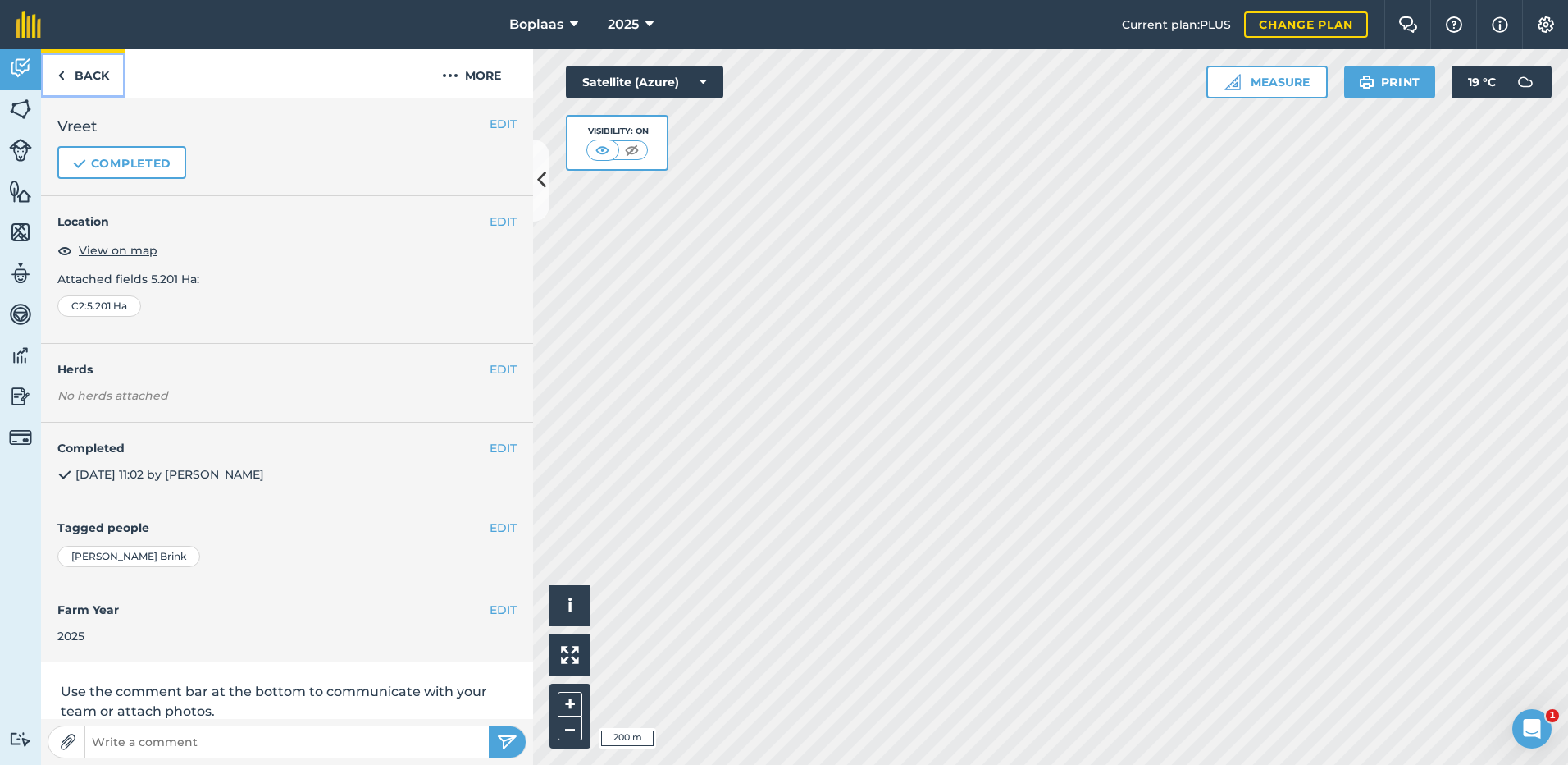
click at [88, 72] on link "Back" at bounding box center [83, 73] width 84 height 48
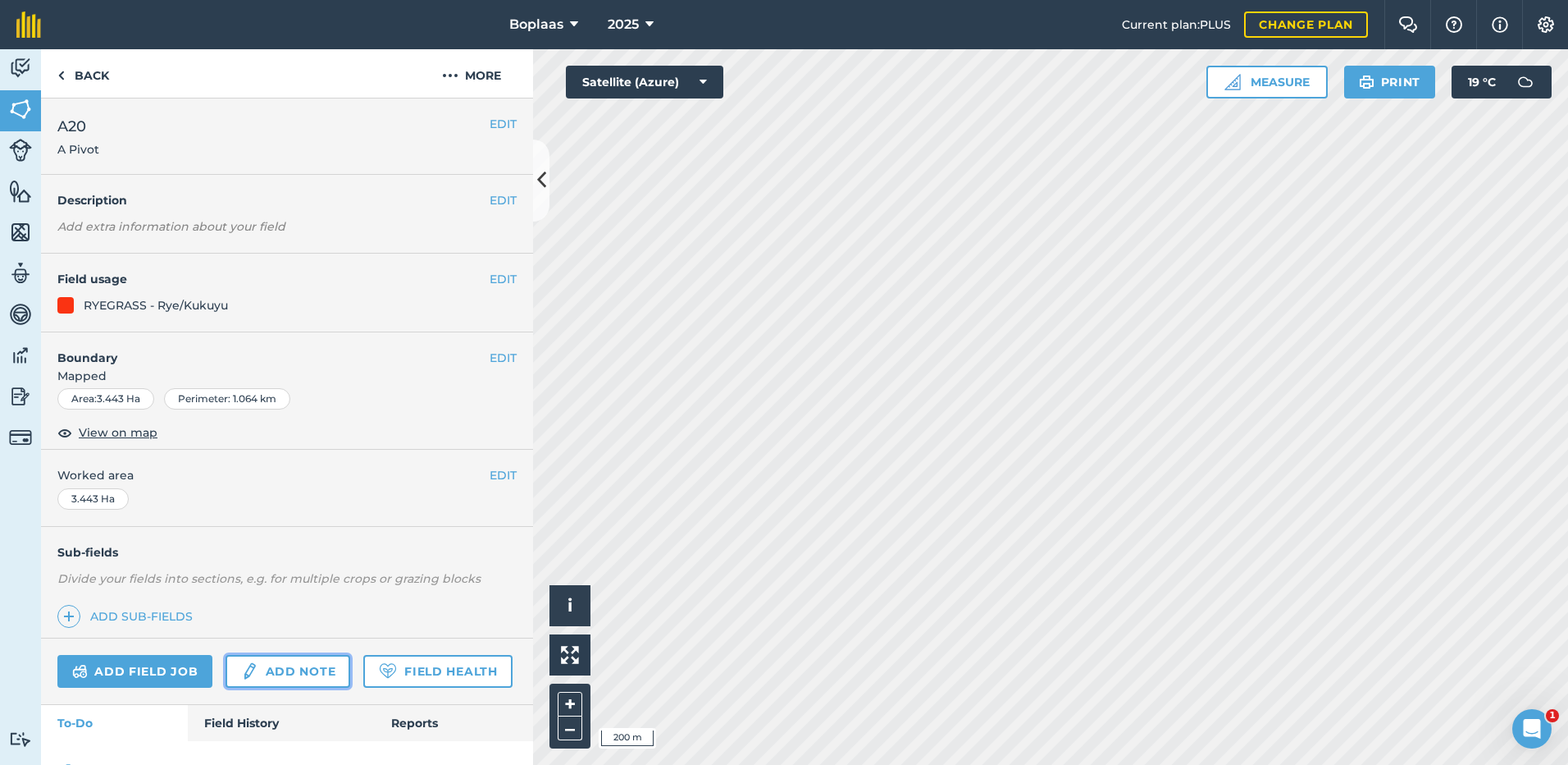
click at [297, 673] on link "Add note" at bounding box center [288, 671] width 125 height 33
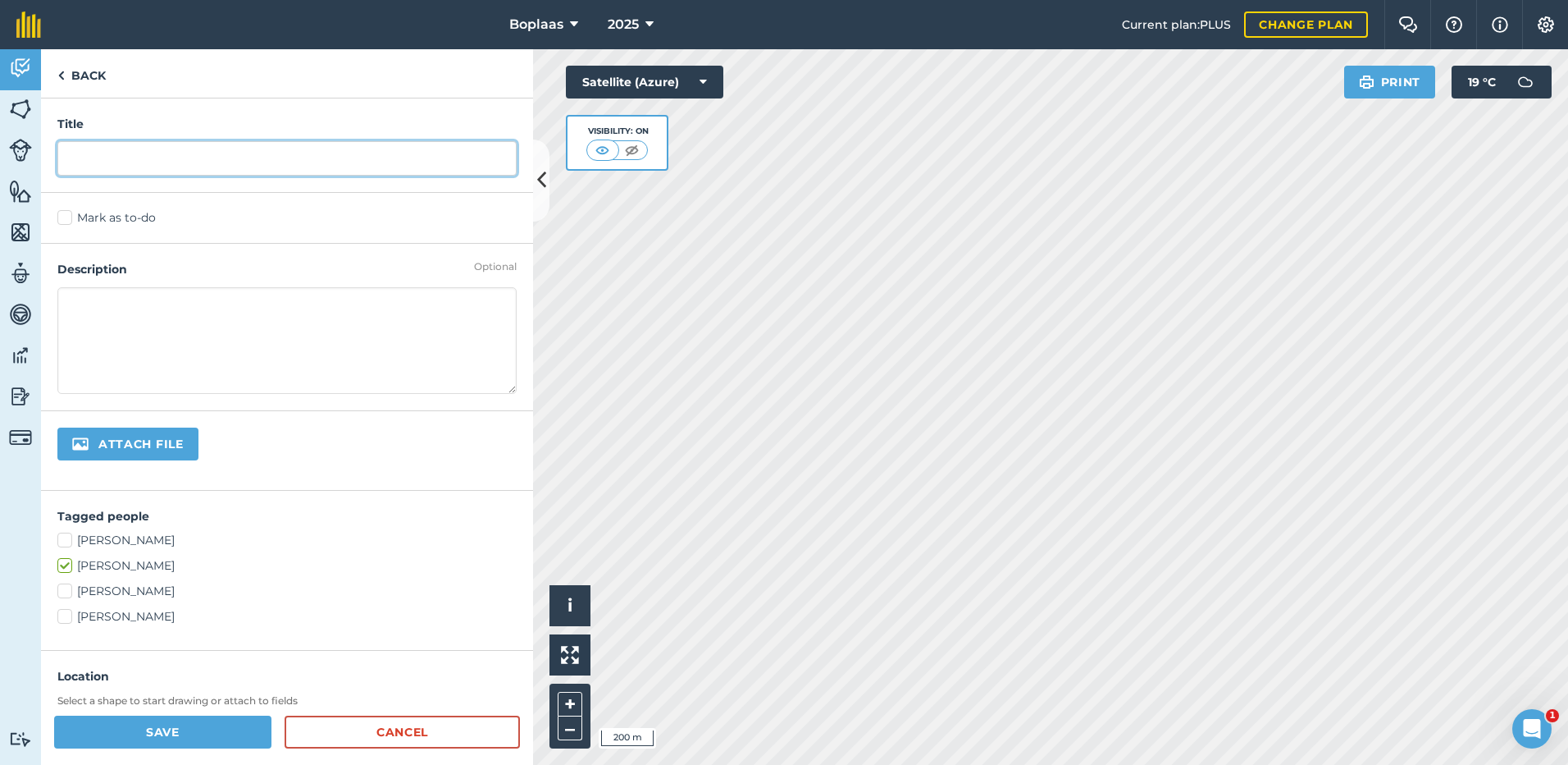
click at [89, 169] on input "text" at bounding box center [287, 158] width 459 height 35
type input "Vreet"
click at [72, 216] on label "Mark as to-do" at bounding box center [287, 218] width 459 height 17
click at [68, 216] on input "Mark as to-do" at bounding box center [62, 214] width 11 height 11
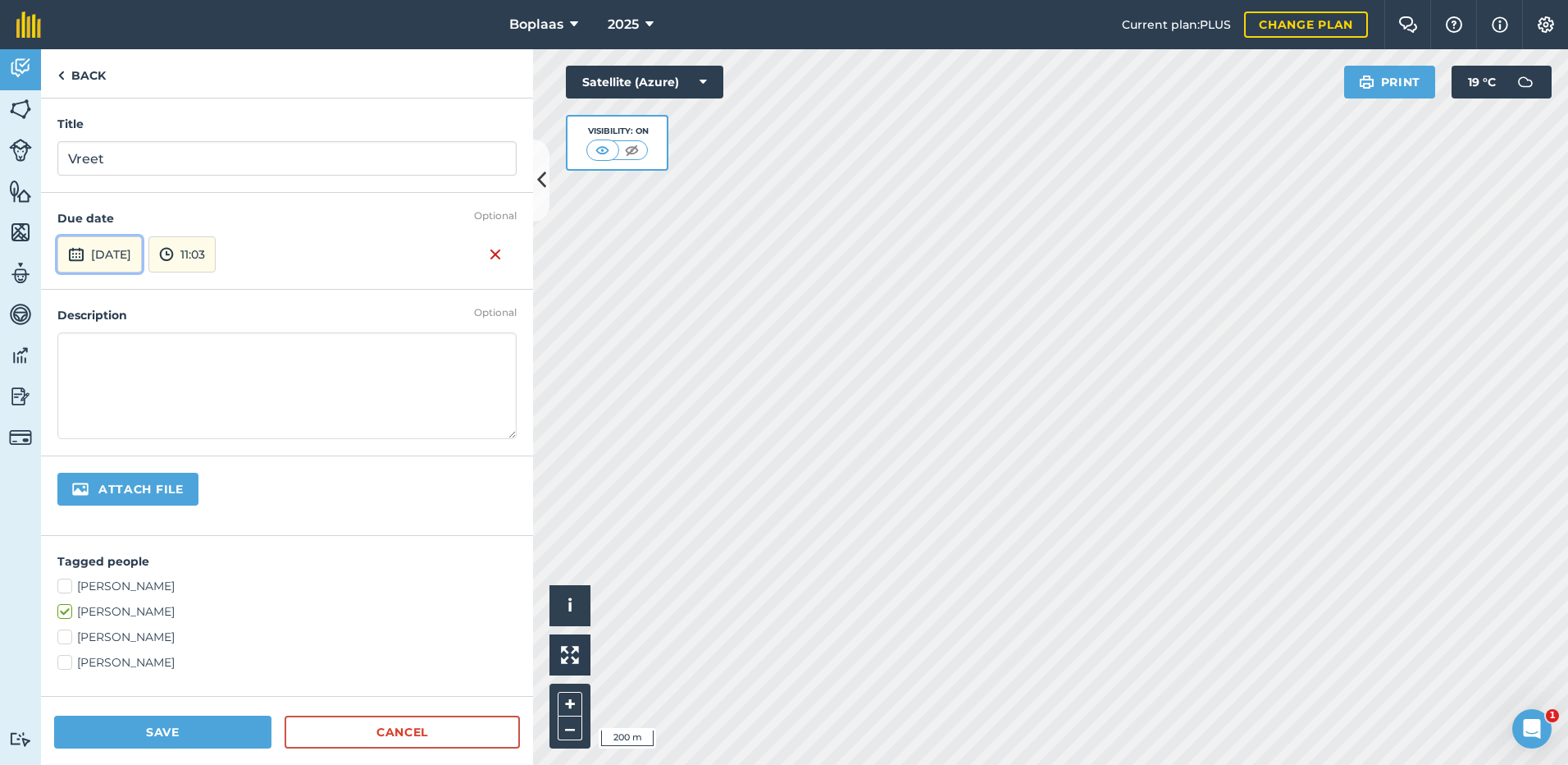
click at [139, 253] on button "5th Sep 2025" at bounding box center [100, 254] width 84 height 36
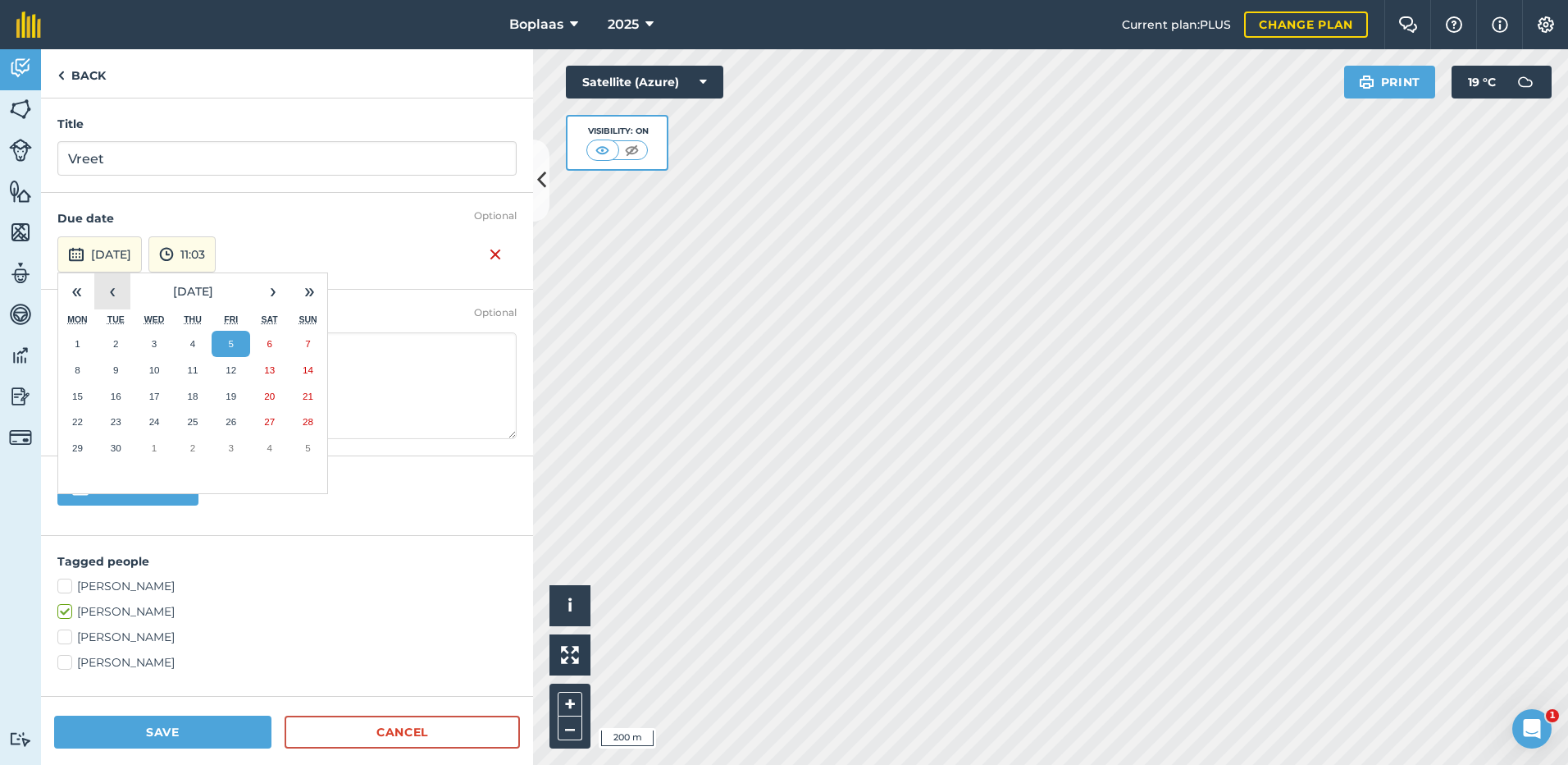
click at [122, 301] on button "‹" at bounding box center [112, 291] width 36 height 36
click at [305, 343] on abbr "3" at bounding box center [307, 343] width 5 height 11
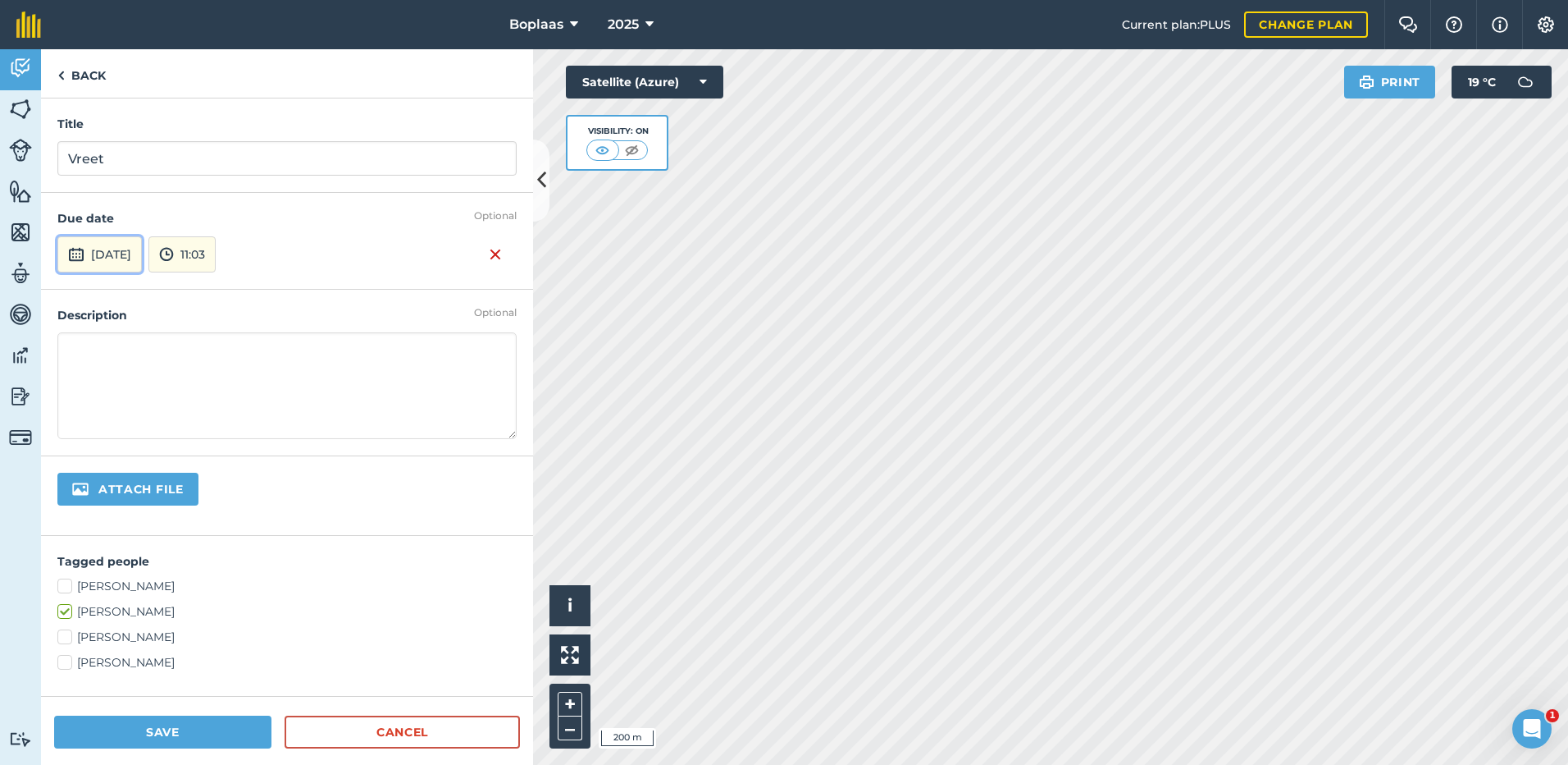
click at [142, 265] on button "3rd Aug 2025" at bounding box center [100, 254] width 84 height 36
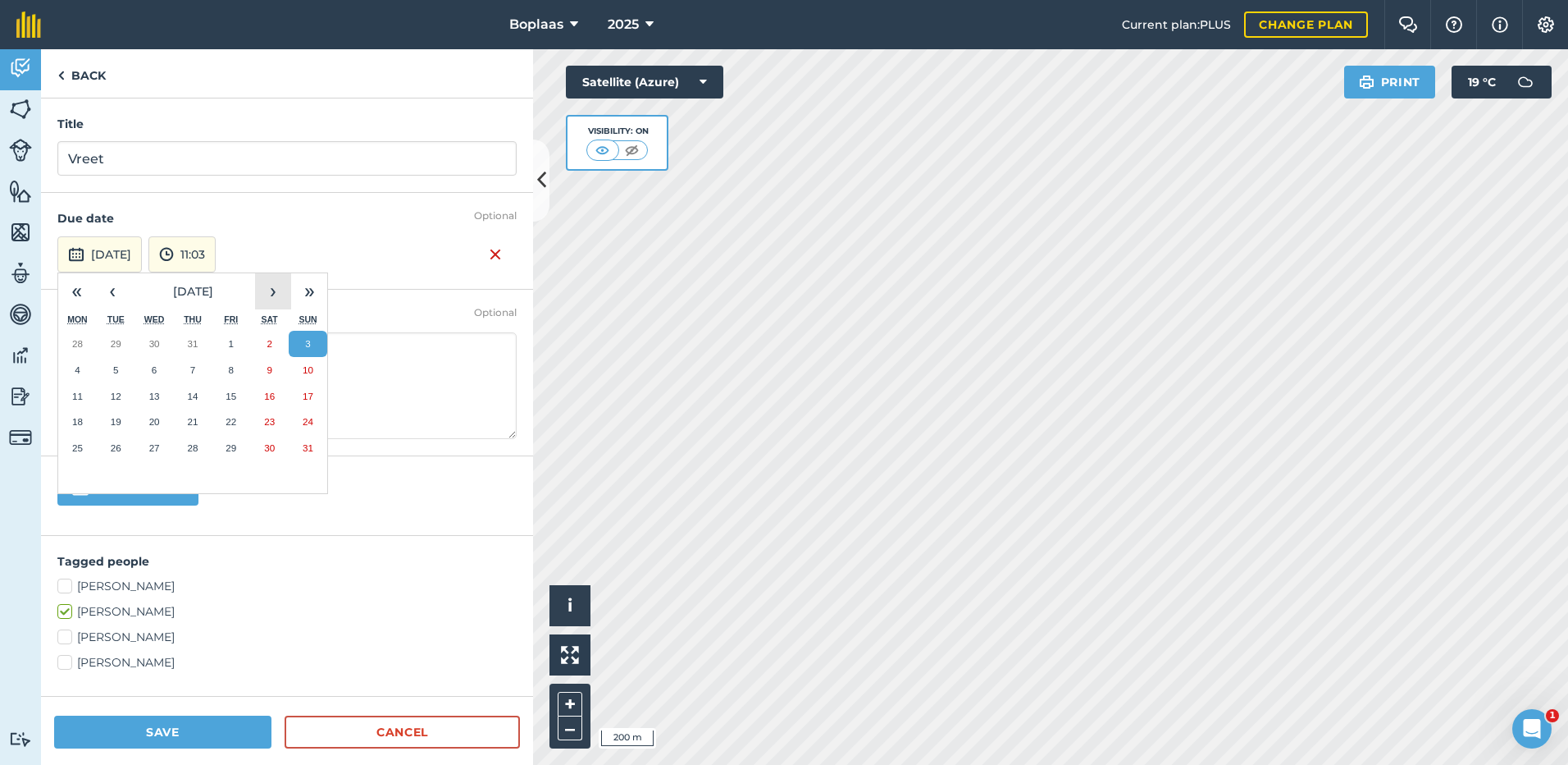
click at [266, 289] on button "›" at bounding box center [273, 291] width 36 height 36
click at [164, 346] on button "3" at bounding box center [154, 343] width 38 height 26
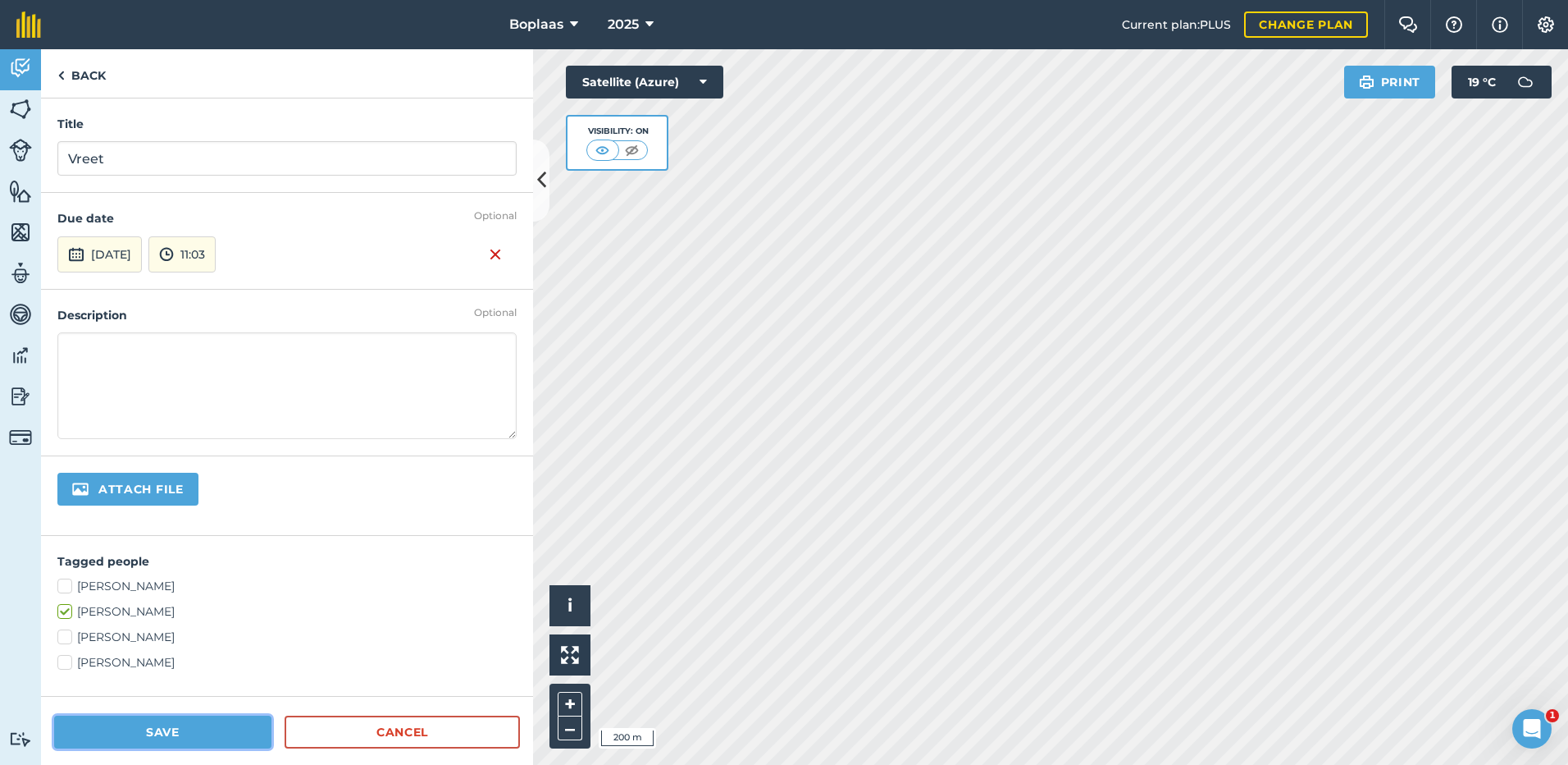
click at [145, 718] on button "Save" at bounding box center [162, 731] width 218 height 33
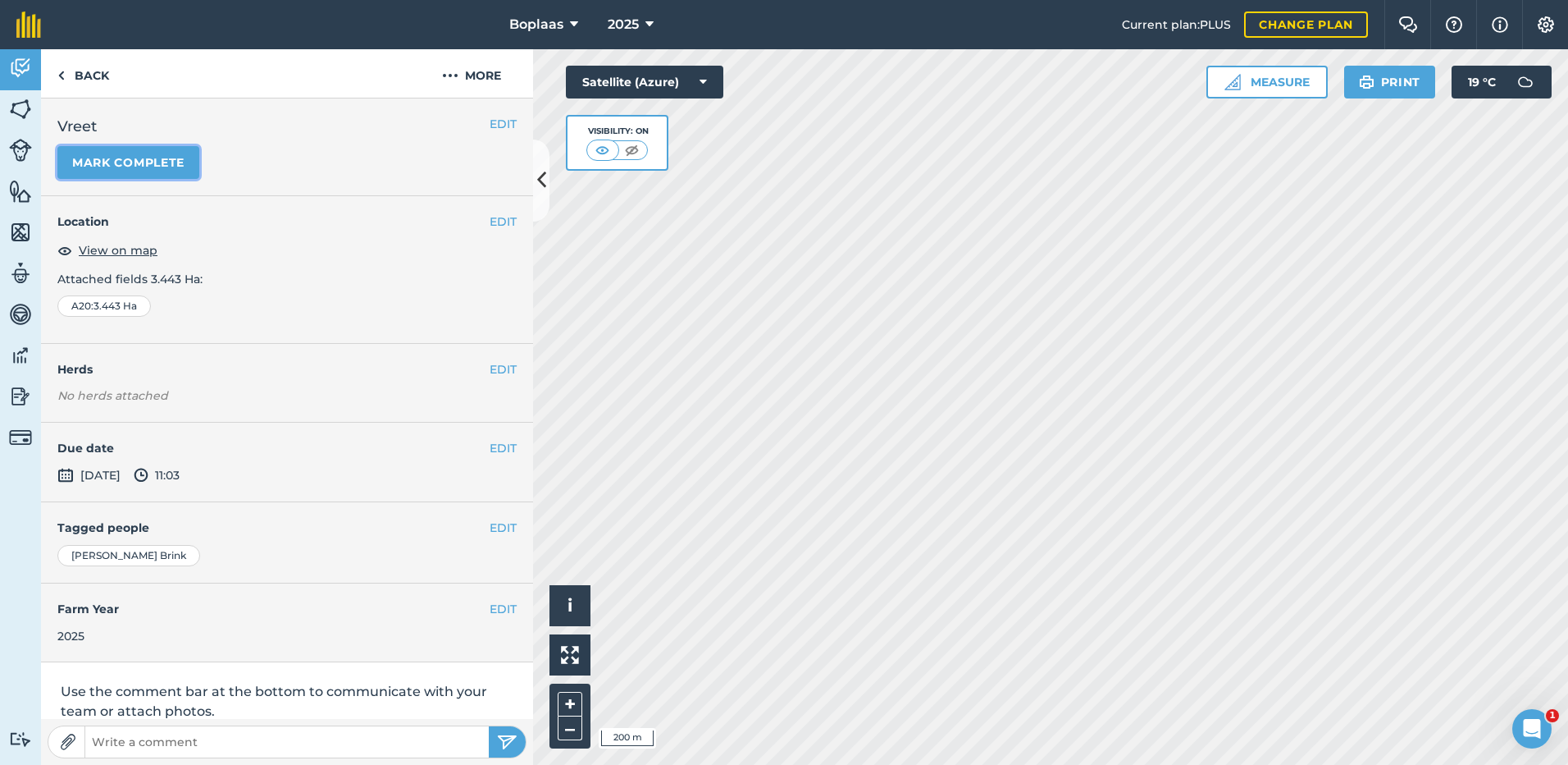
click at [156, 172] on button "Mark complete" at bounding box center [128, 162] width 142 height 33
click at [498, 452] on button "EDIT" at bounding box center [503, 448] width 27 height 18
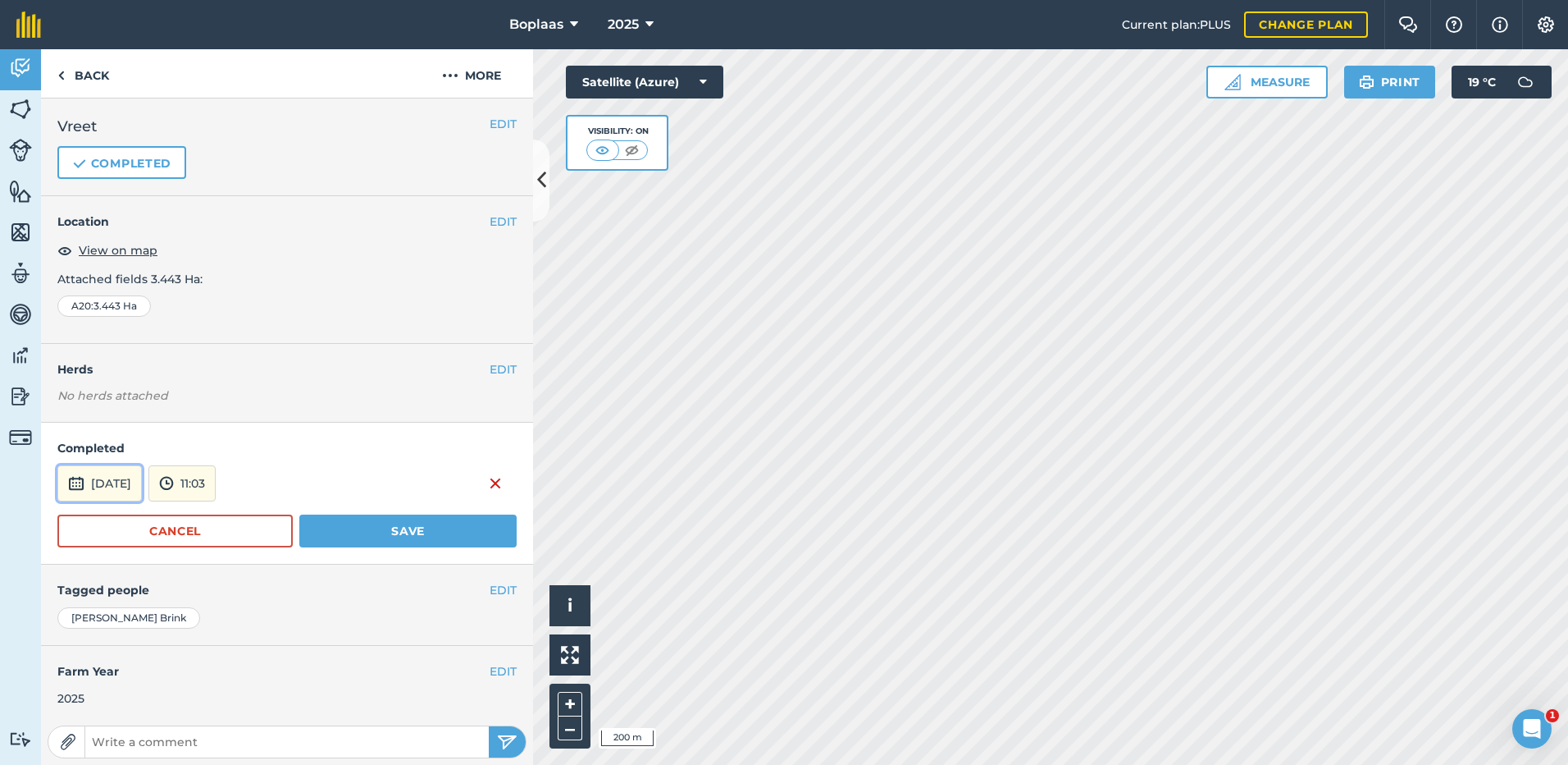
click at [115, 482] on button "5th Sep 2025" at bounding box center [100, 483] width 84 height 36
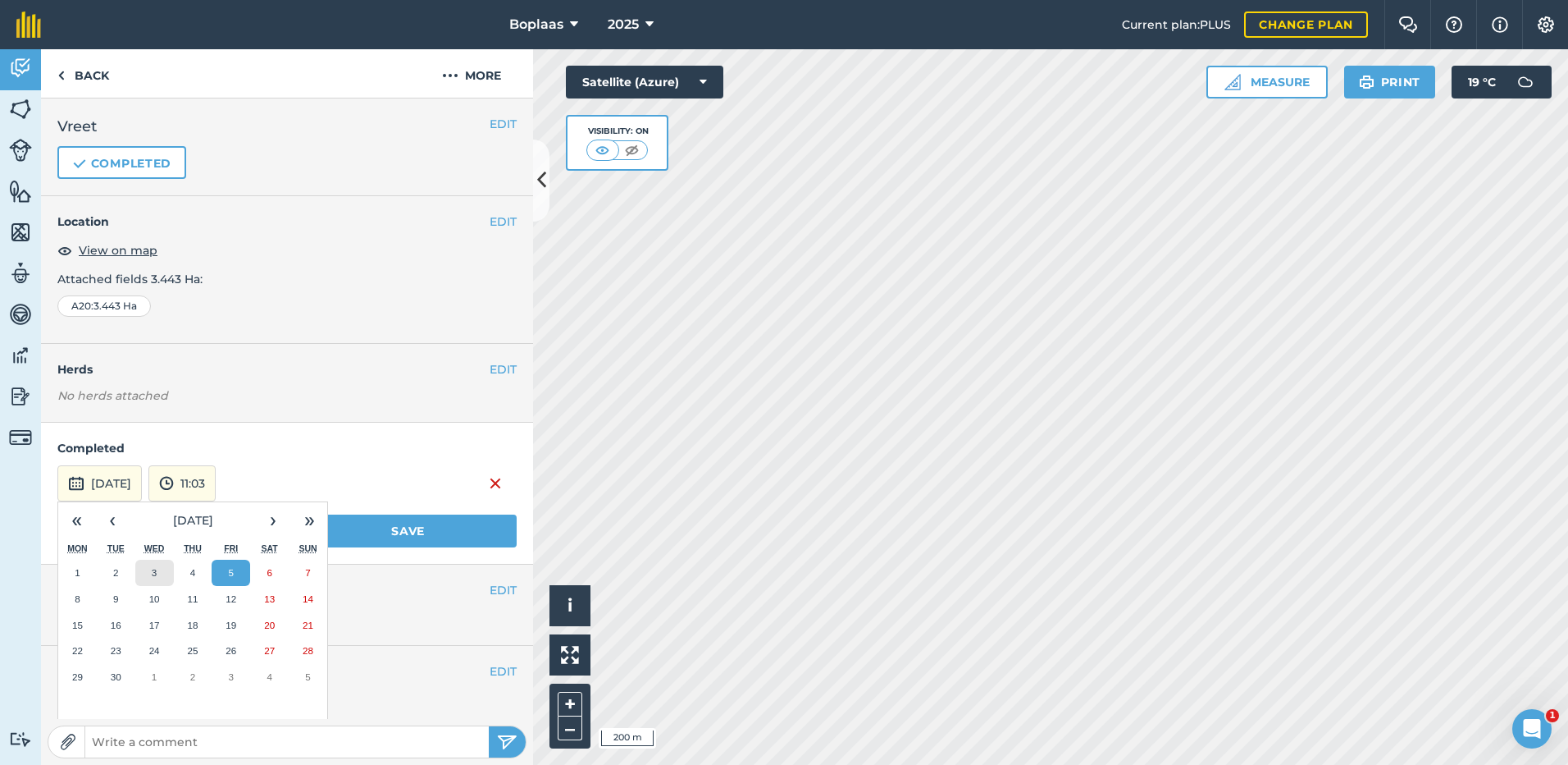
click at [152, 571] on abbr "3" at bounding box center [153, 571] width 5 height 11
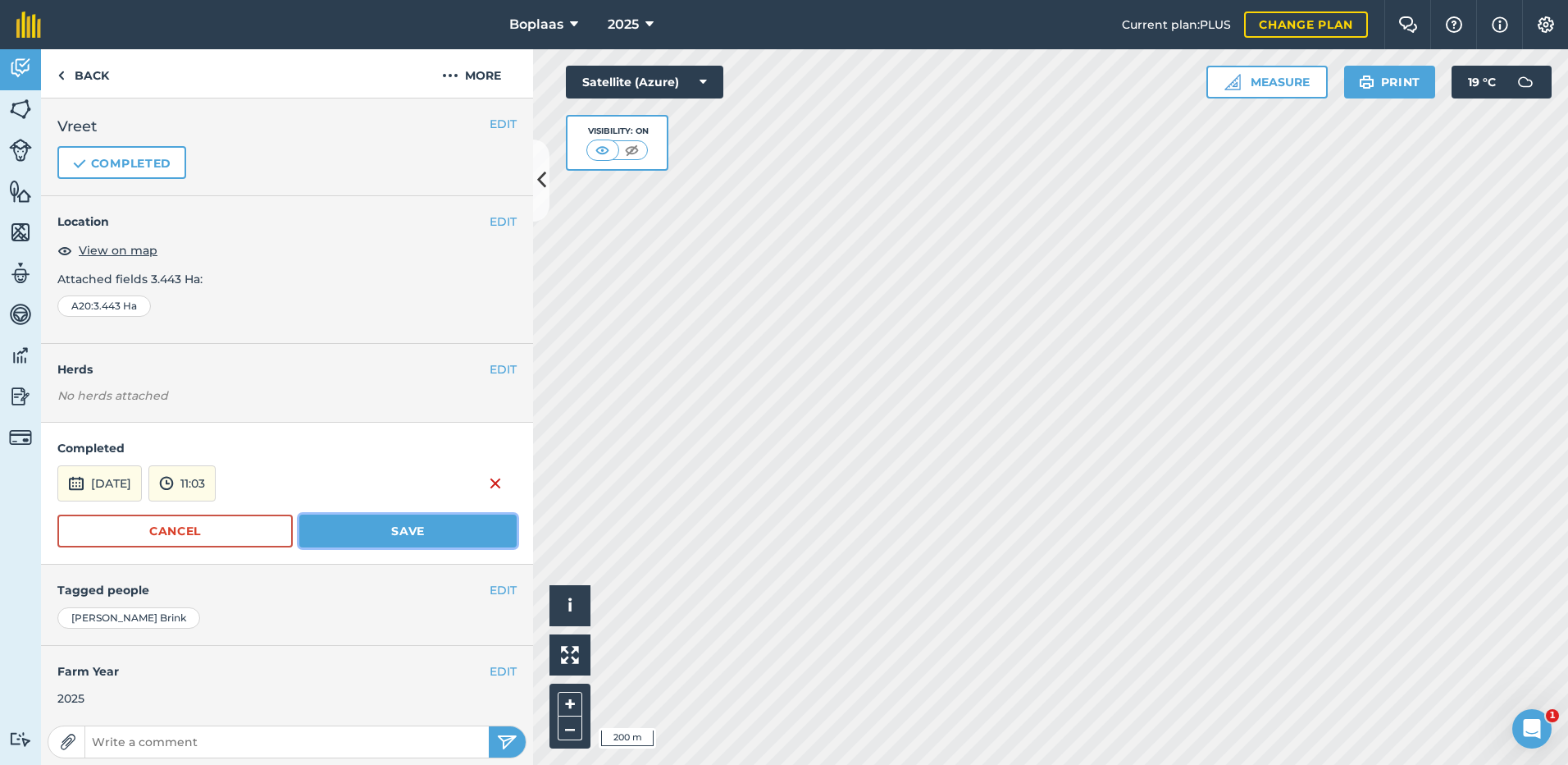
click at [377, 520] on button "Save" at bounding box center [407, 531] width 218 height 33
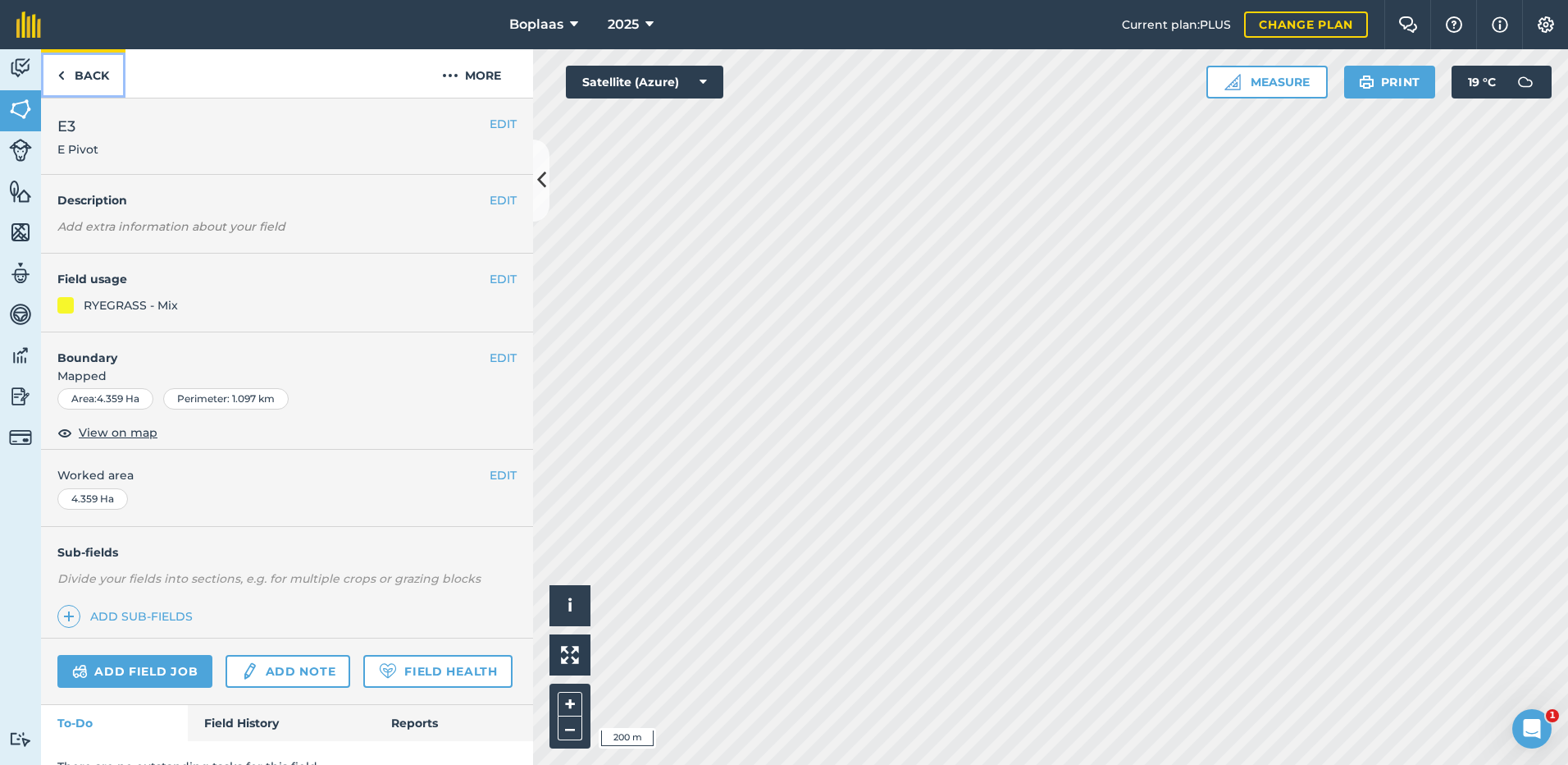
click at [80, 68] on link "Back" at bounding box center [83, 73] width 84 height 48
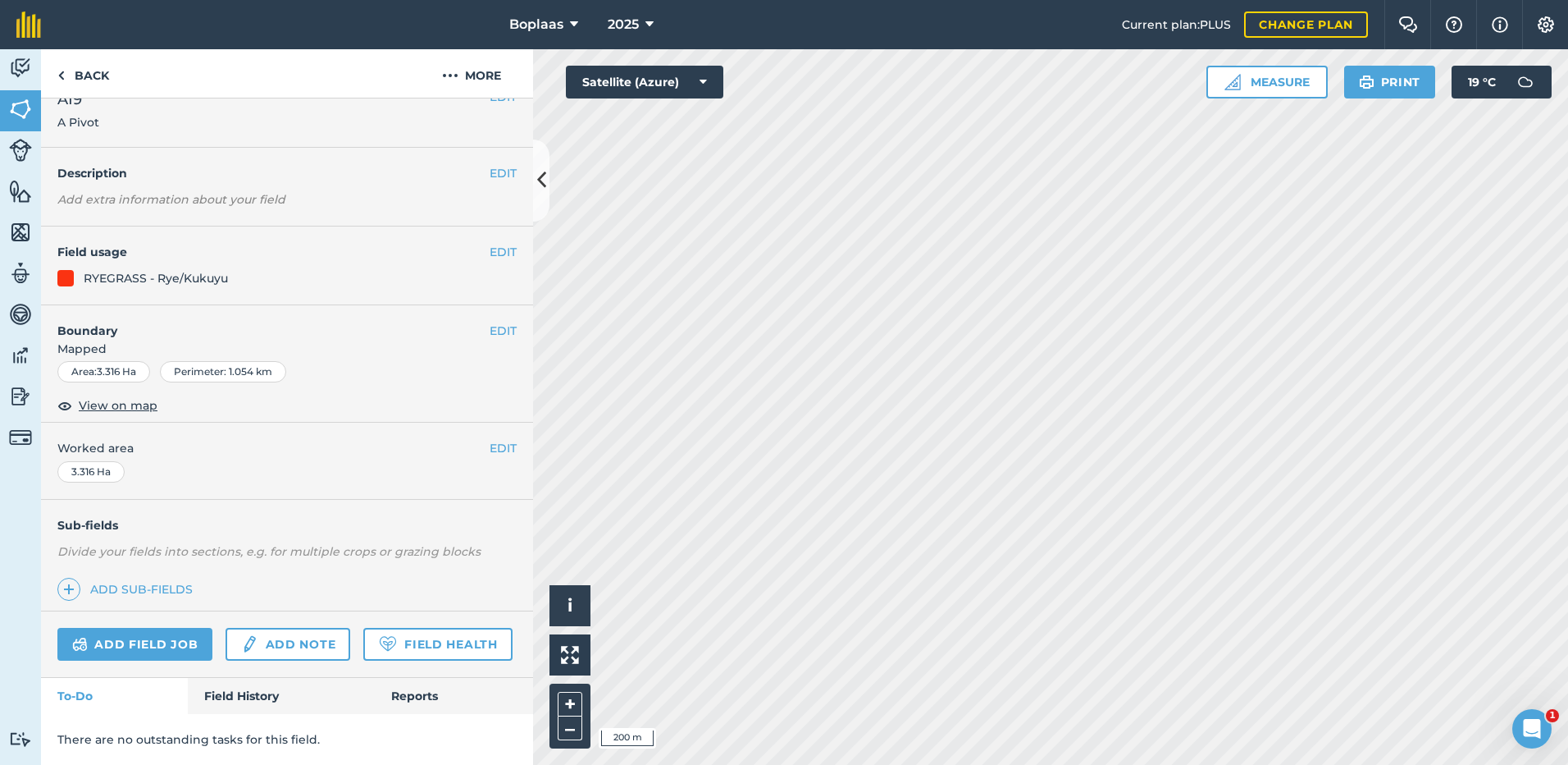
scroll to position [73, 0]
click at [233, 702] on link "Field History" at bounding box center [281, 696] width 186 height 36
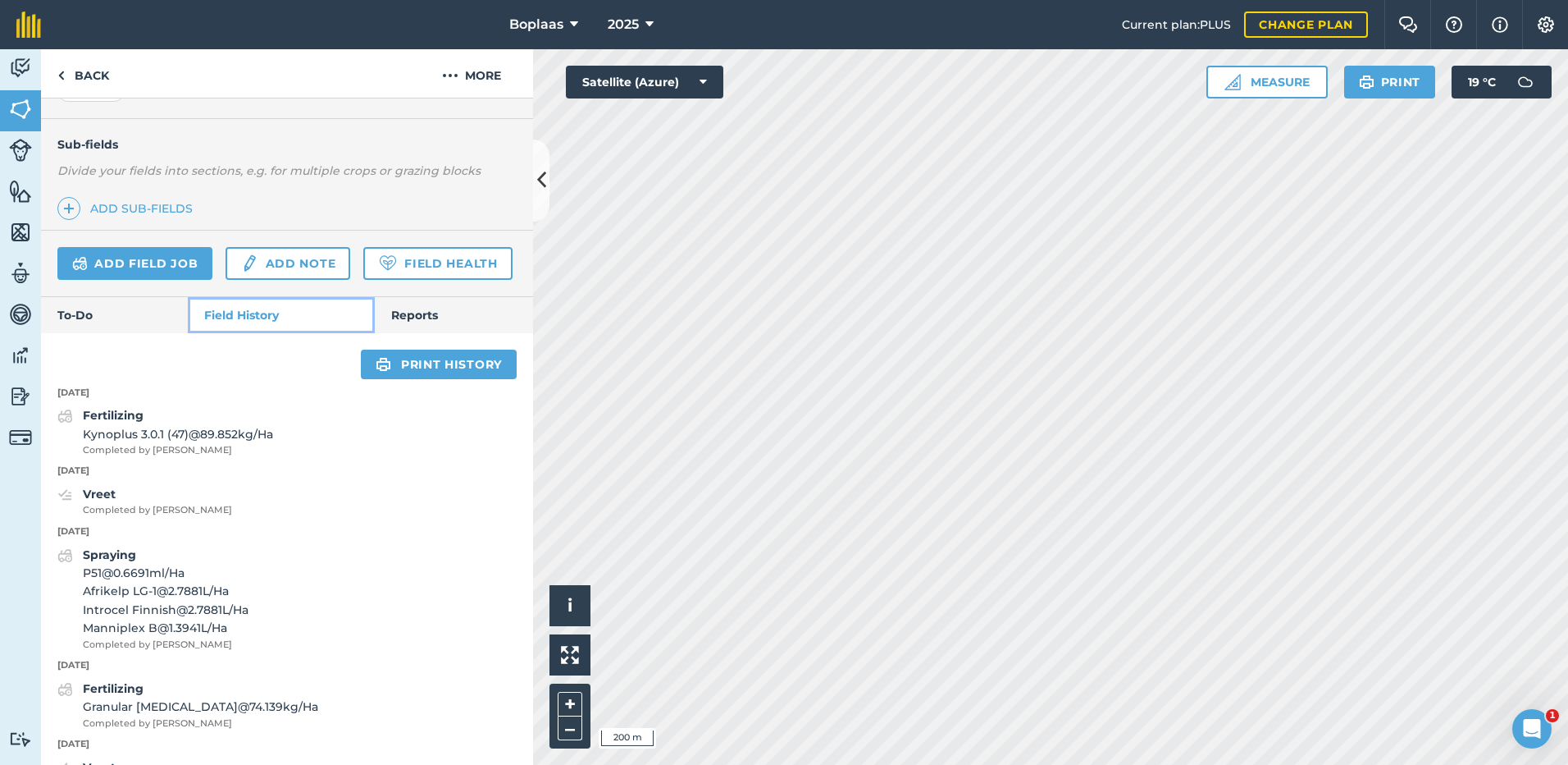
scroll to position [401, 0]
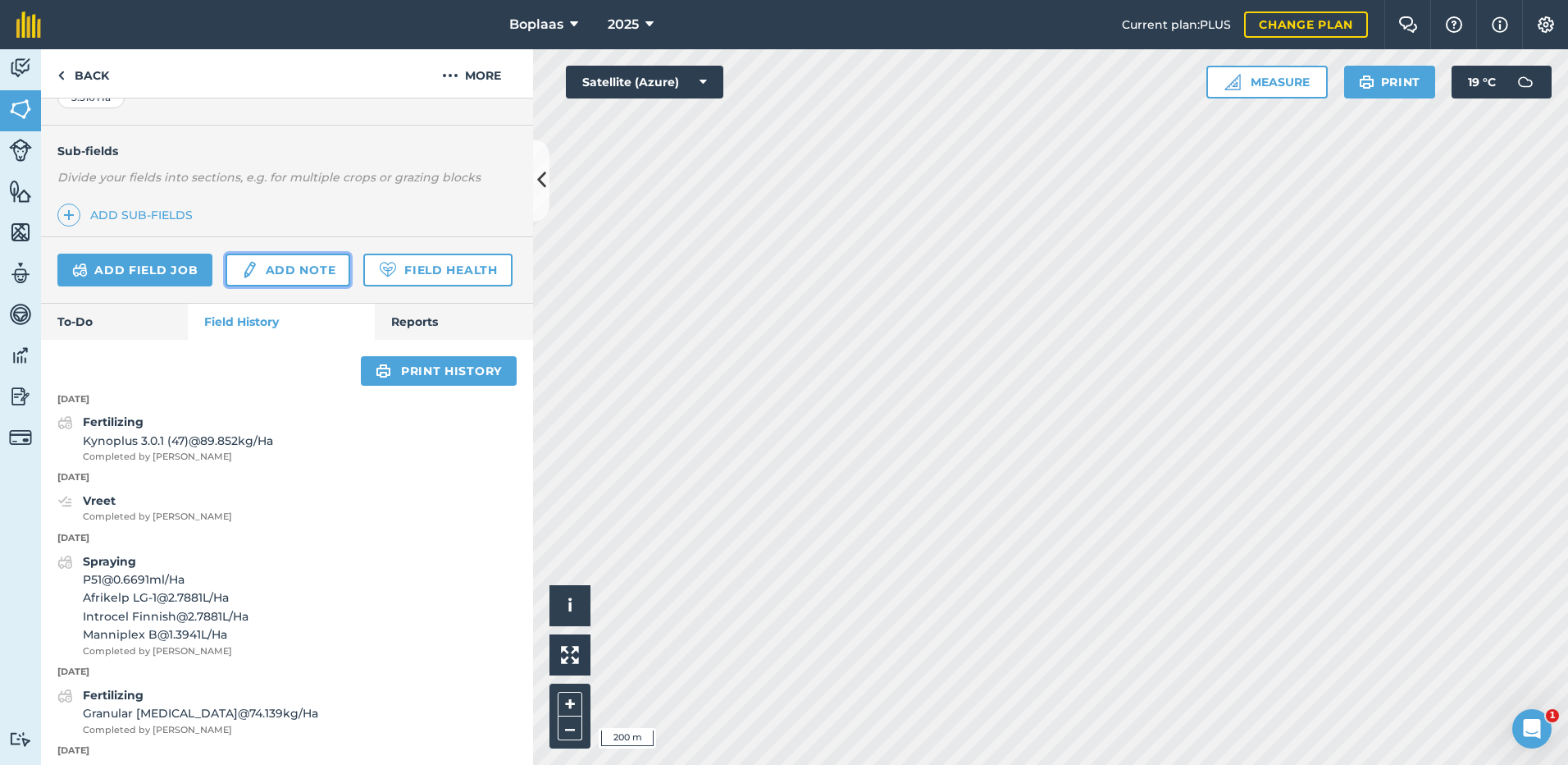
click at [267, 267] on link "Add note" at bounding box center [288, 269] width 125 height 33
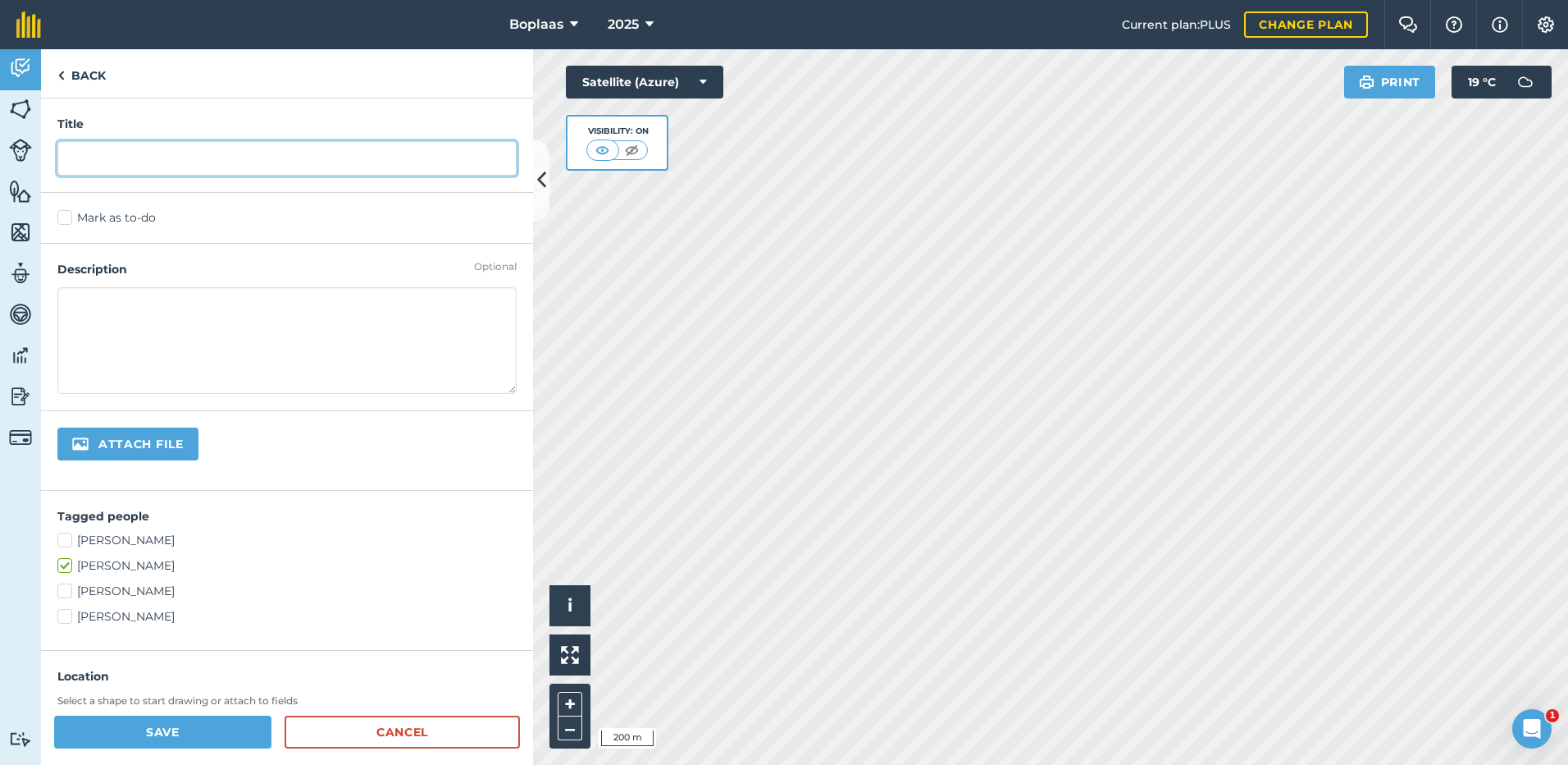
click at [221, 162] on input "text" at bounding box center [287, 158] width 459 height 35
type input "Baal 21 Bale"
click at [78, 220] on label "Mark as to-do" at bounding box center [287, 218] width 459 height 17
click at [68, 220] on input "Mark as to-do" at bounding box center [62, 214] width 11 height 11
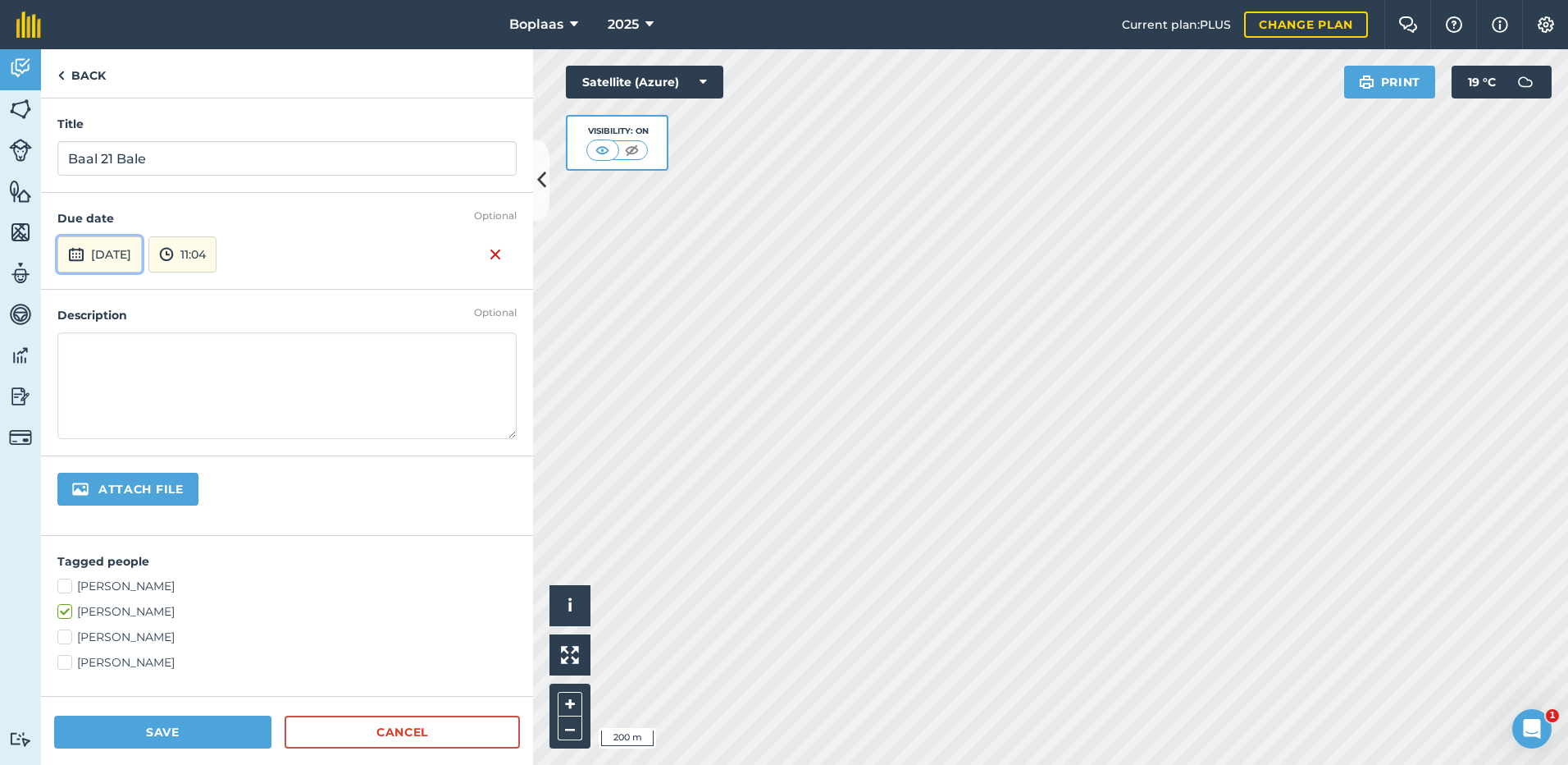
click at [142, 260] on button "5th Sep 2025" at bounding box center [100, 254] width 84 height 36
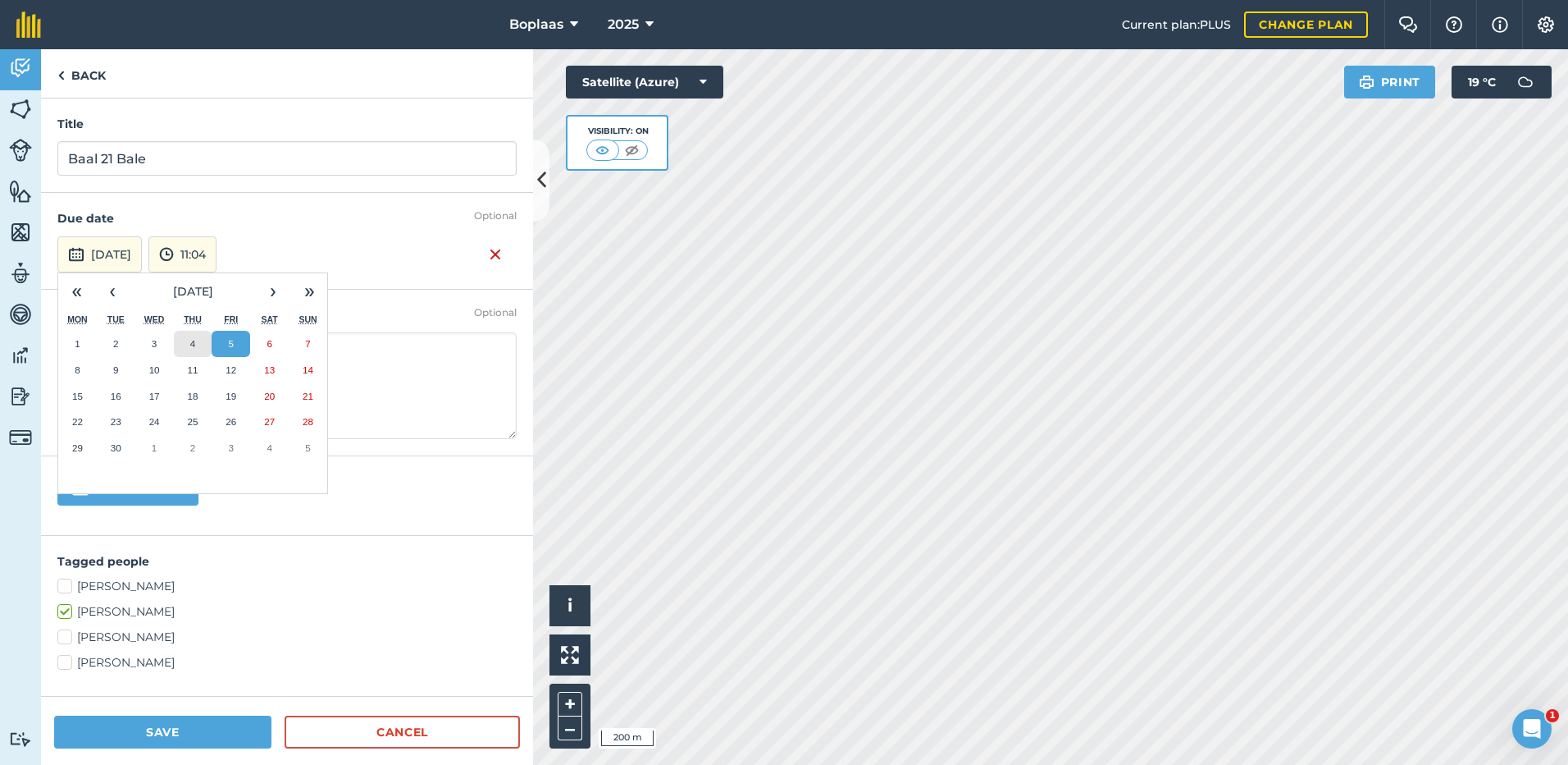
click at [195, 345] on abbr "4" at bounding box center [193, 343] width 5 height 11
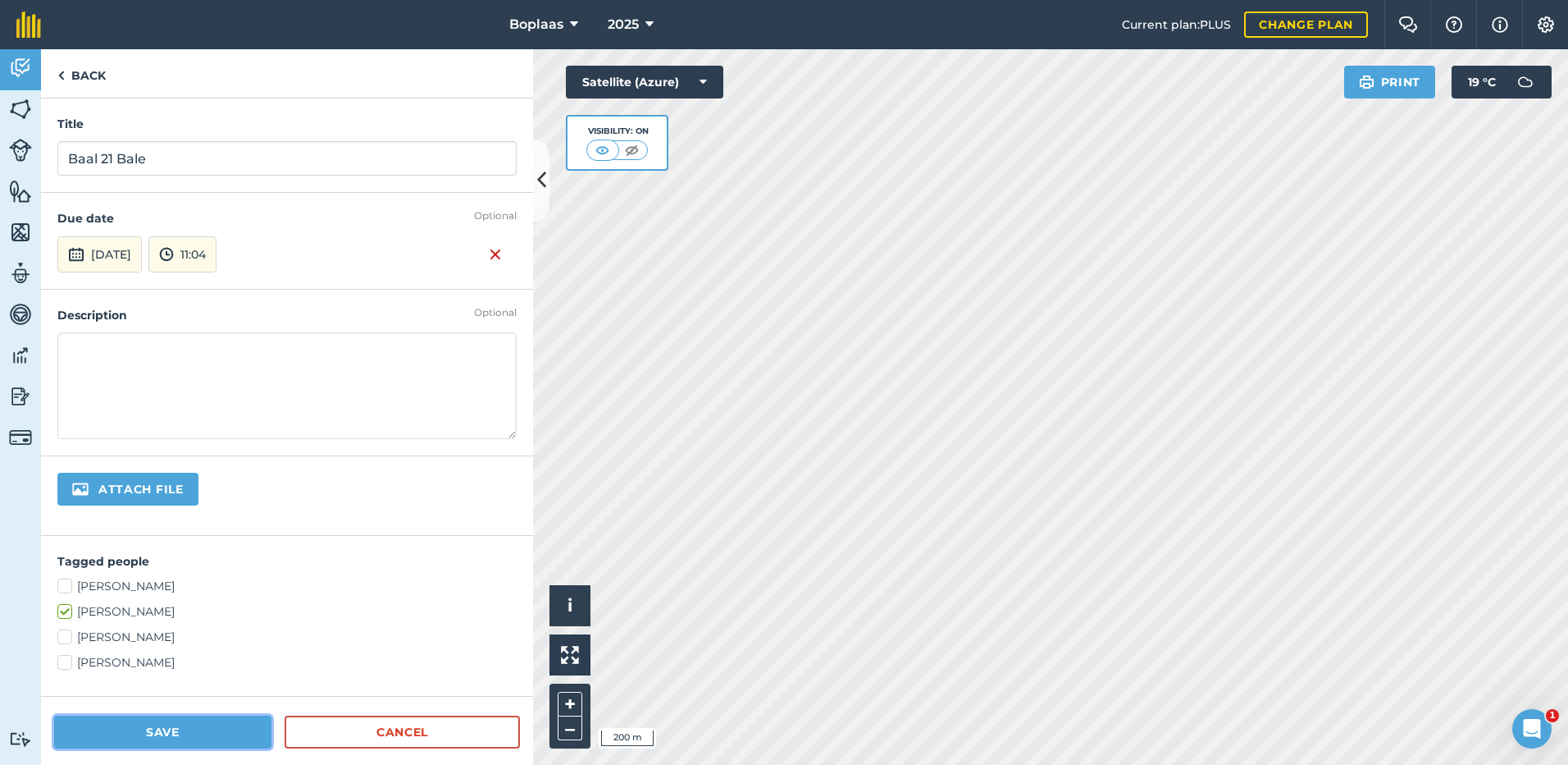
click at [194, 739] on button "Save" at bounding box center [162, 731] width 218 height 33
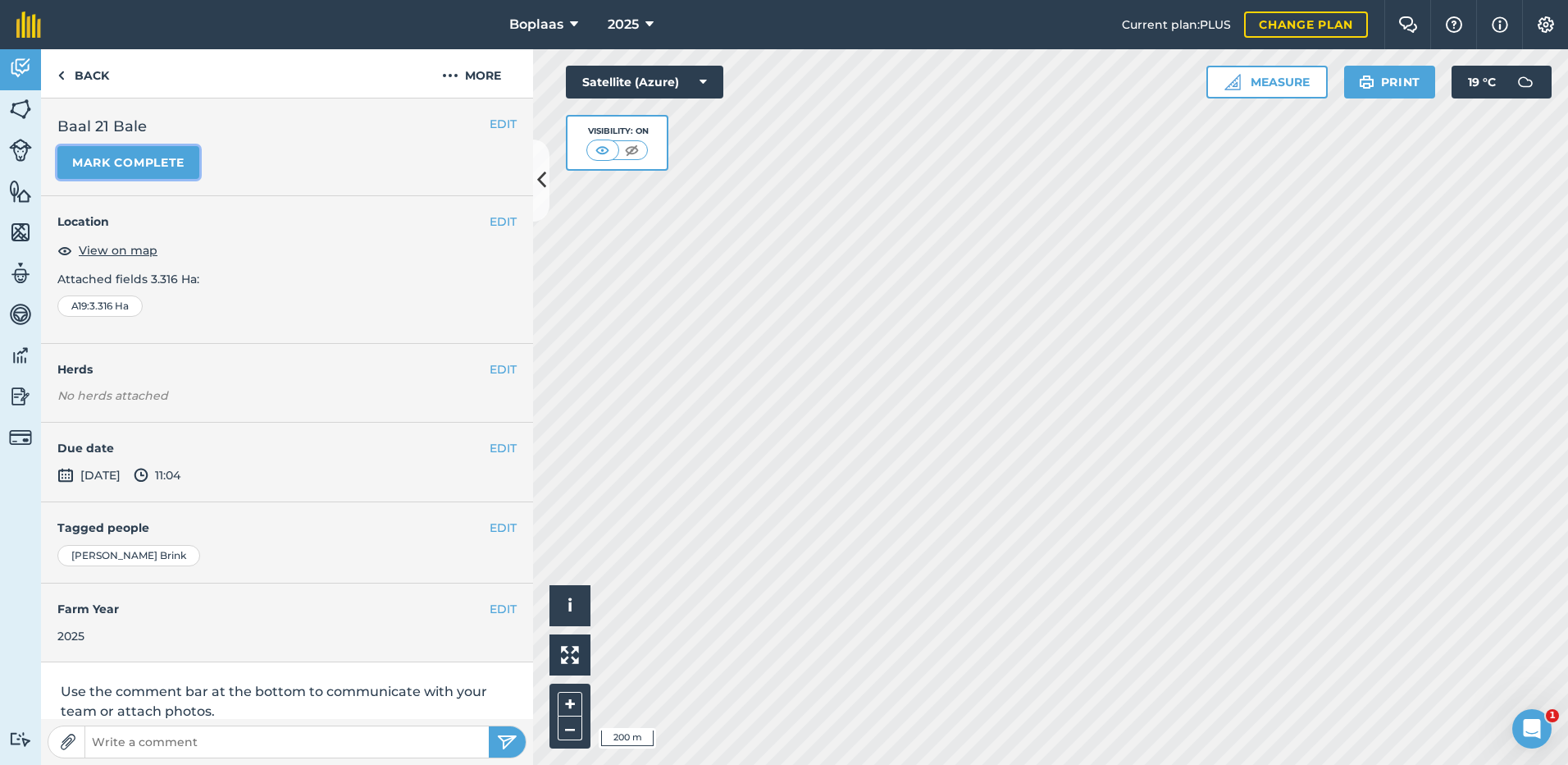
click at [128, 156] on button "Mark complete" at bounding box center [128, 162] width 142 height 33
click at [490, 445] on button "EDIT" at bounding box center [503, 448] width 27 height 18
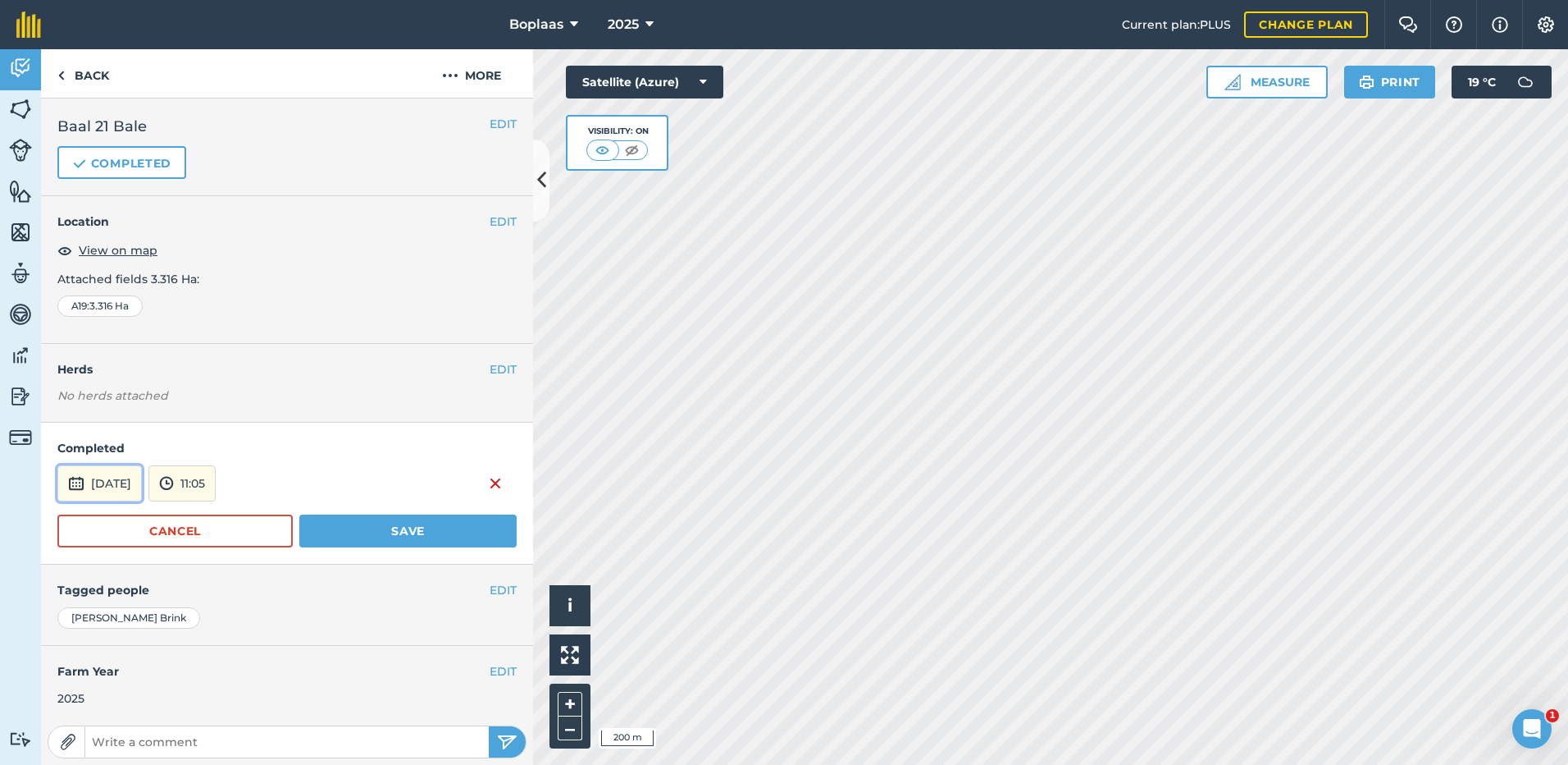
click at [136, 483] on button "5th Sep 2025" at bounding box center [100, 483] width 84 height 36
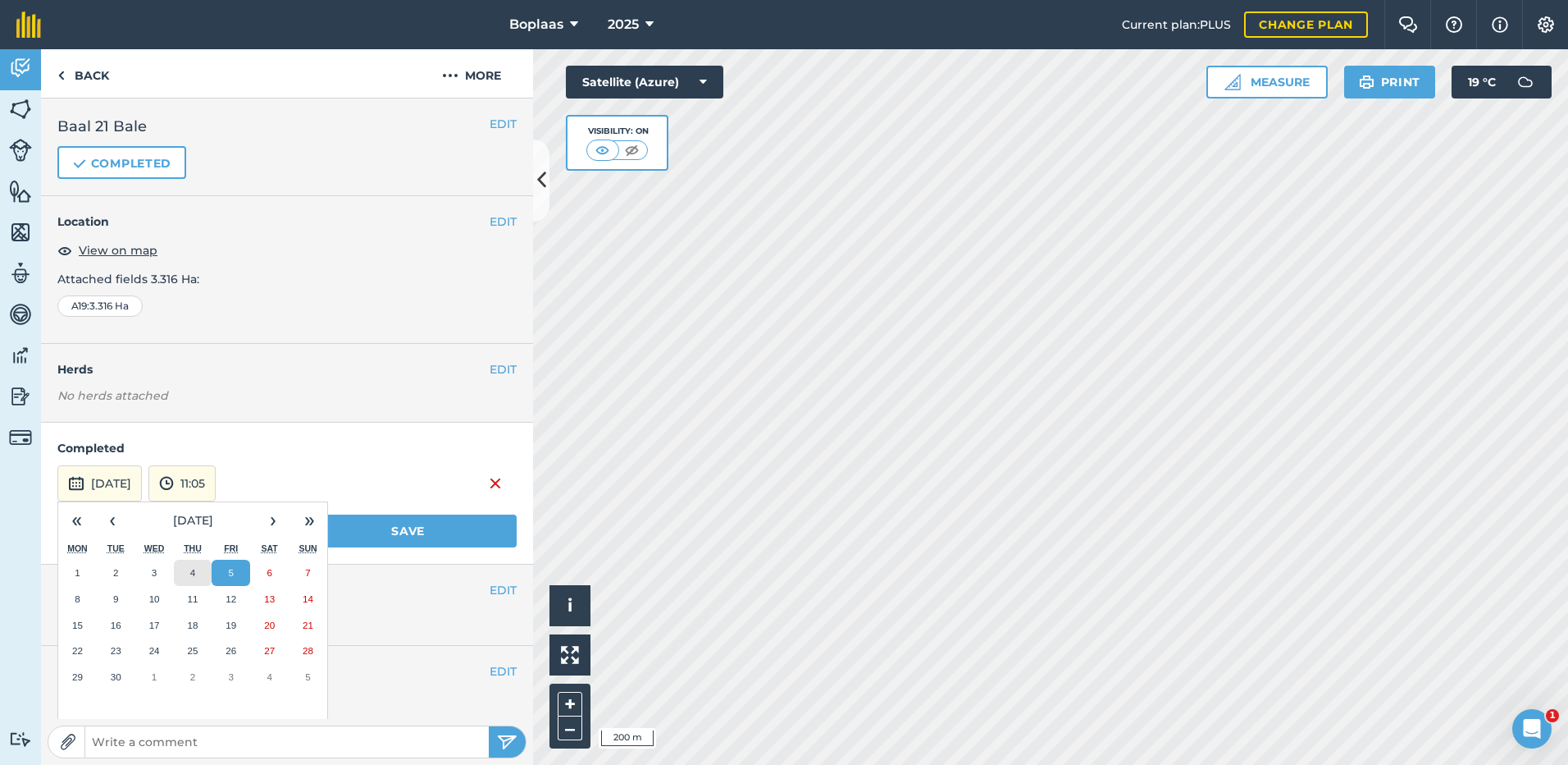
click at [189, 569] on button "4" at bounding box center [193, 572] width 38 height 26
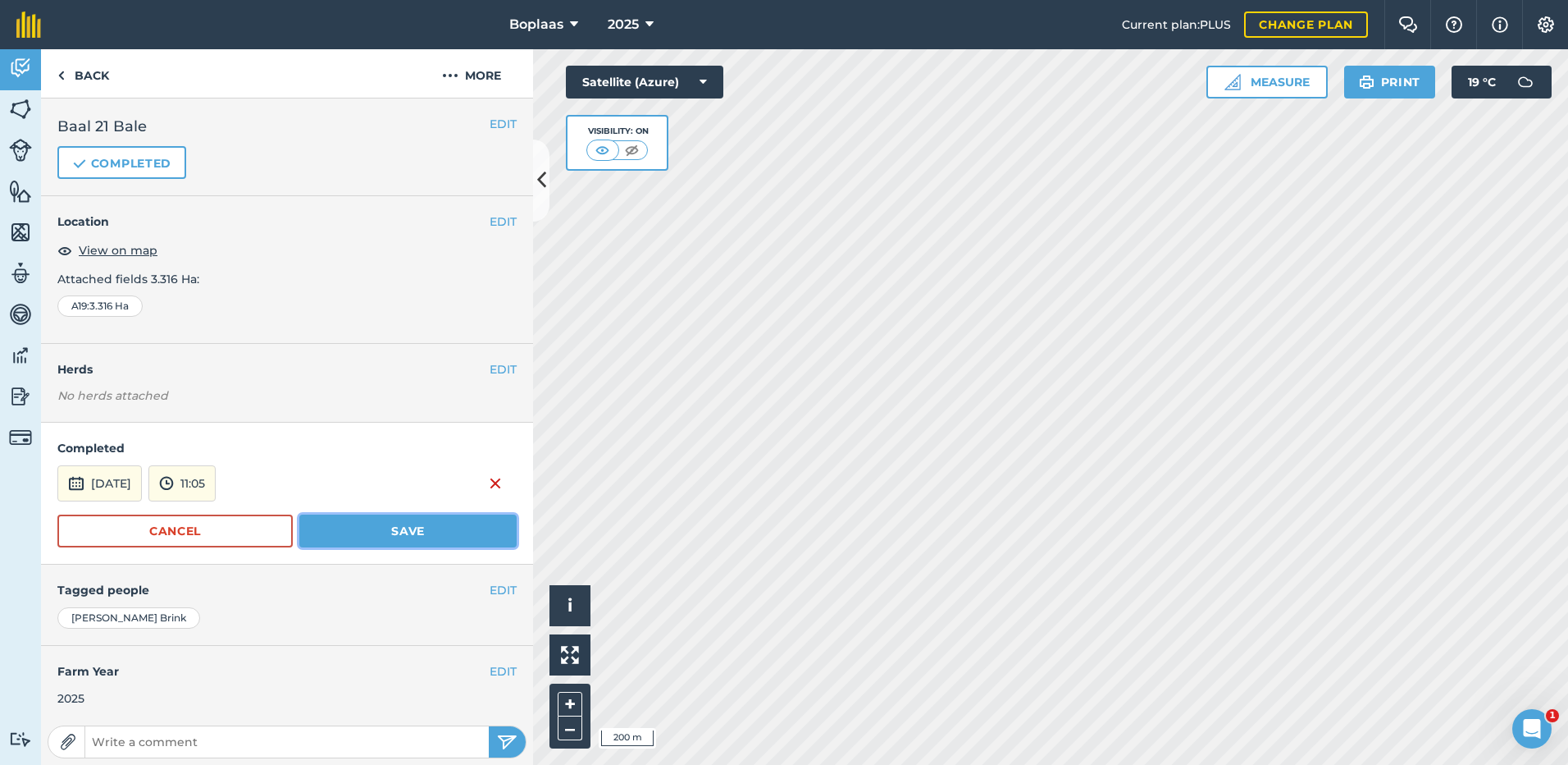
click at [316, 534] on button "Save" at bounding box center [407, 531] width 218 height 33
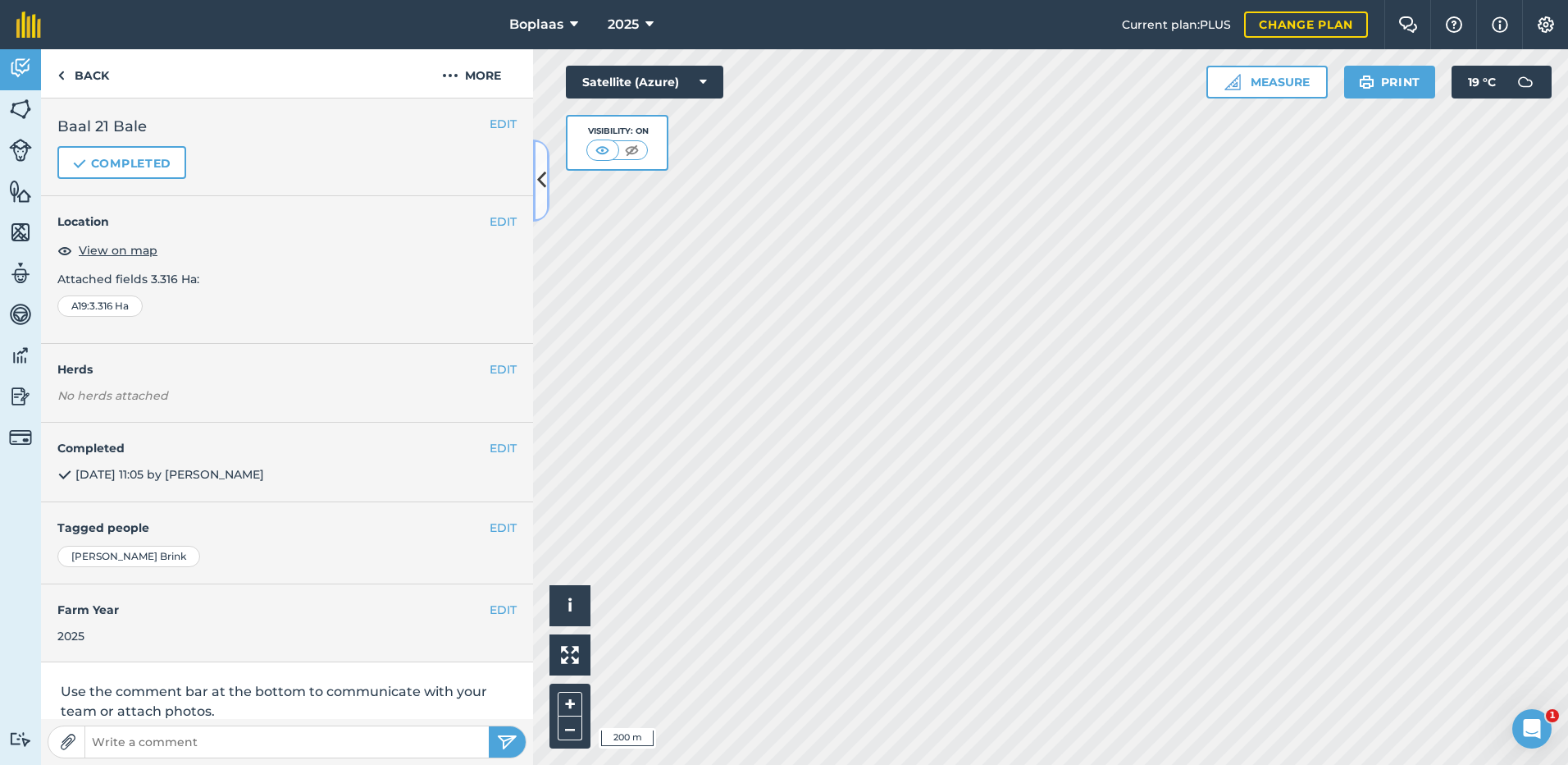
click at [537, 180] on icon at bounding box center [541, 180] width 9 height 29
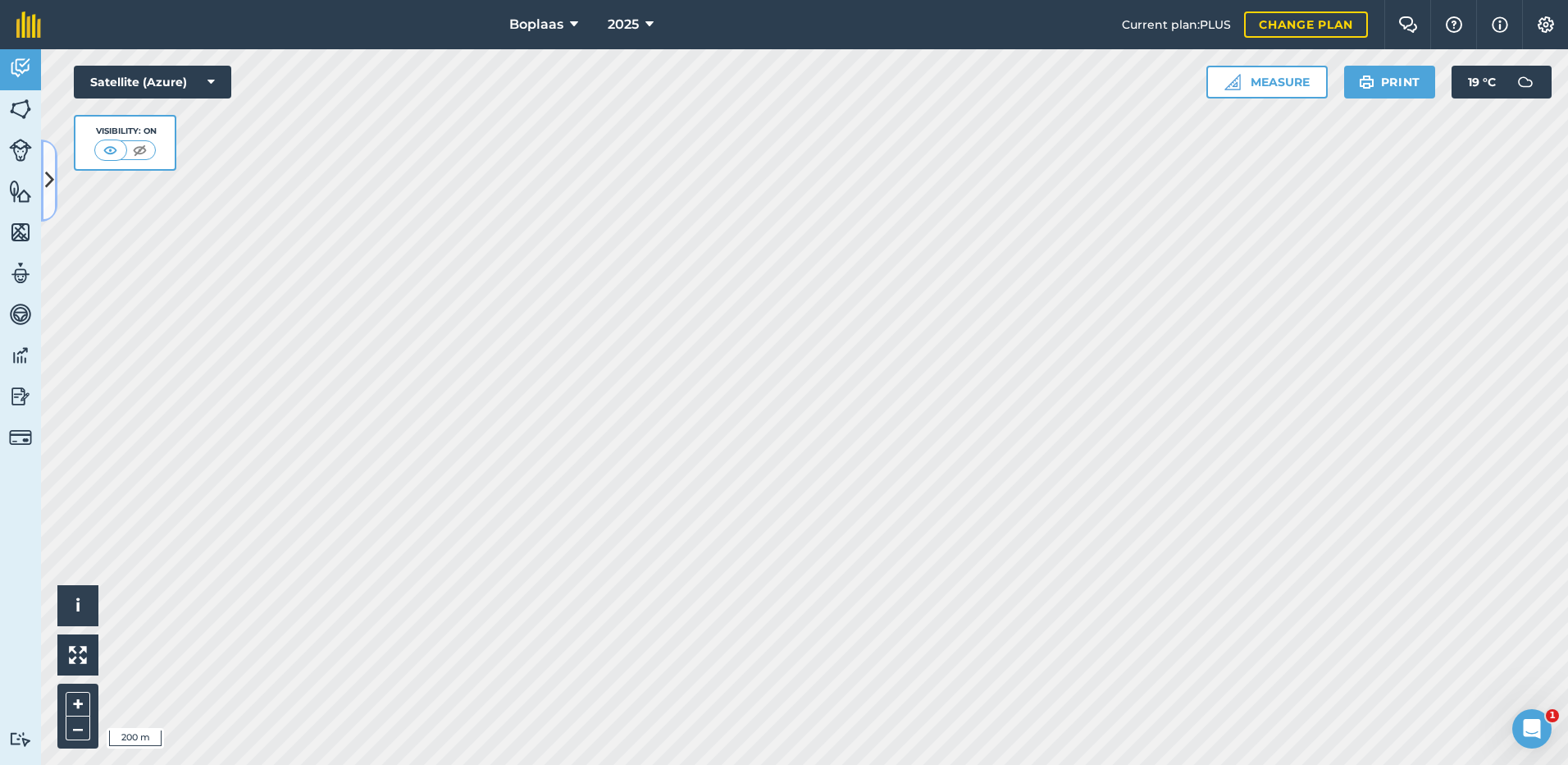
click at [50, 179] on icon at bounding box center [49, 180] width 9 height 29
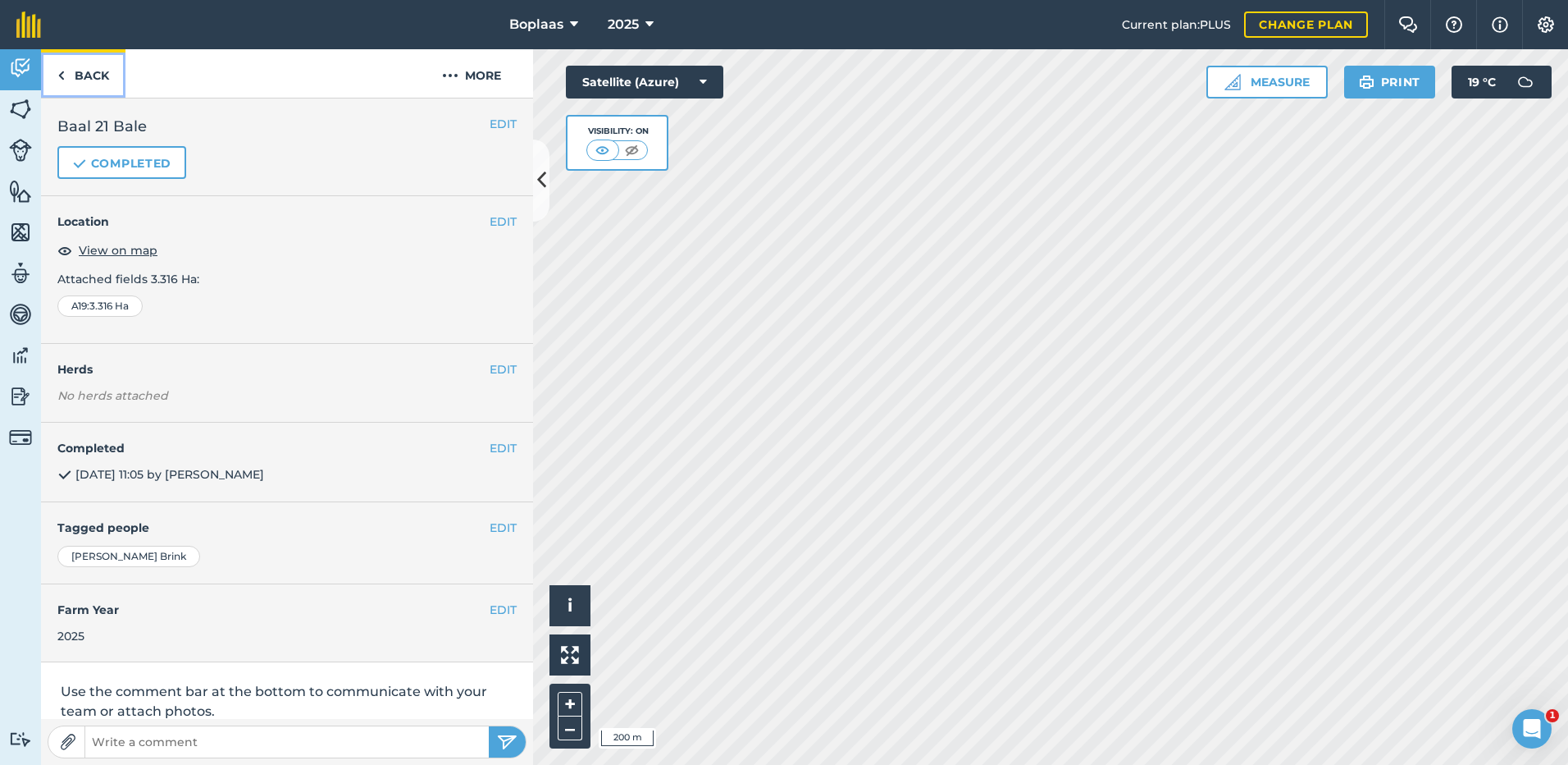
click at [83, 68] on link "Back" at bounding box center [83, 73] width 84 height 48
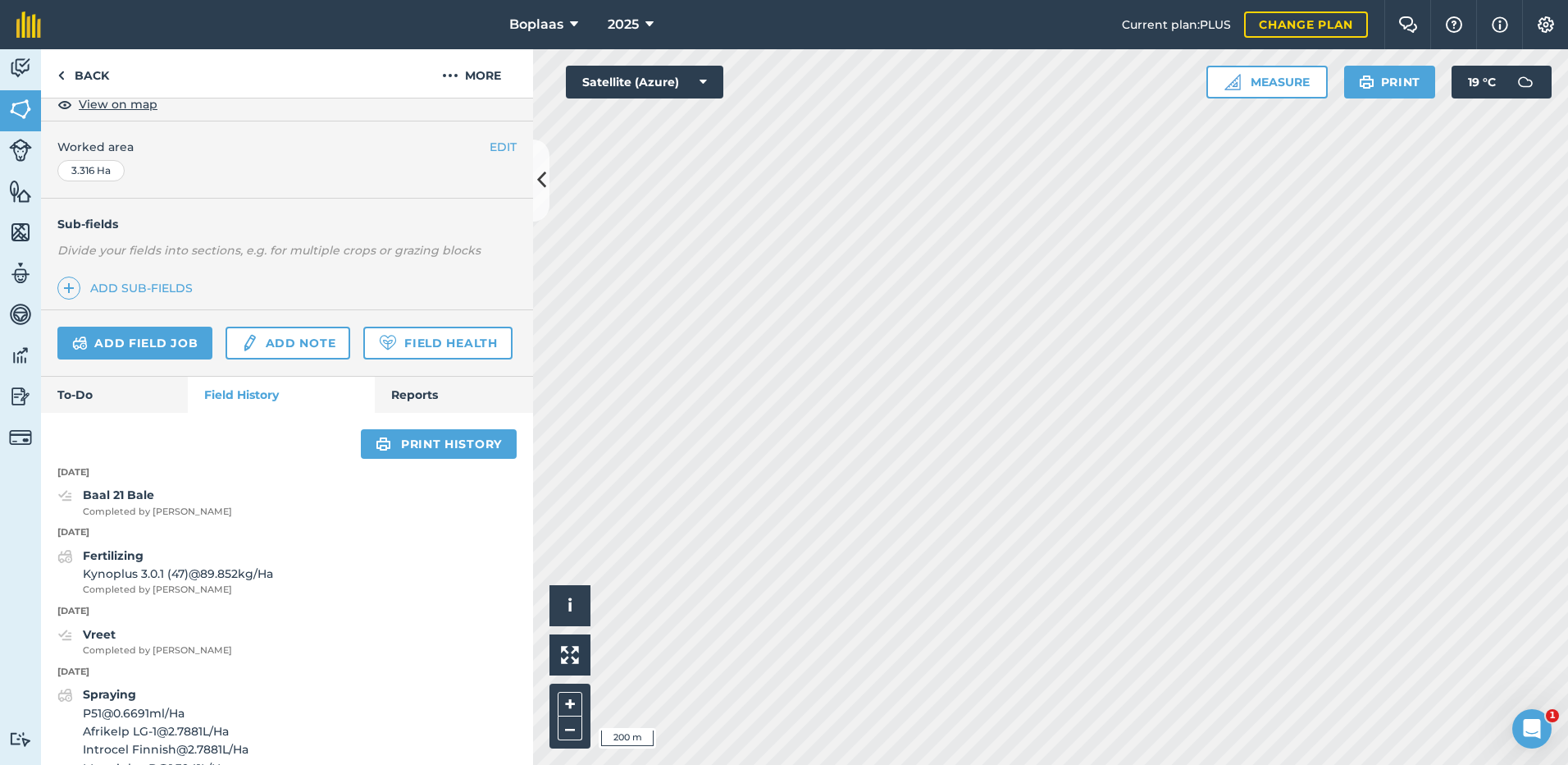
scroll to position [410, 0]
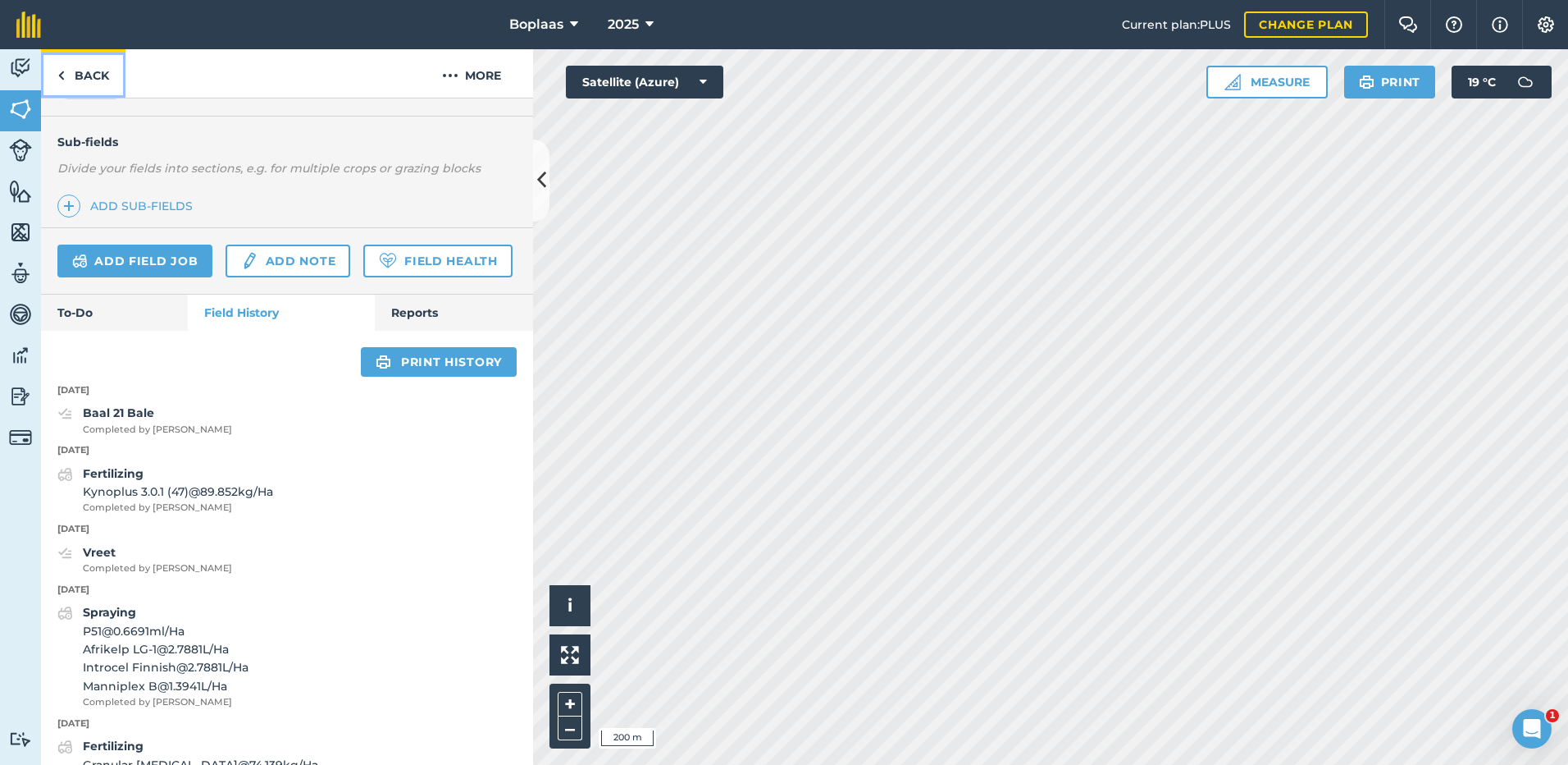
click at [85, 79] on link "Back" at bounding box center [83, 73] width 84 height 48
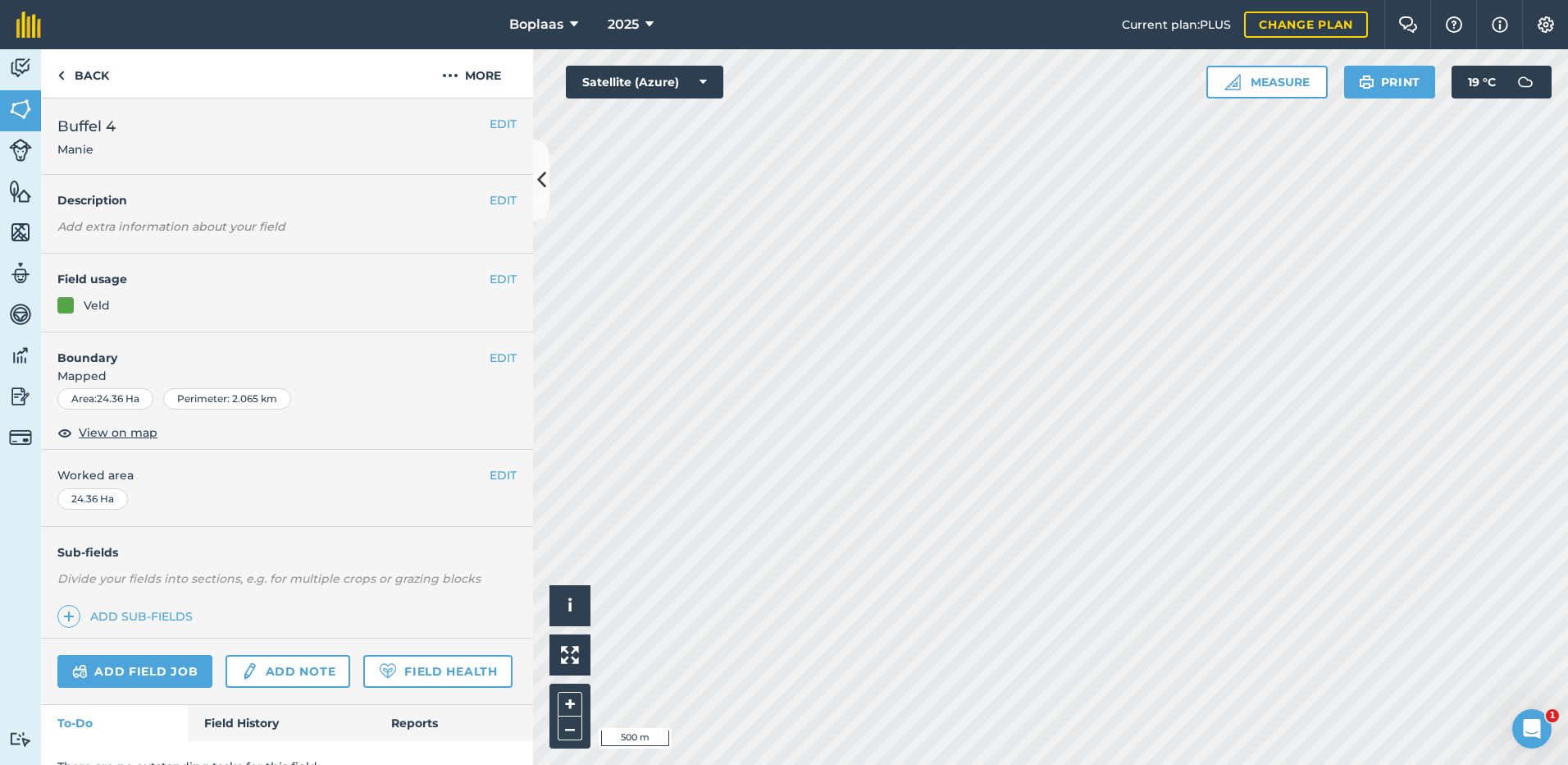
scroll to position [73, 0]
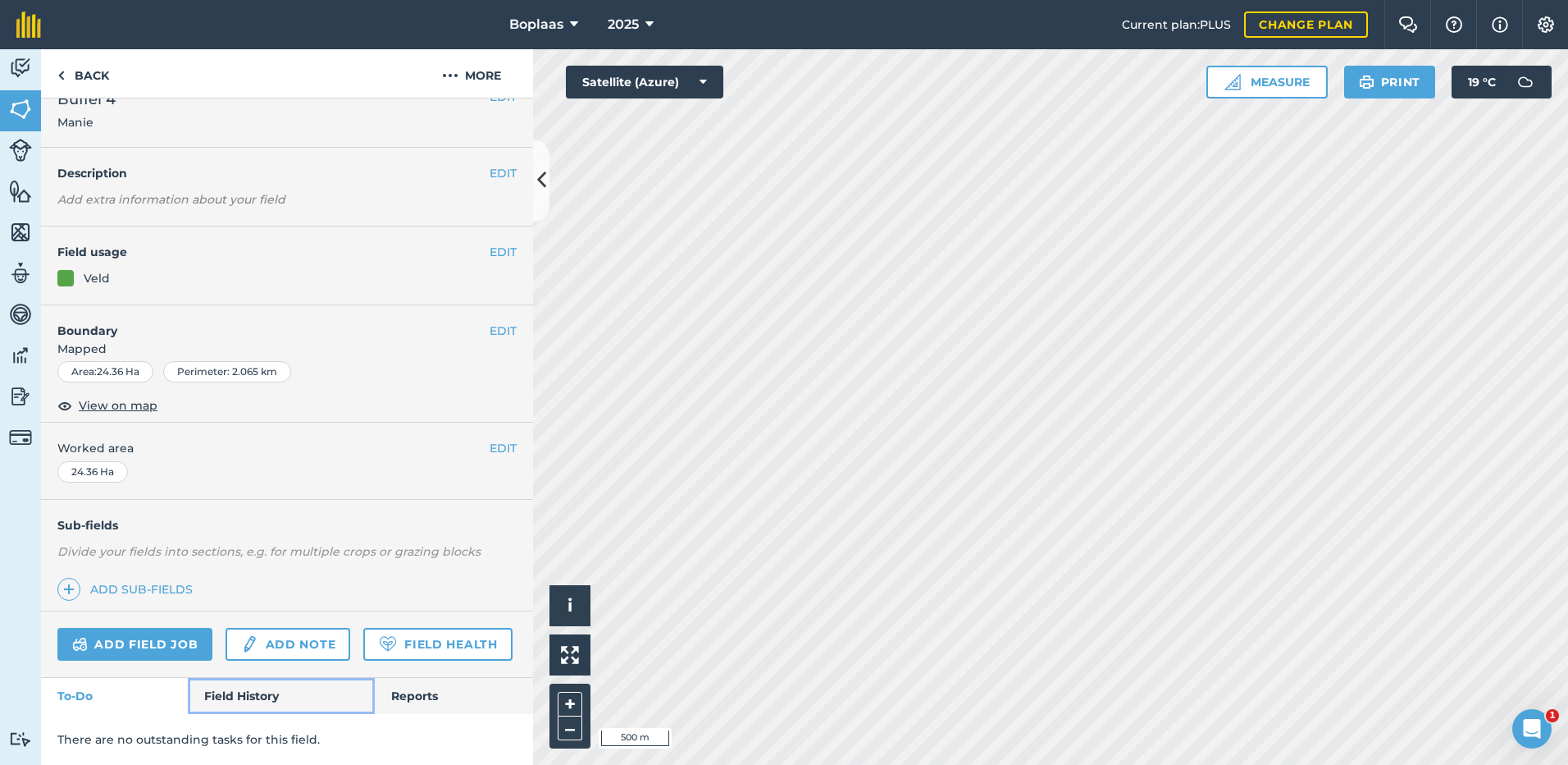
click at [242, 701] on link "Field History" at bounding box center [281, 696] width 186 height 36
